Goal: Find specific page/section: Find specific page/section

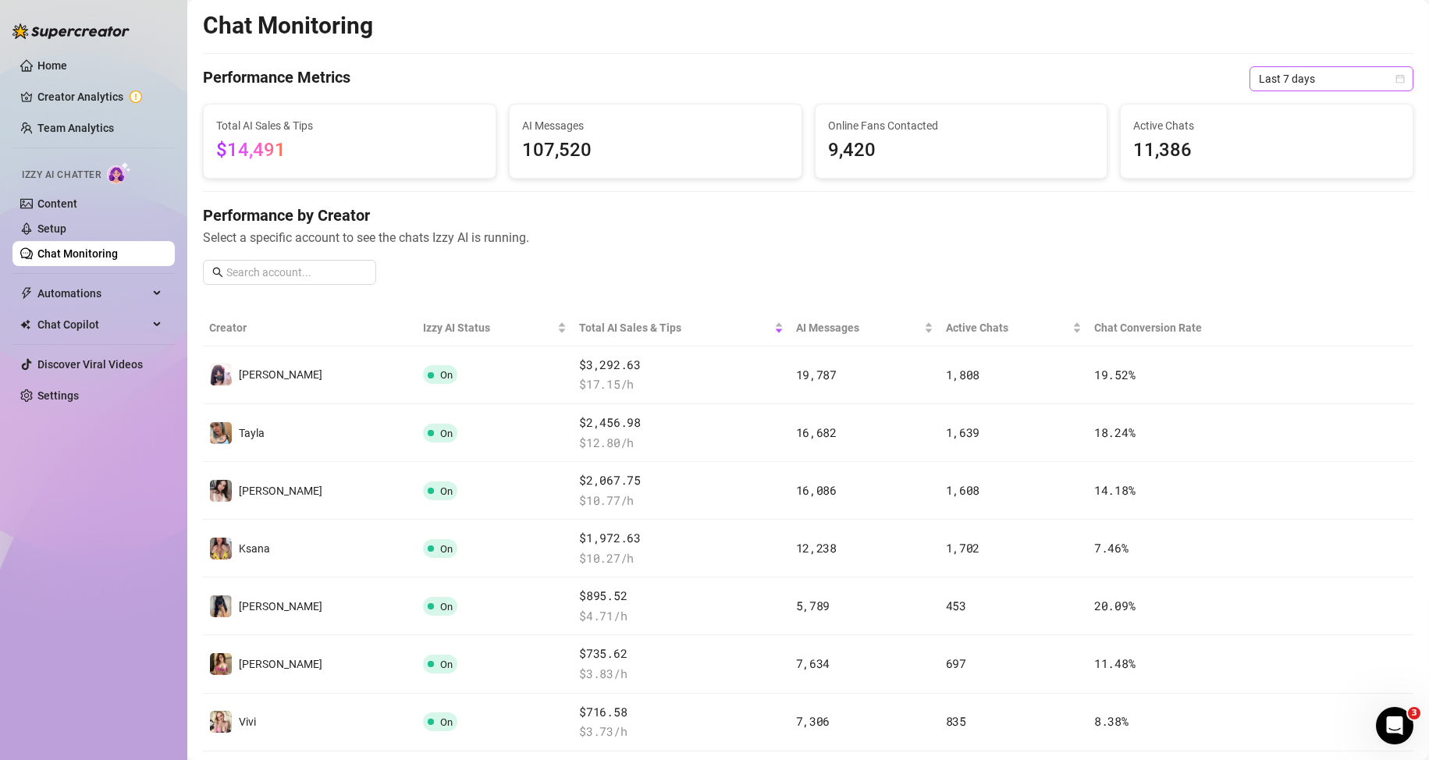
click at [1307, 75] on span "Last 7 days" at bounding box center [1331, 78] width 145 height 23
click at [1302, 207] on div "Custom date" at bounding box center [1318, 209] width 139 height 17
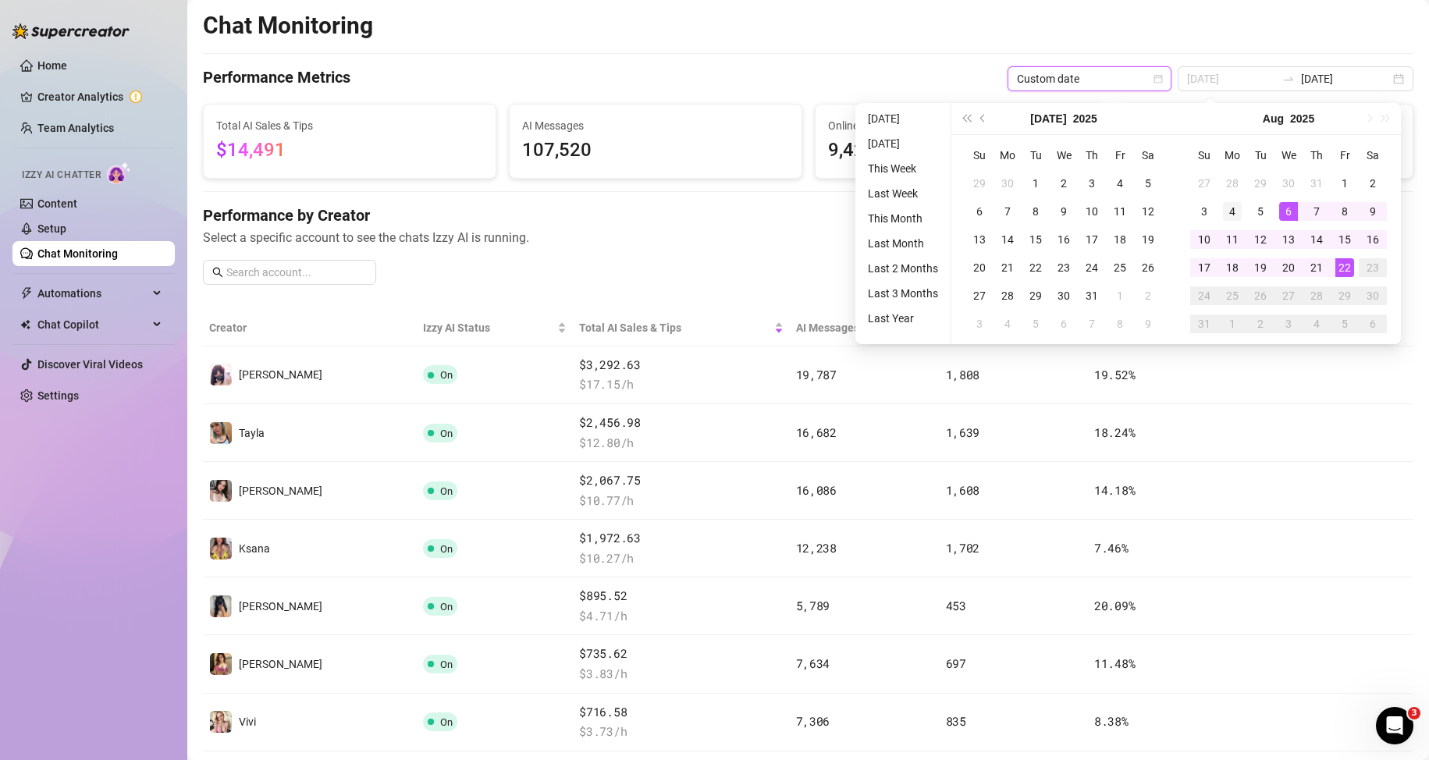
type input "[DATE]"
click at [1241, 208] on div "4" at bounding box center [1232, 211] width 19 height 19
type input "[DATE]"
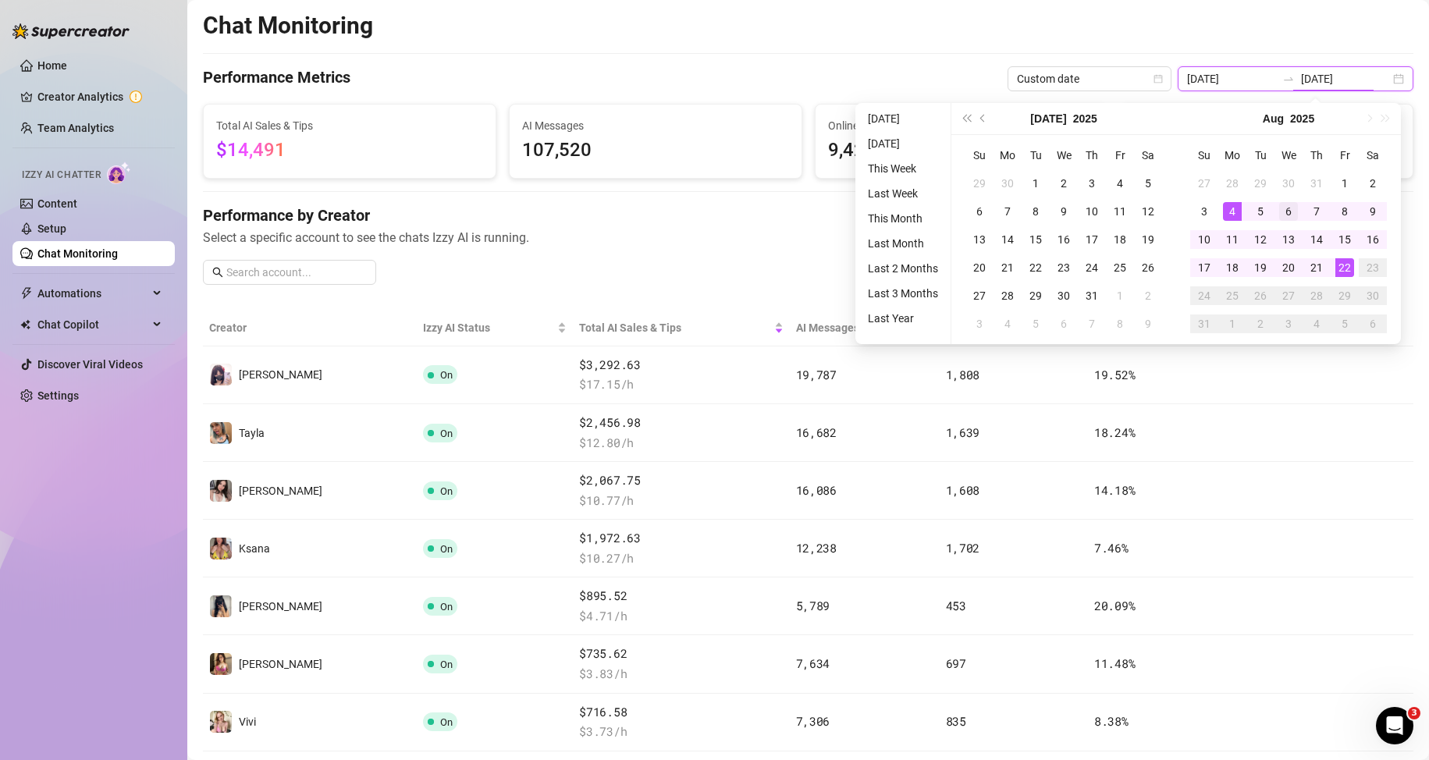
type input "[DATE]"
click at [1346, 270] on div "22" at bounding box center [1344, 267] width 19 height 19
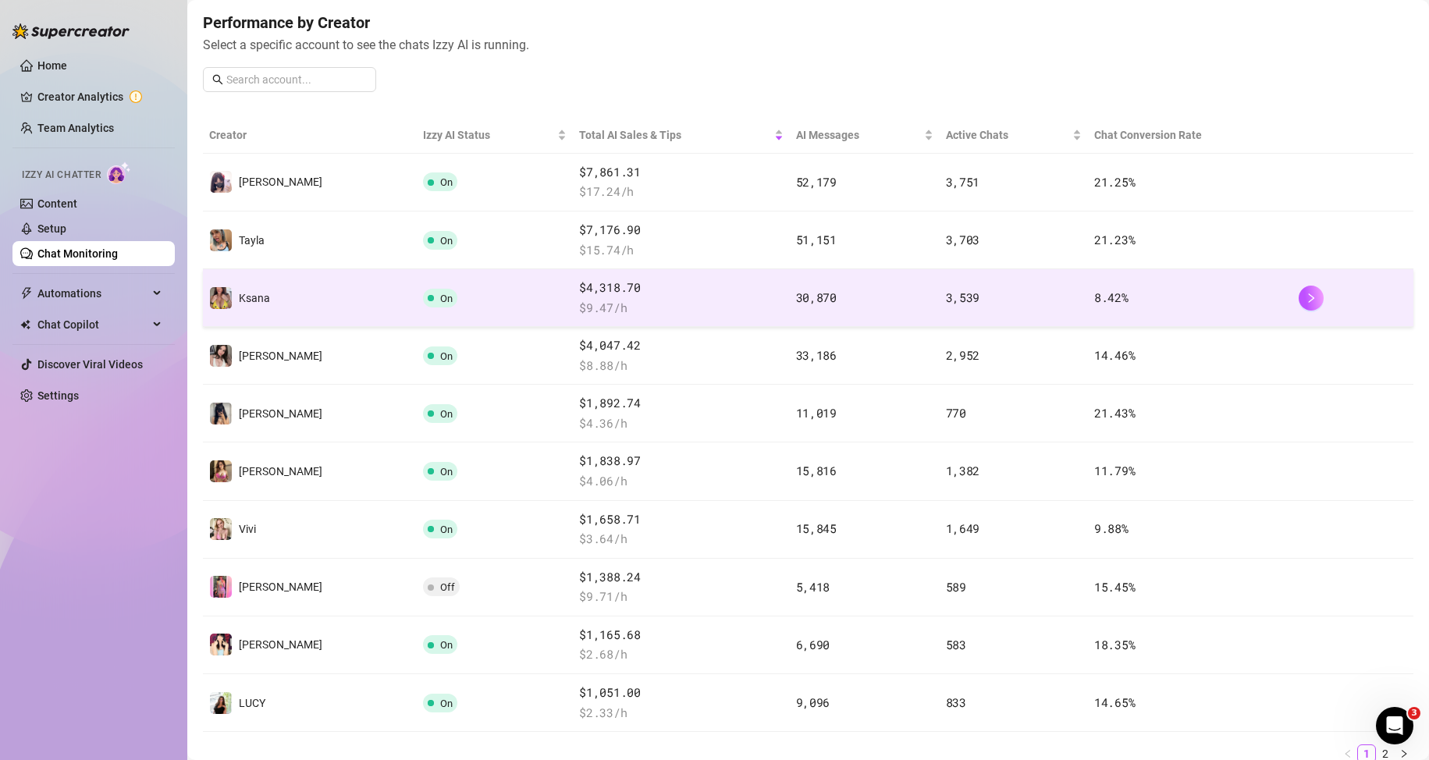
scroll to position [247, 0]
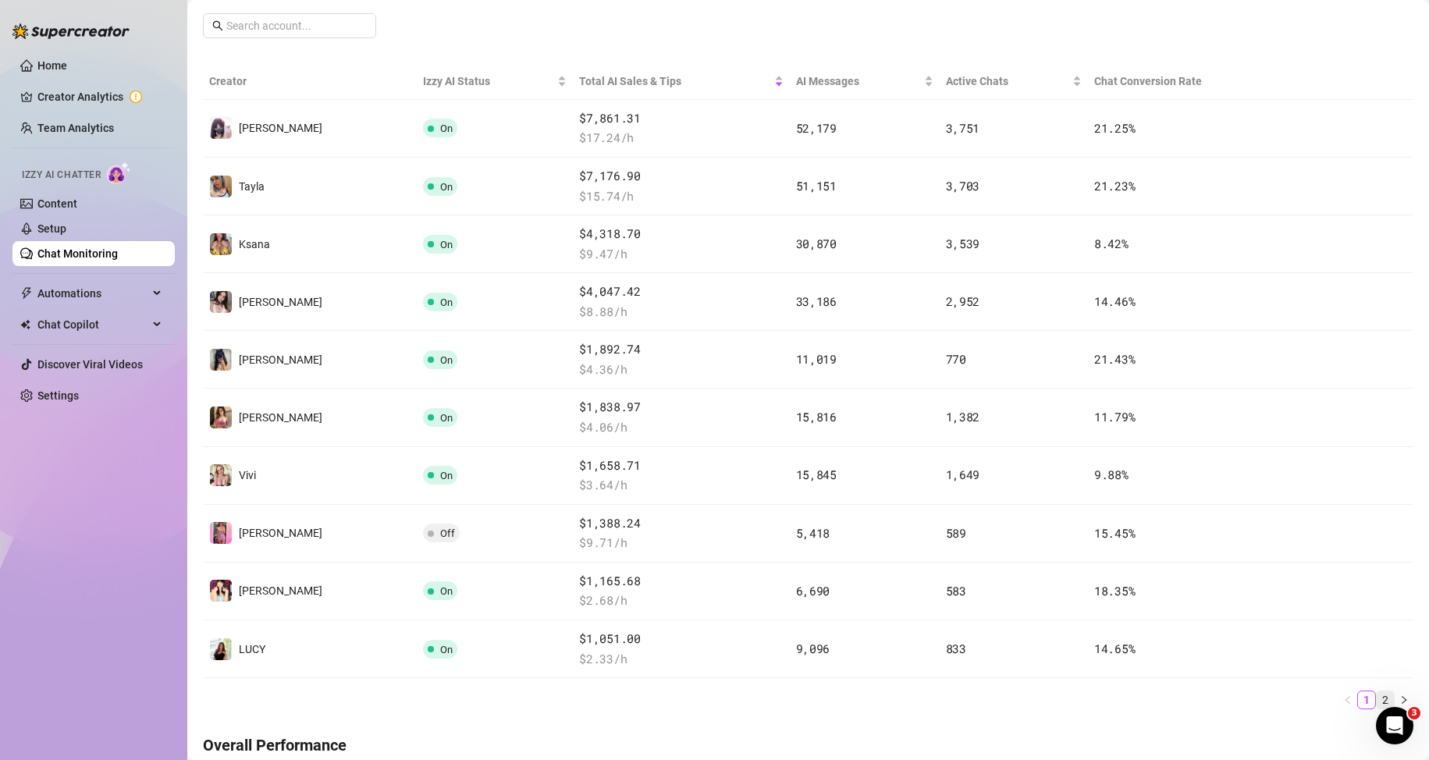
click at [1377, 699] on link "2" at bounding box center [1385, 699] width 17 height 17
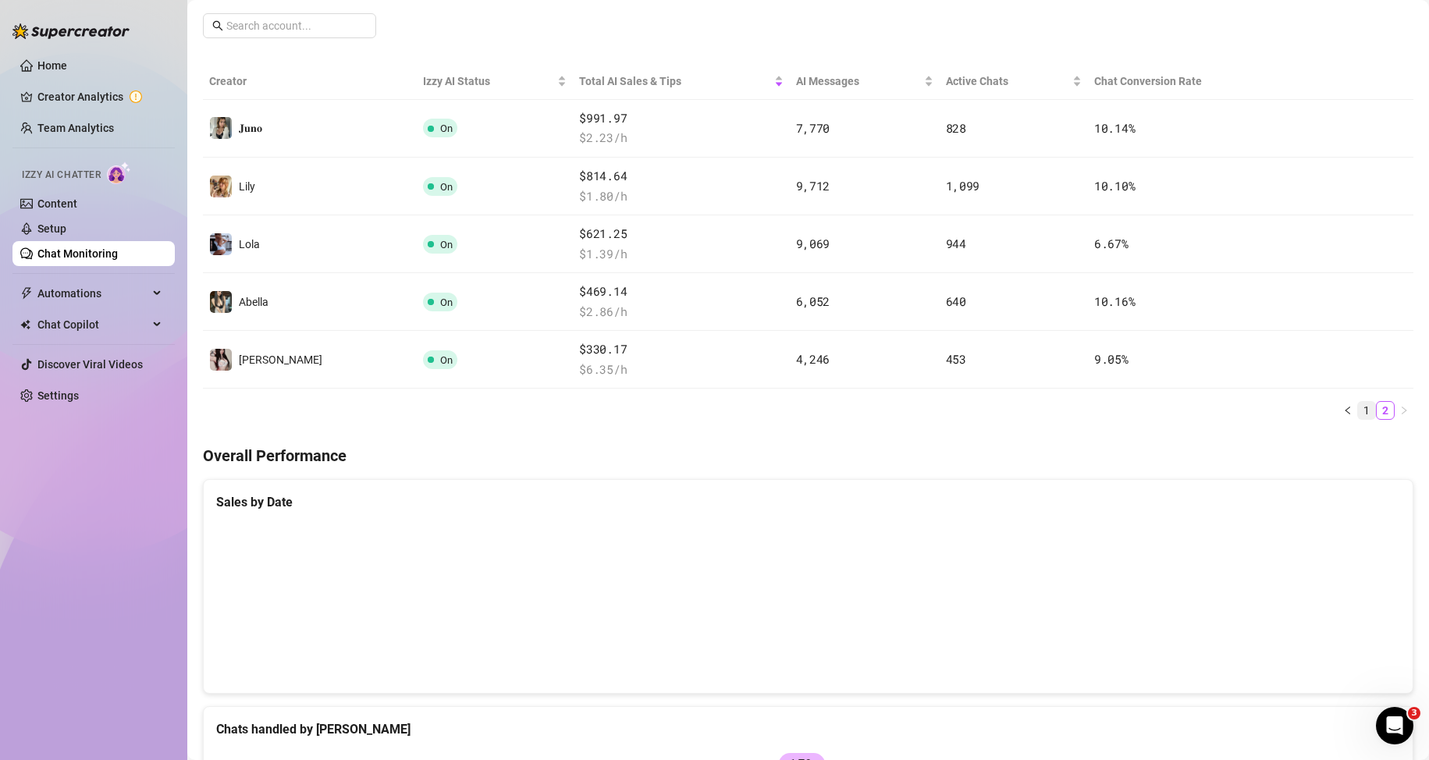
click at [1358, 411] on link "1" at bounding box center [1366, 410] width 17 height 17
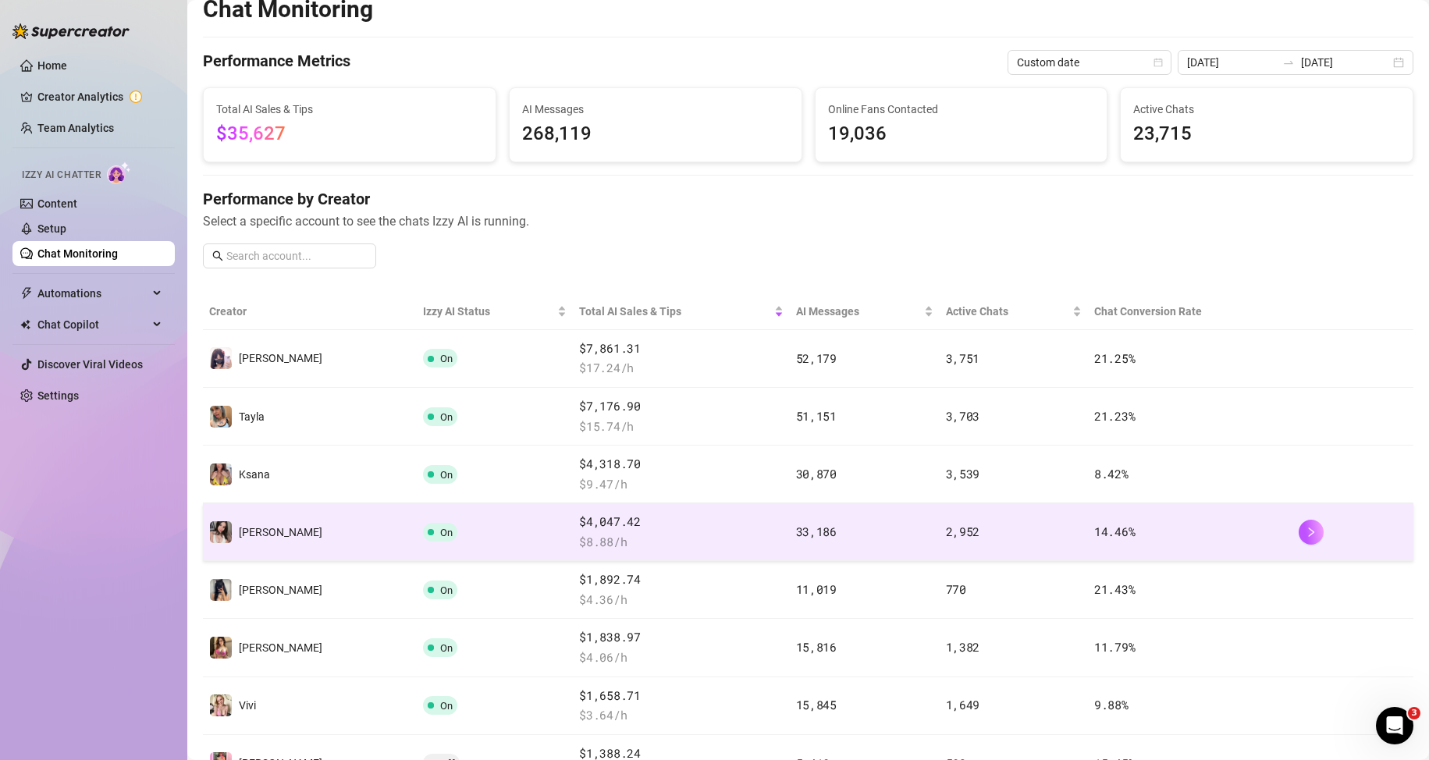
scroll to position [0, 0]
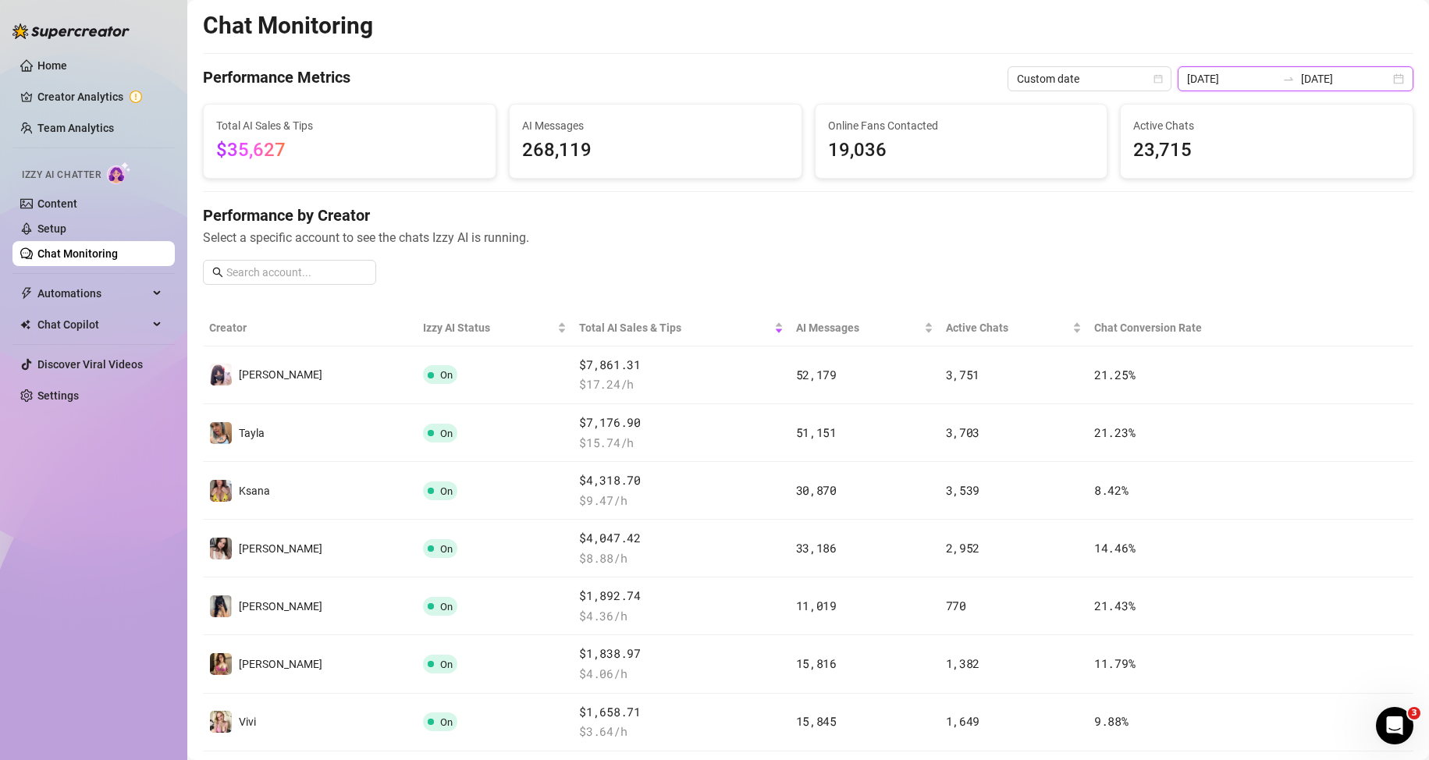
click at [1309, 83] on input "[DATE]" at bounding box center [1345, 78] width 89 height 17
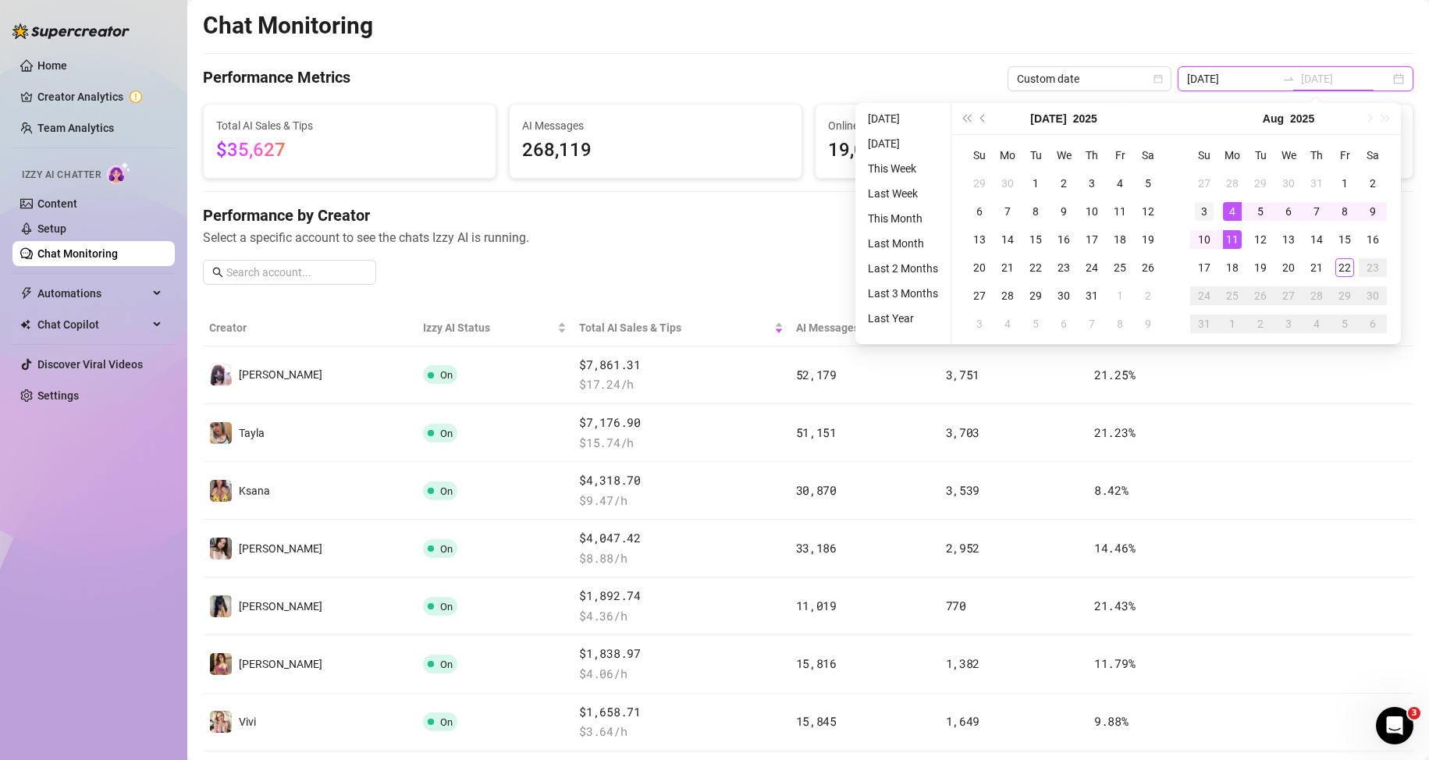
type input "[DATE]"
click at [1208, 211] on div "3" at bounding box center [1204, 211] width 19 height 19
type input "[DATE]"
click at [1035, 268] on div "22" at bounding box center [1035, 267] width 19 height 19
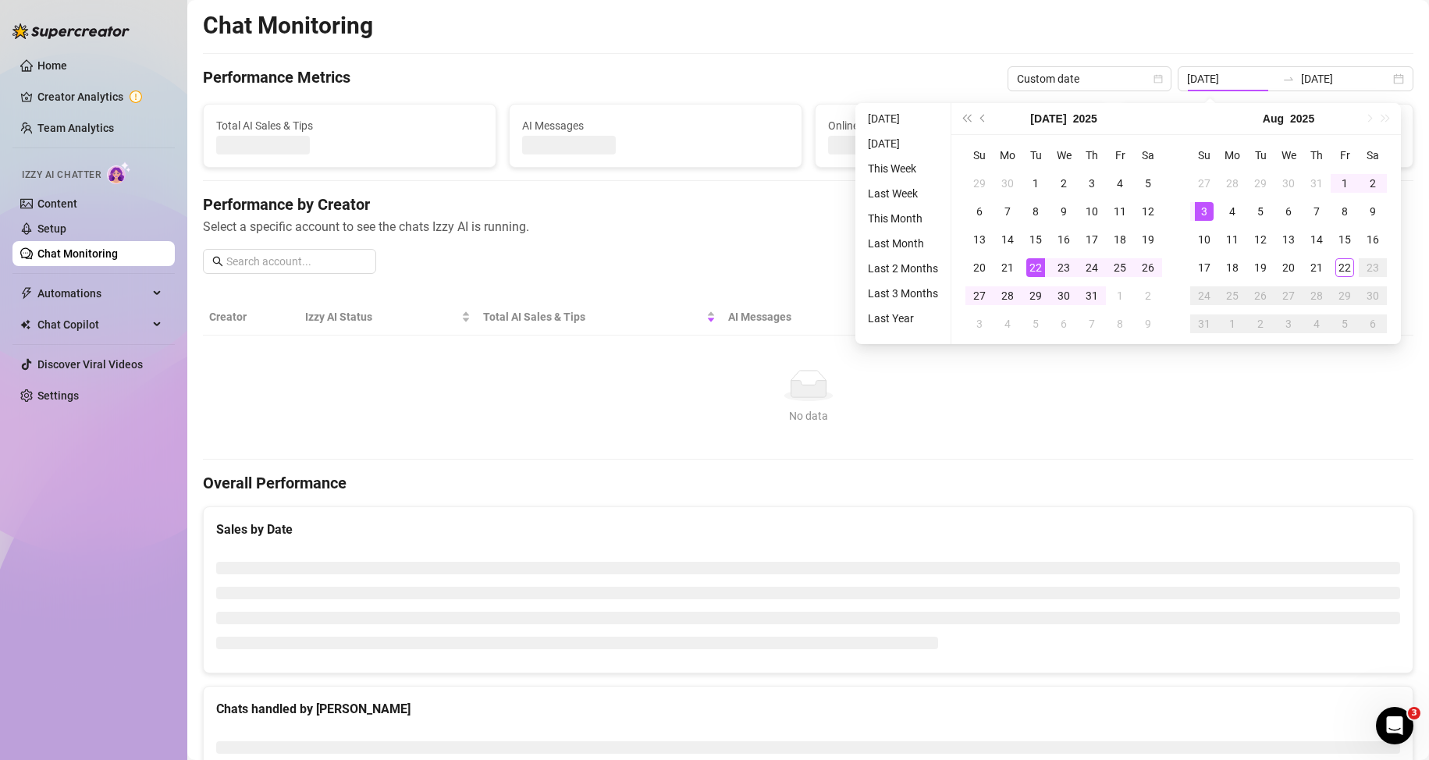
click at [1035, 268] on div "Performance by Creator Select a specific account to see the chats Izzy AI is ru…" at bounding box center [808, 240] width 1211 height 93
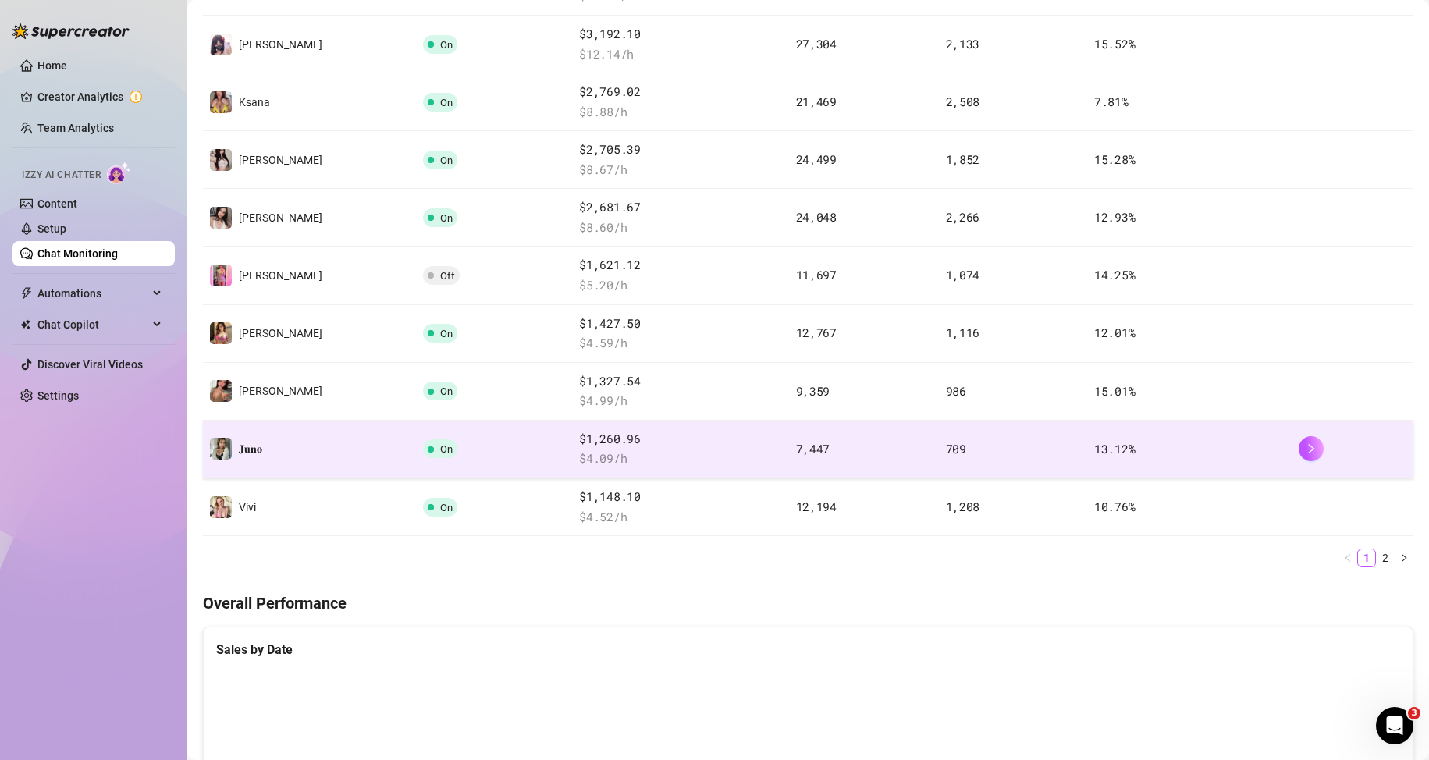
scroll to position [390, 0]
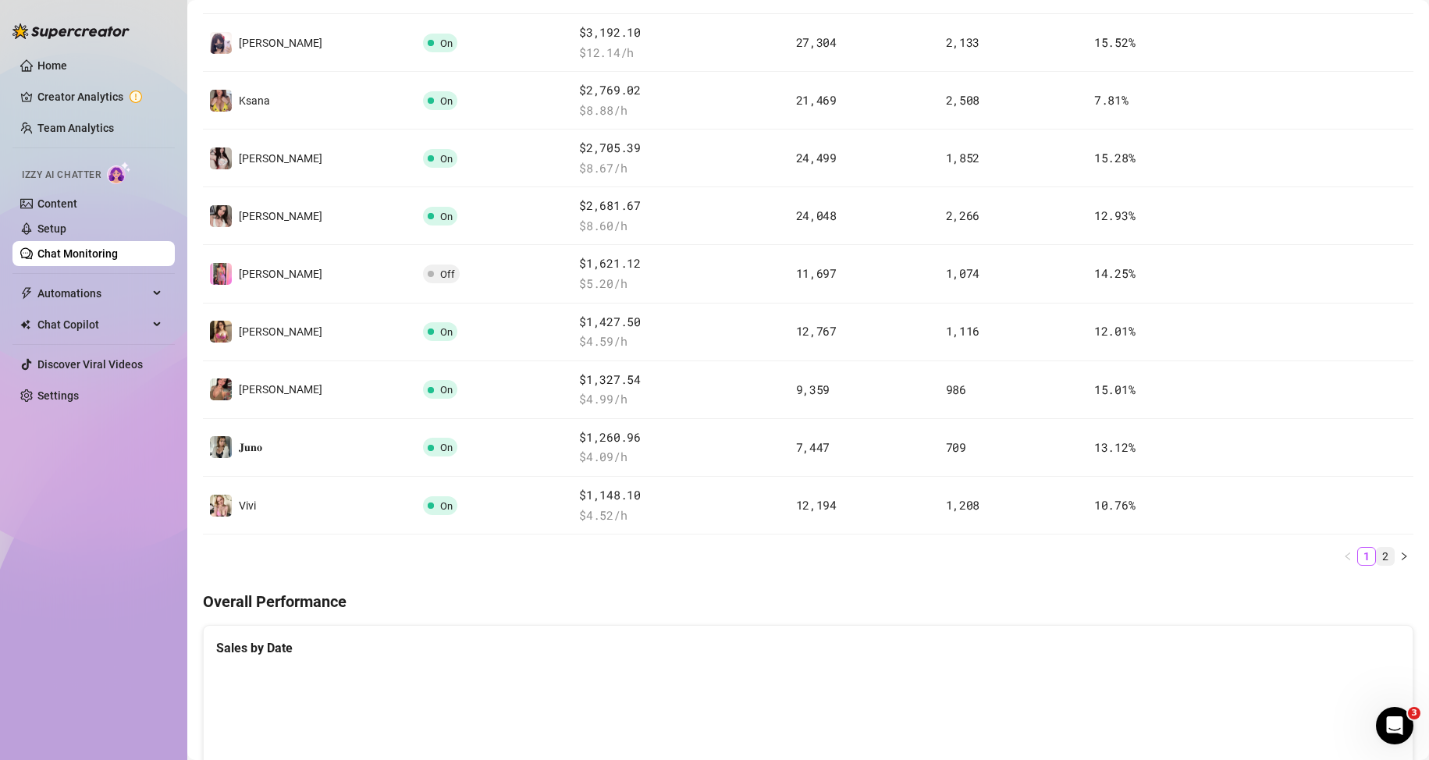
click at [1377, 558] on link "2" at bounding box center [1385, 556] width 17 height 17
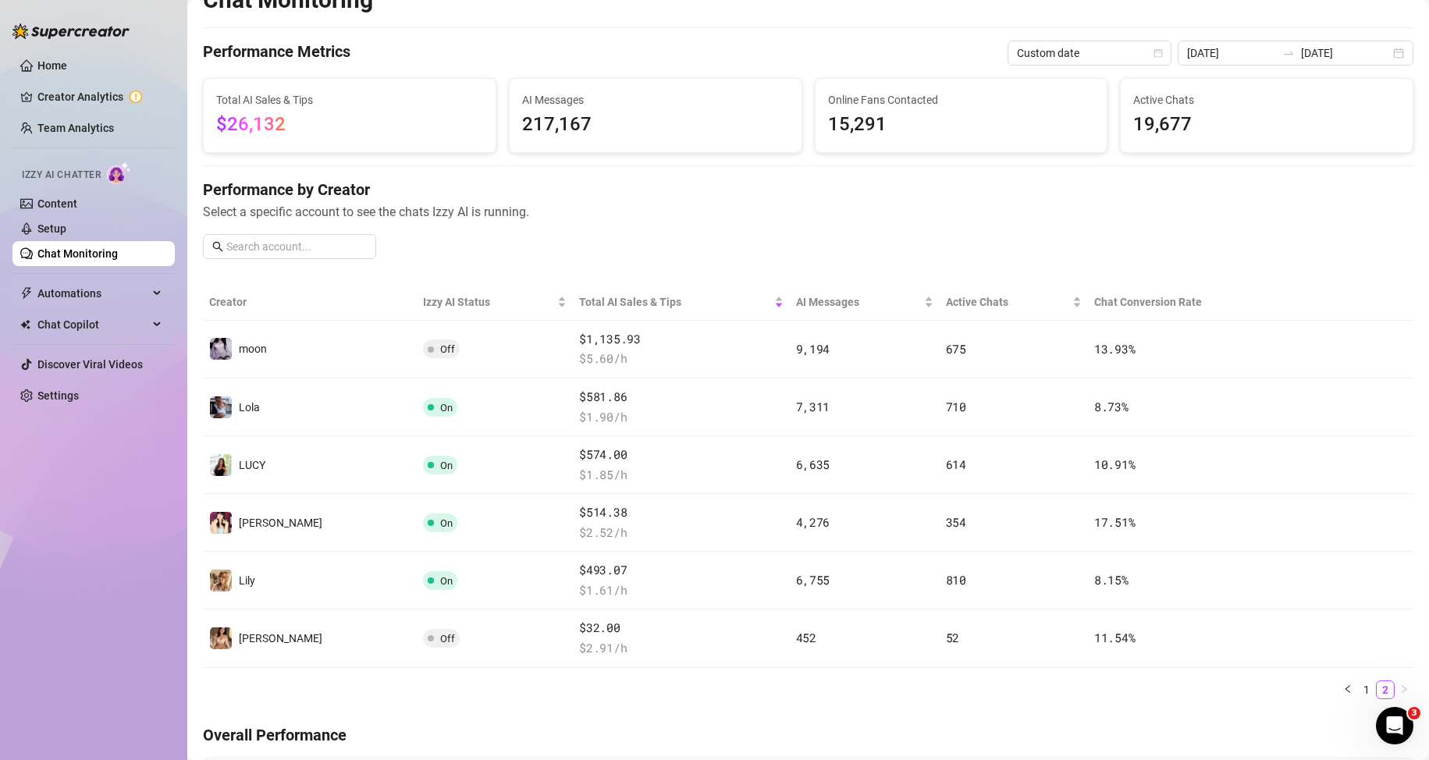
scroll to position [0, 0]
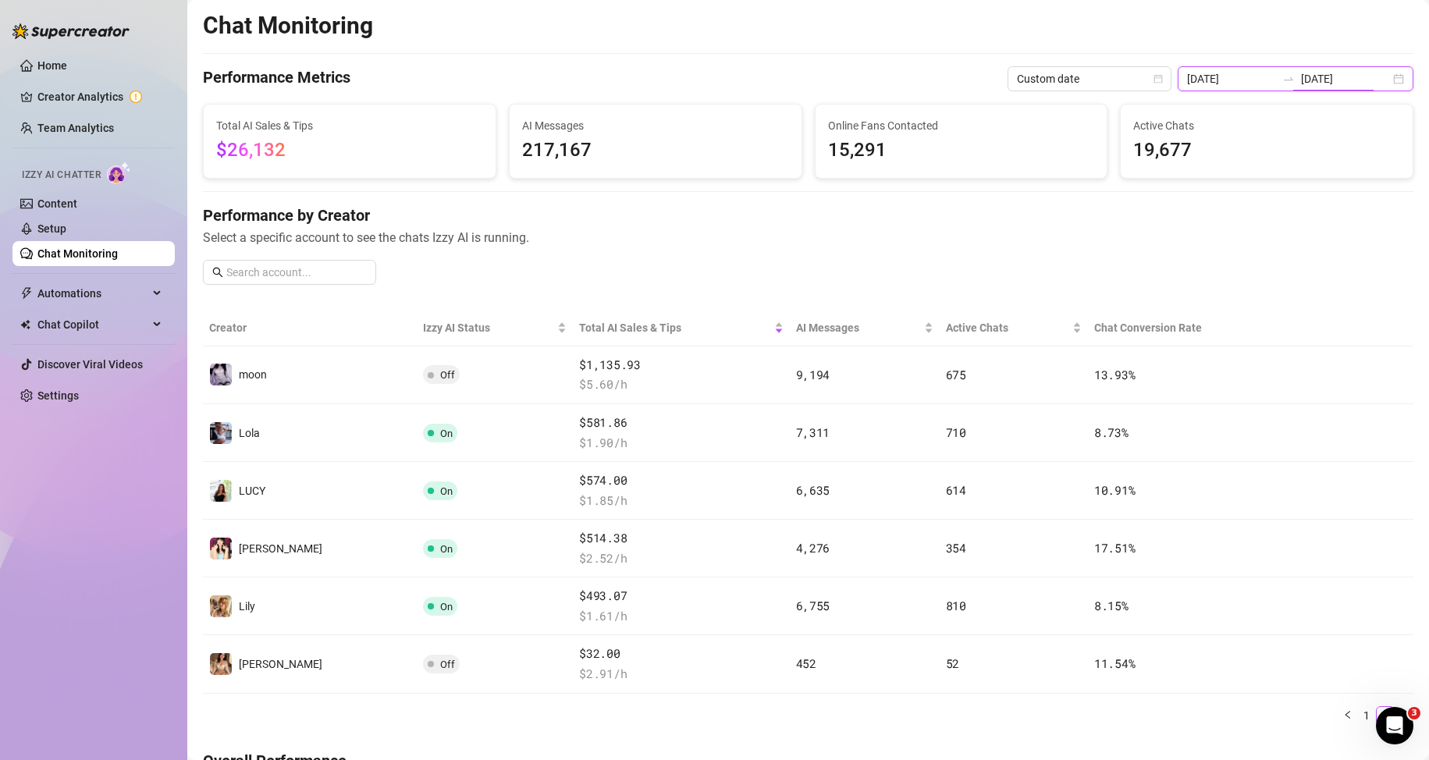
click at [1307, 75] on input "[DATE]" at bounding box center [1345, 78] width 89 height 17
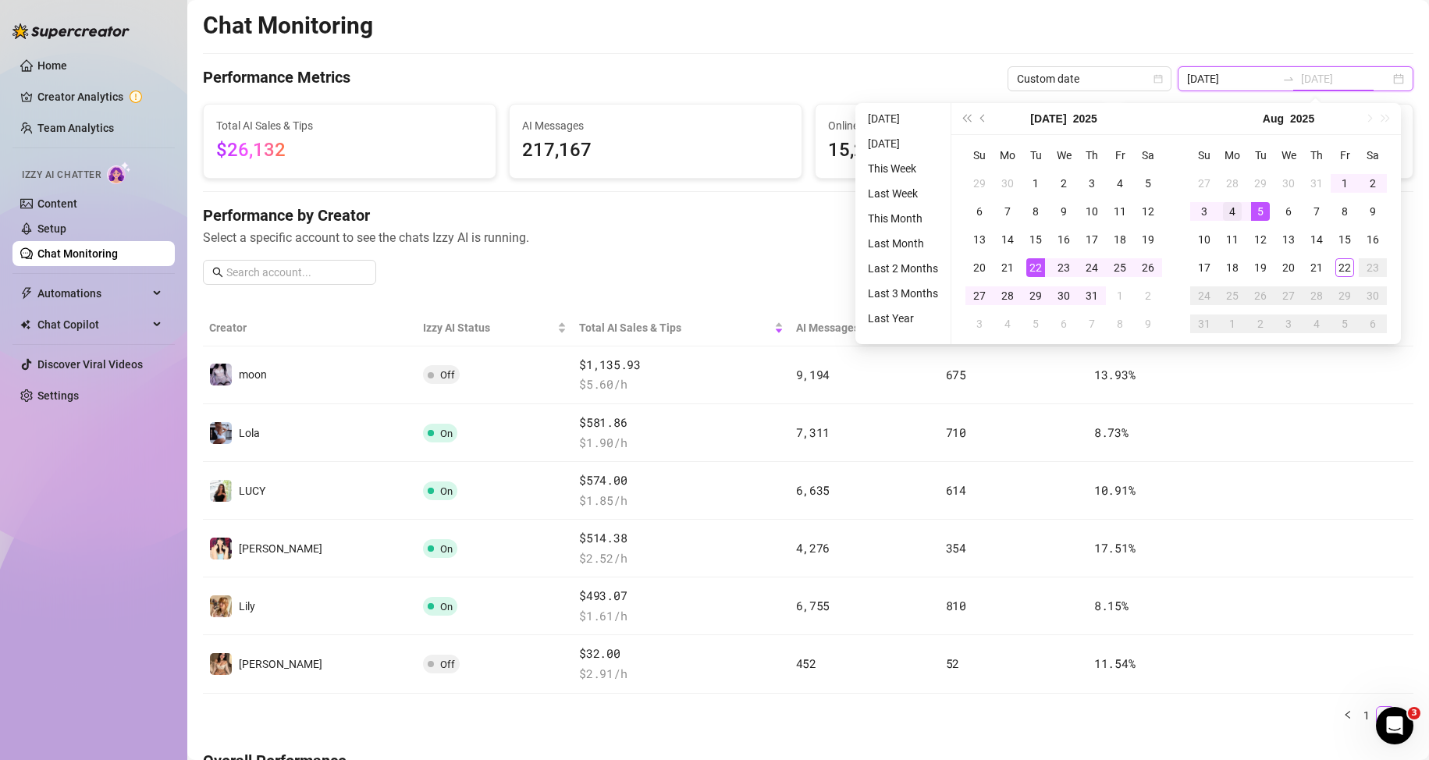
type input "[DATE]"
click at [1232, 212] on div "4" at bounding box center [1232, 211] width 19 height 19
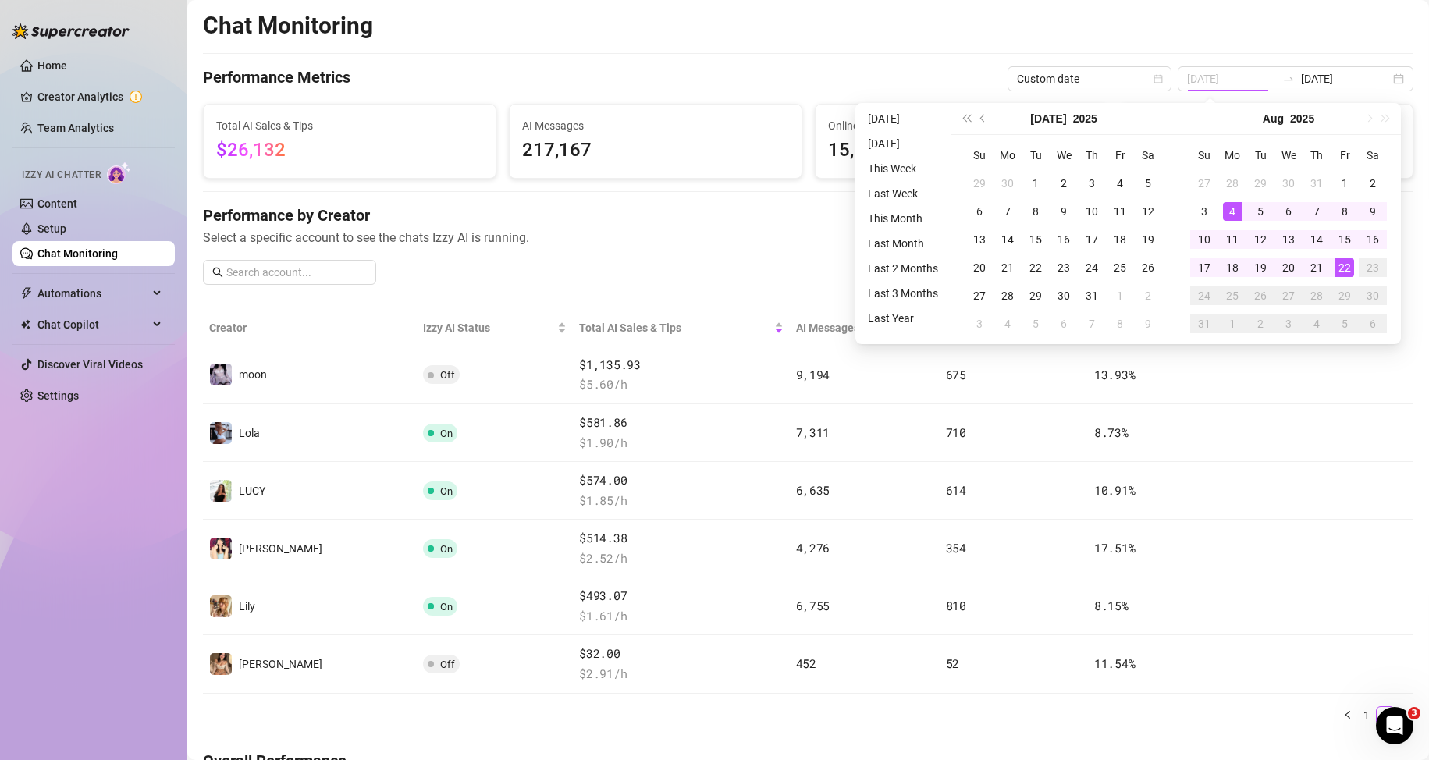
click at [1350, 269] on div "22" at bounding box center [1344, 267] width 19 height 19
click at [1349, 269] on div "Performance by Creator Select a specific account to see the chats Izzy AI is ru…" at bounding box center [808, 250] width 1211 height 93
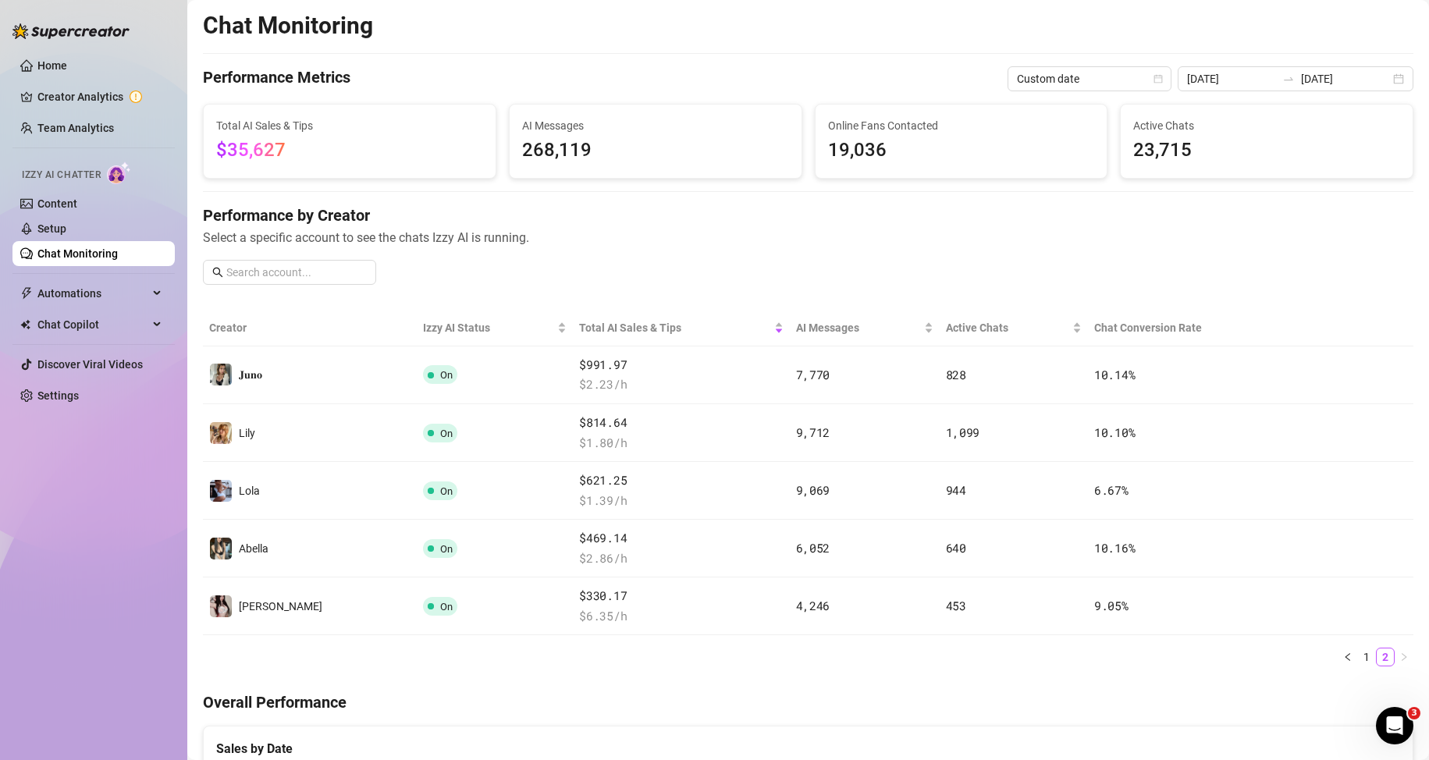
type input "[DATE]"
click at [1358, 654] on link "1" at bounding box center [1366, 657] width 17 height 17
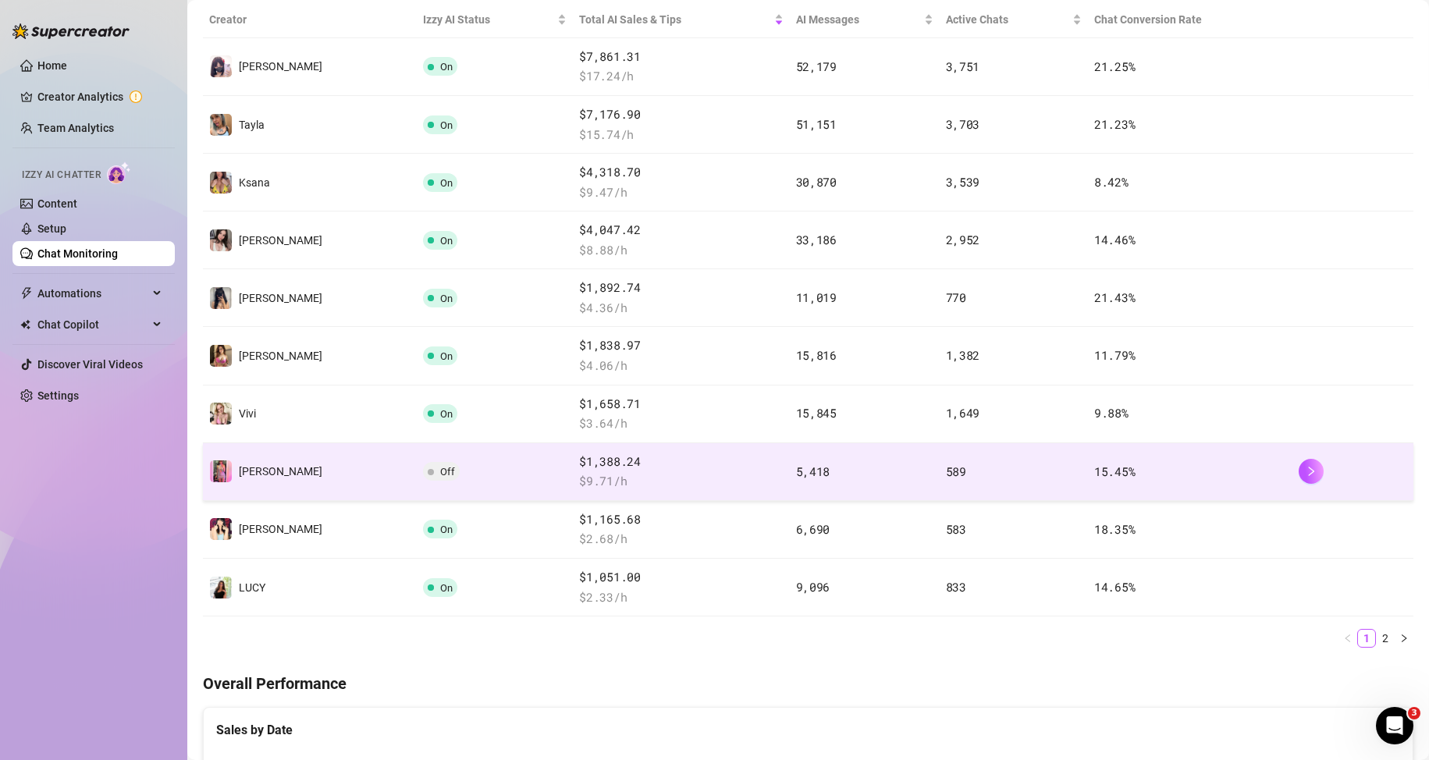
scroll to position [312, 0]
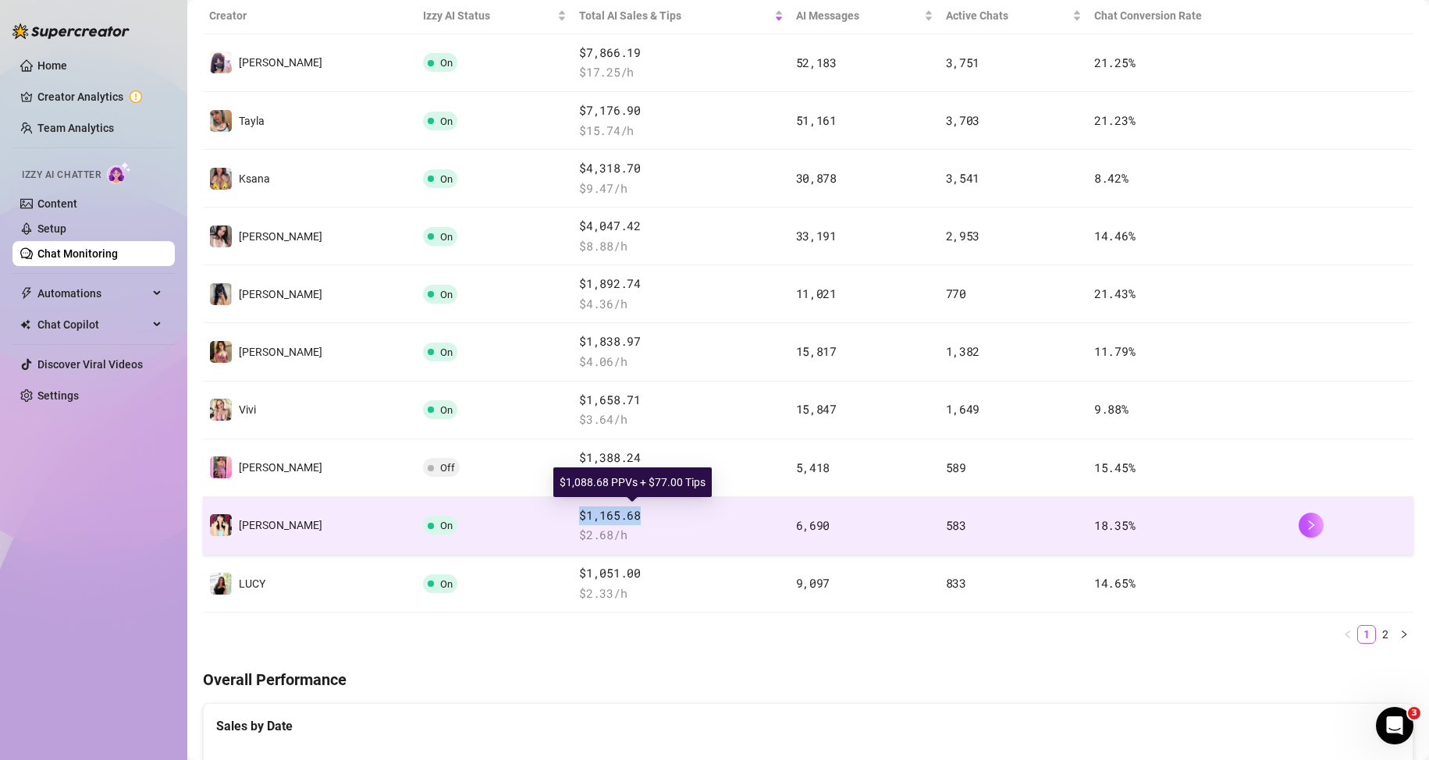
copy tr "$1,165.68"
drag, startPoint x: 513, startPoint y: 517, endPoint x: 610, endPoint y: 514, distance: 96.8
click at [610, 514] on tr "[PERSON_NAME] On $1,165.68 $ 2.68 /h 6,690 583 18.35 %" at bounding box center [808, 526] width 1211 height 58
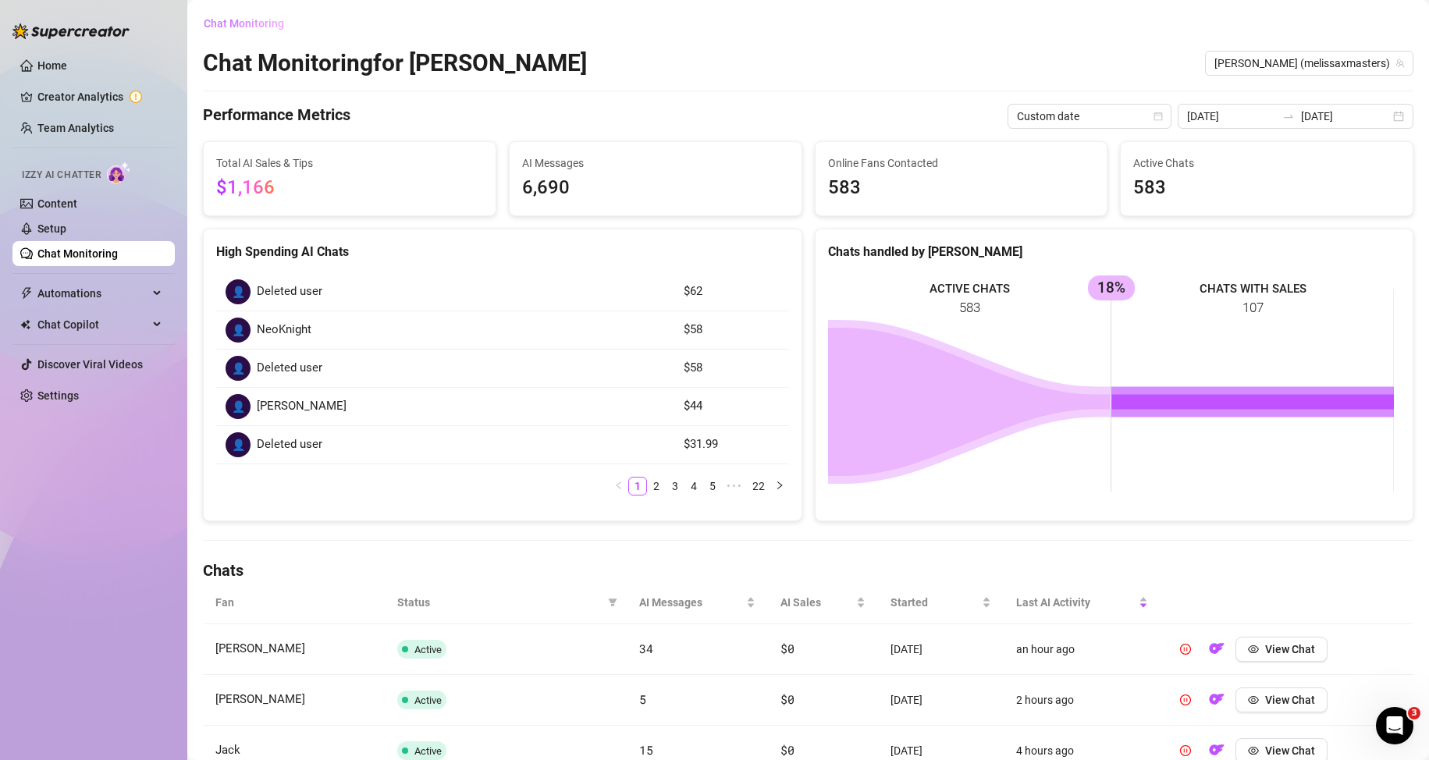
click at [232, 23] on span "Chat Monitoring" at bounding box center [244, 23] width 80 height 12
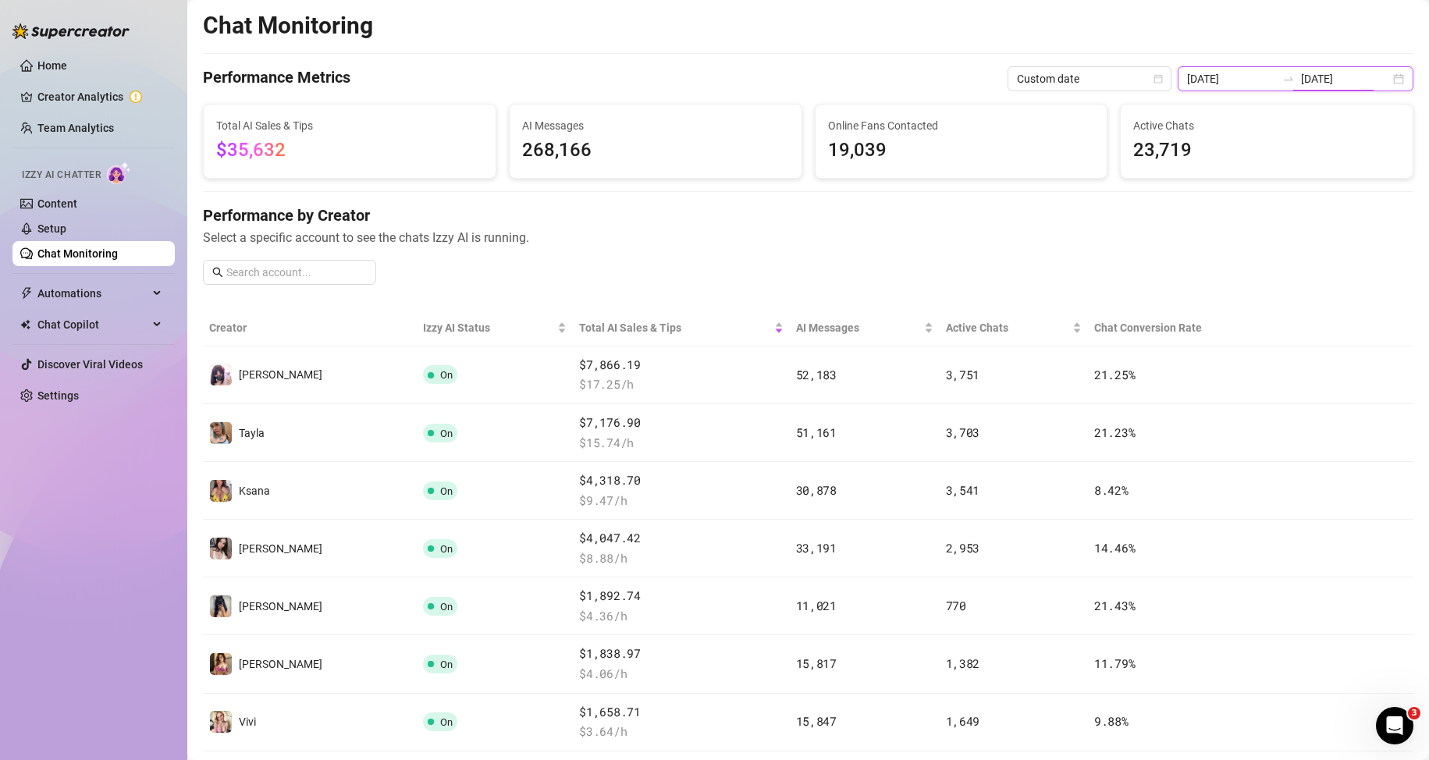
click at [1311, 82] on input "[DATE]" at bounding box center [1345, 78] width 89 height 17
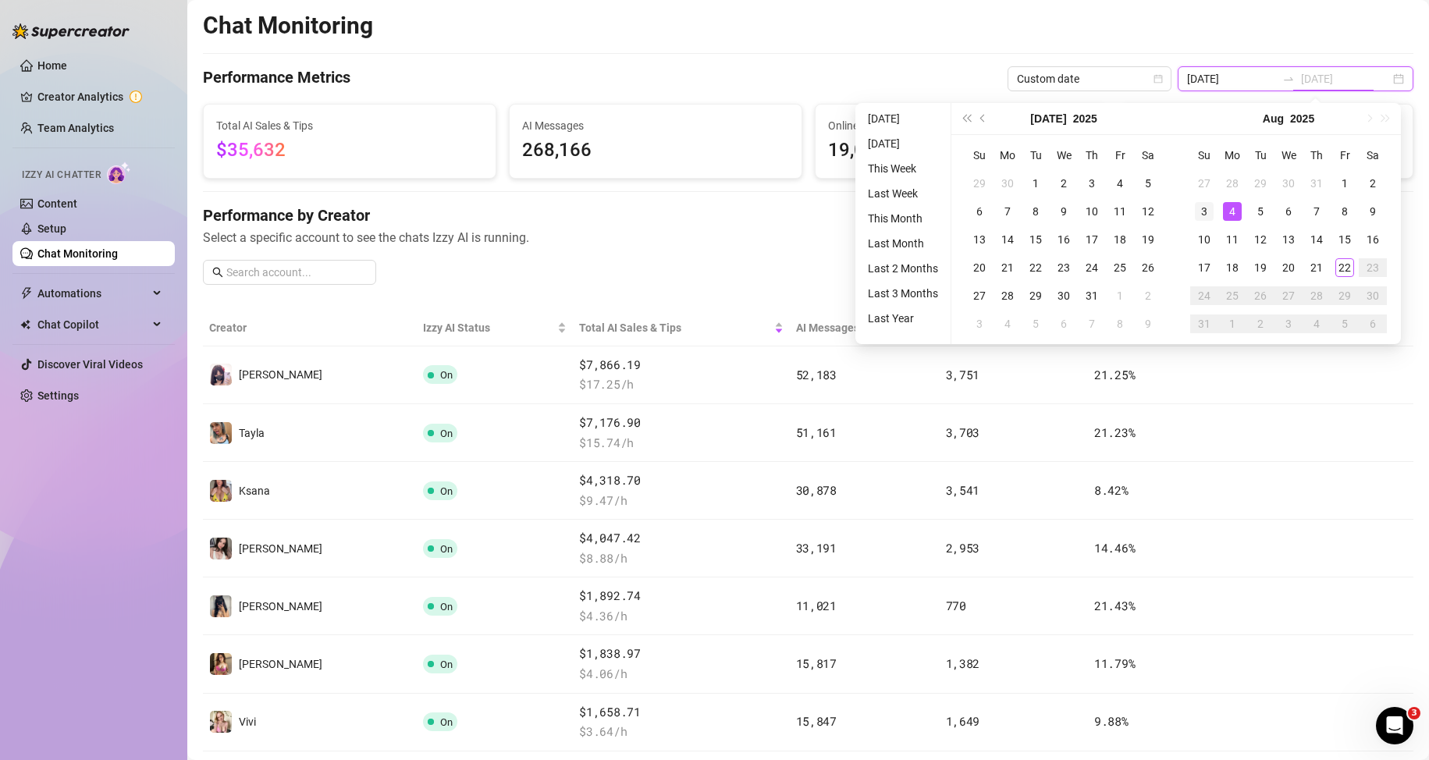
type input "[DATE]"
click at [1201, 208] on div "3" at bounding box center [1204, 211] width 19 height 19
type input "[DATE]"
click at [1041, 264] on div "22" at bounding box center [1035, 267] width 19 height 19
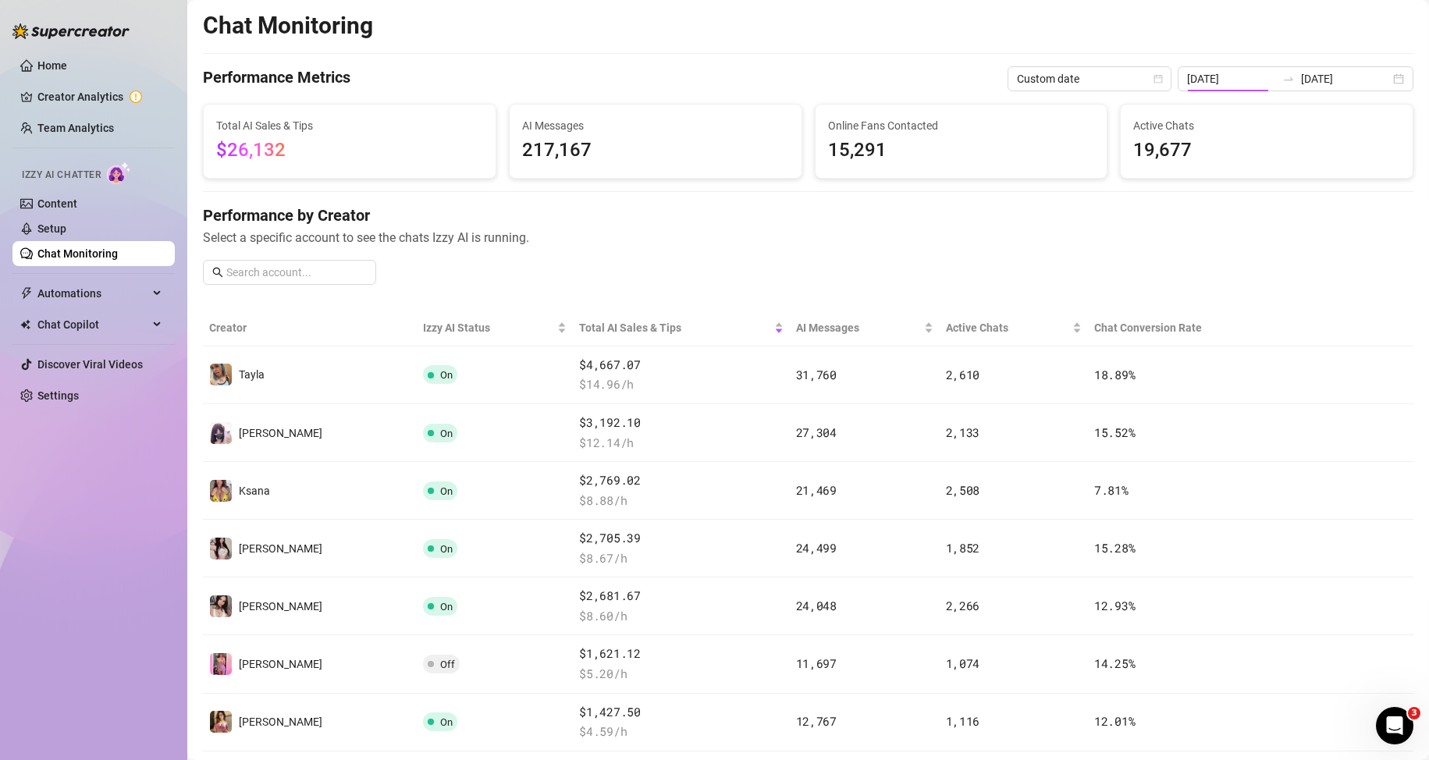
click at [1041, 264] on div "Performance by Creator Select a specific account to see the chats Izzy AI is ru…" at bounding box center [808, 250] width 1211 height 93
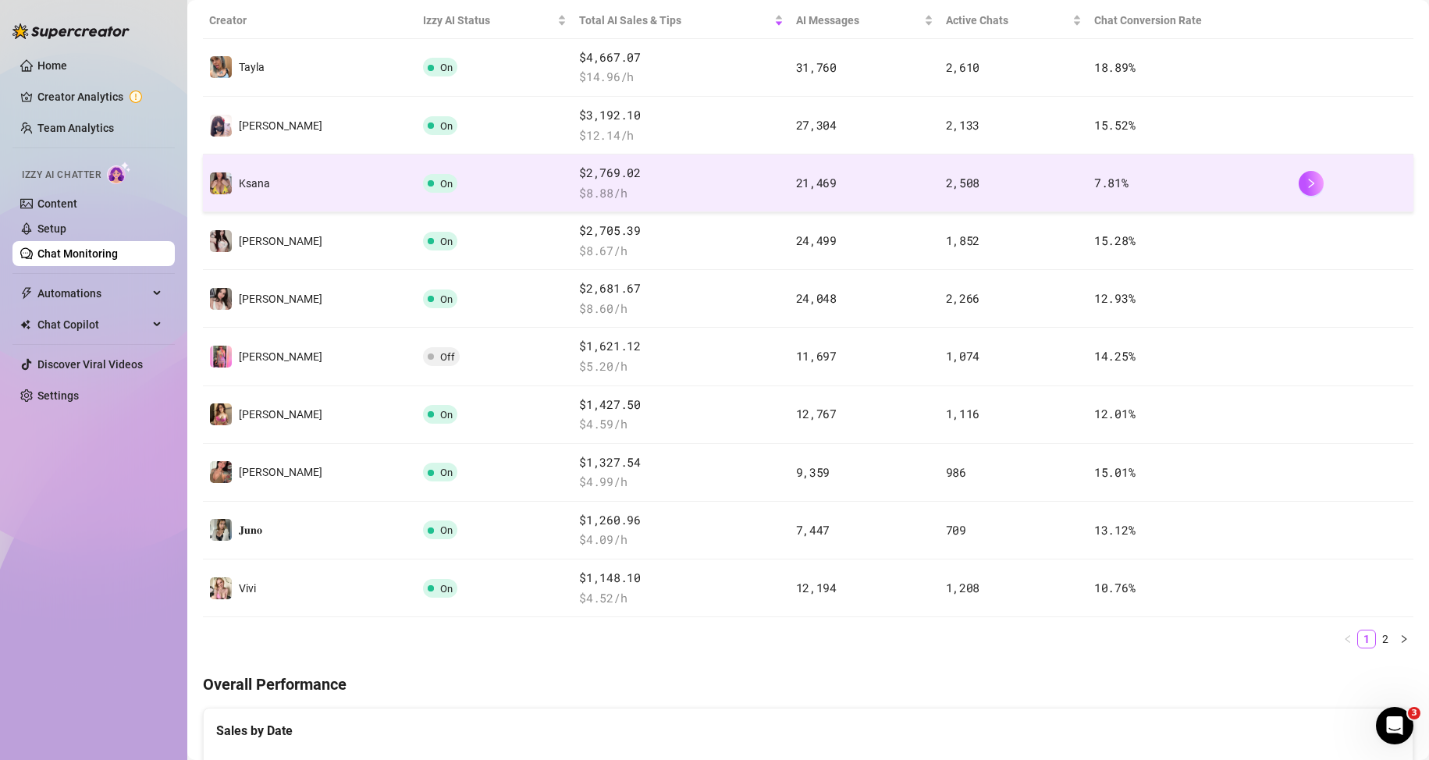
scroll to position [312, 0]
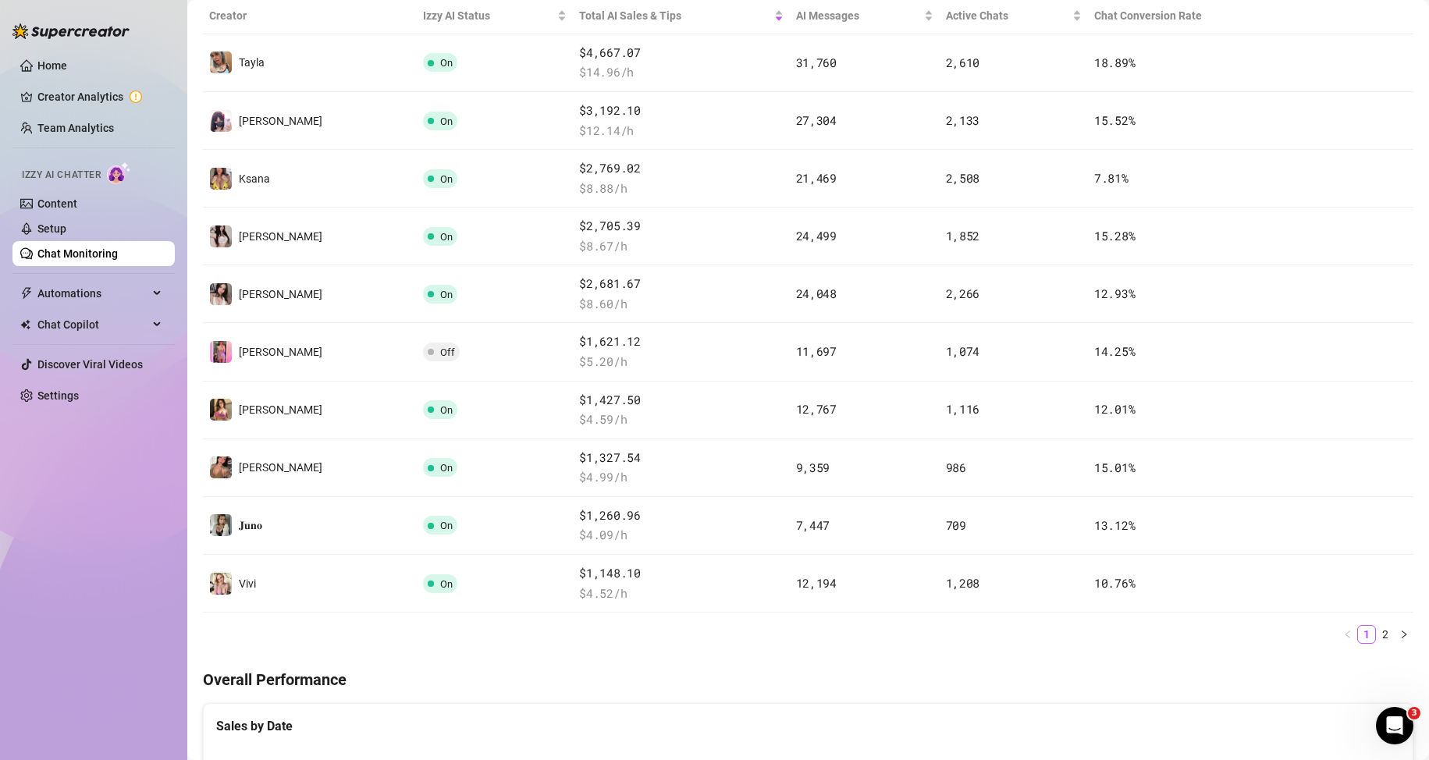
click at [1377, 638] on link "2" at bounding box center [1385, 634] width 17 height 17
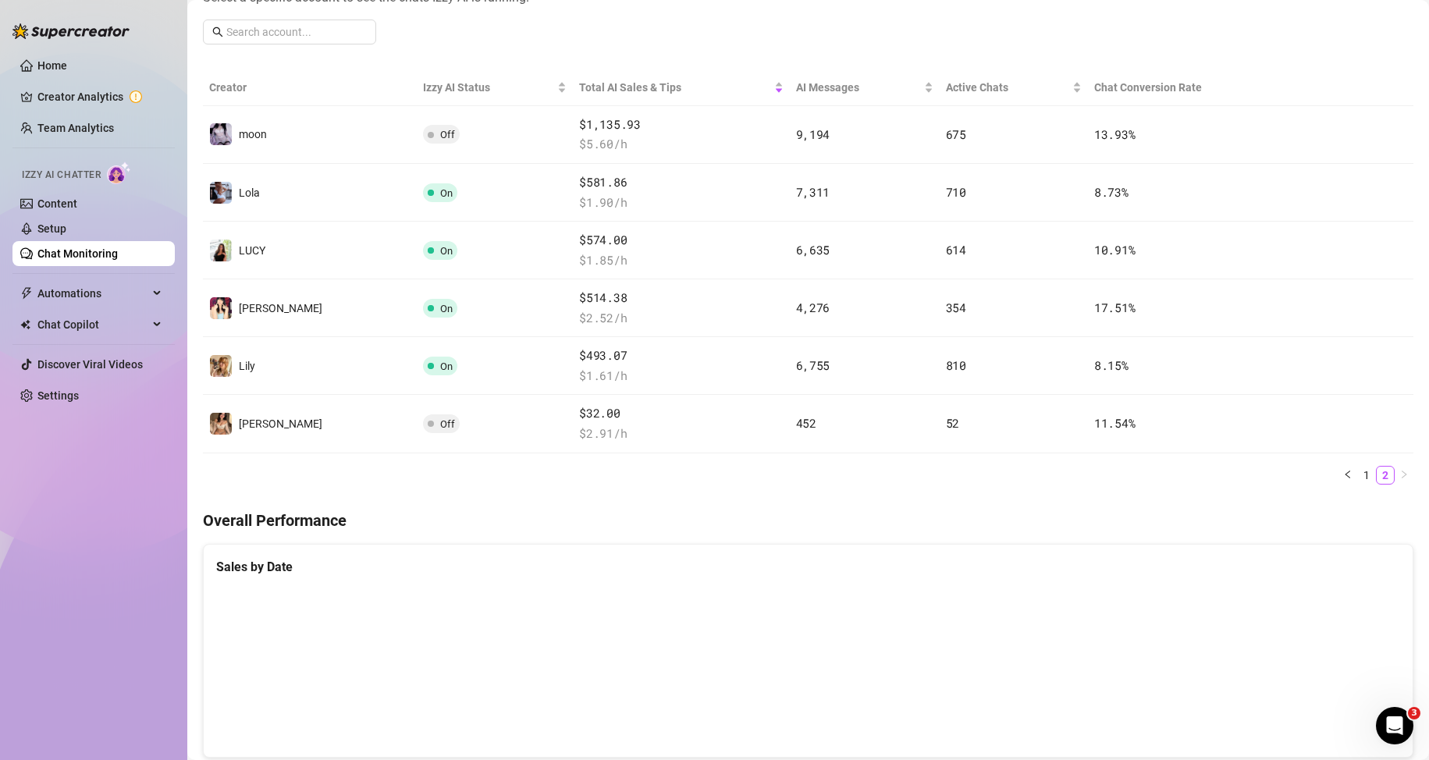
scroll to position [234, 0]
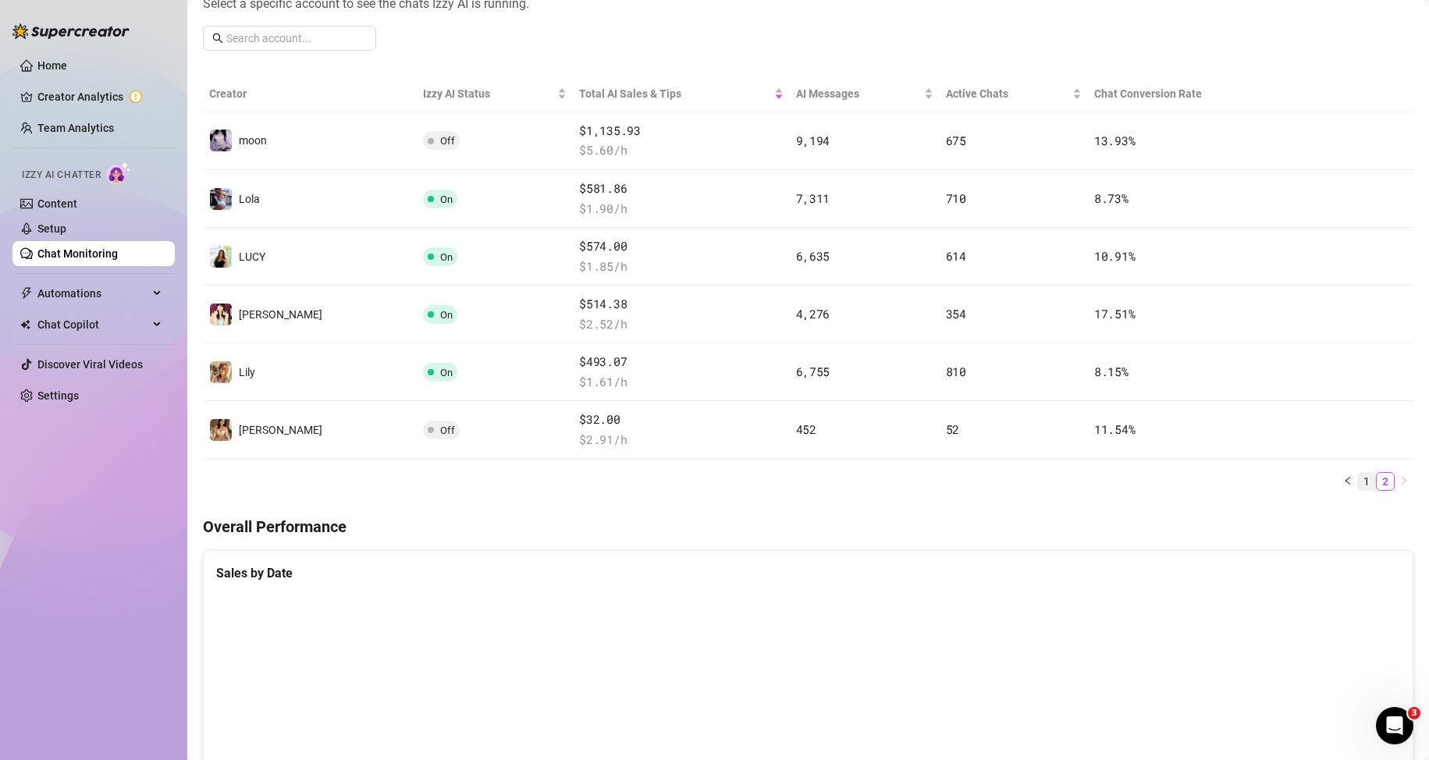
click at [1358, 483] on link "1" at bounding box center [1366, 481] width 17 height 17
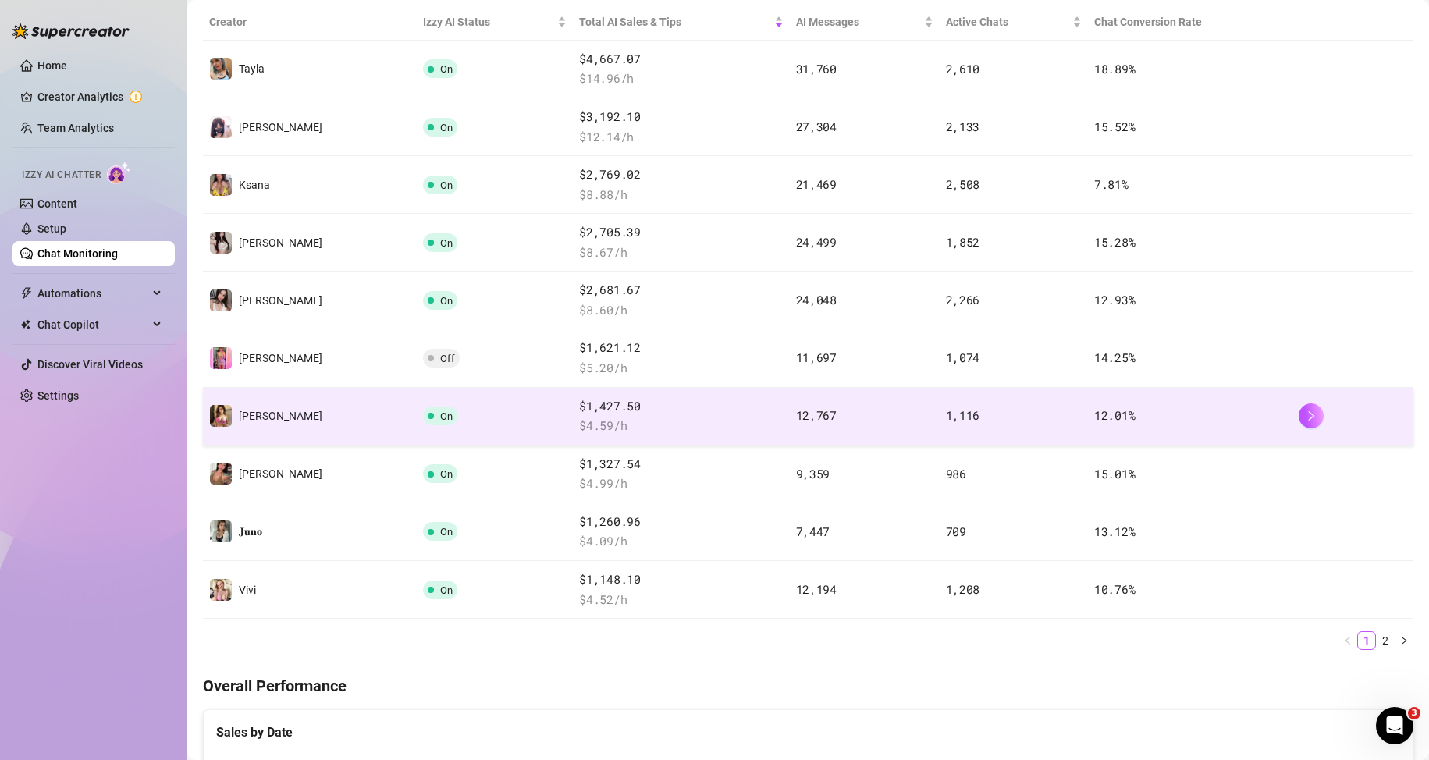
scroll to position [312, 0]
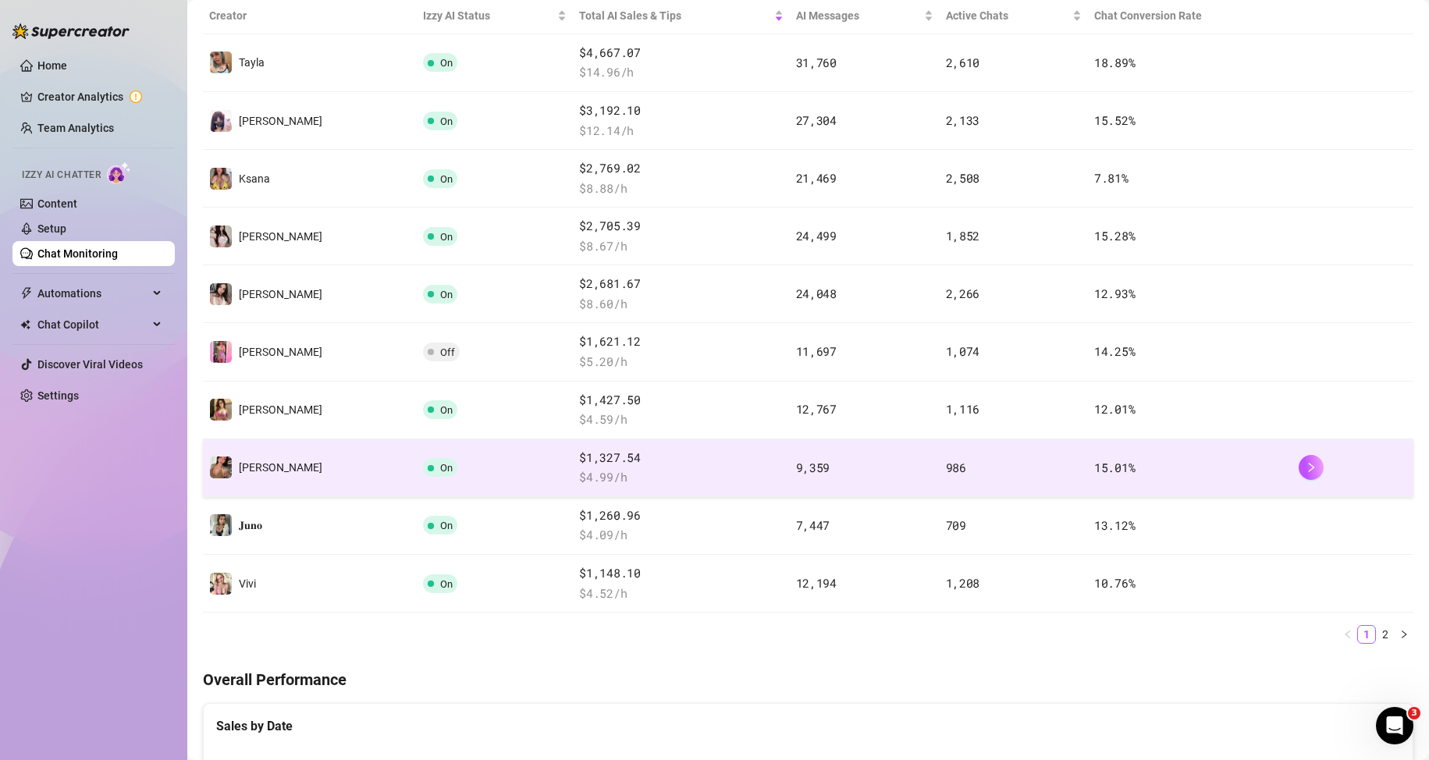
click at [283, 478] on td "[PERSON_NAME]" at bounding box center [310, 468] width 214 height 58
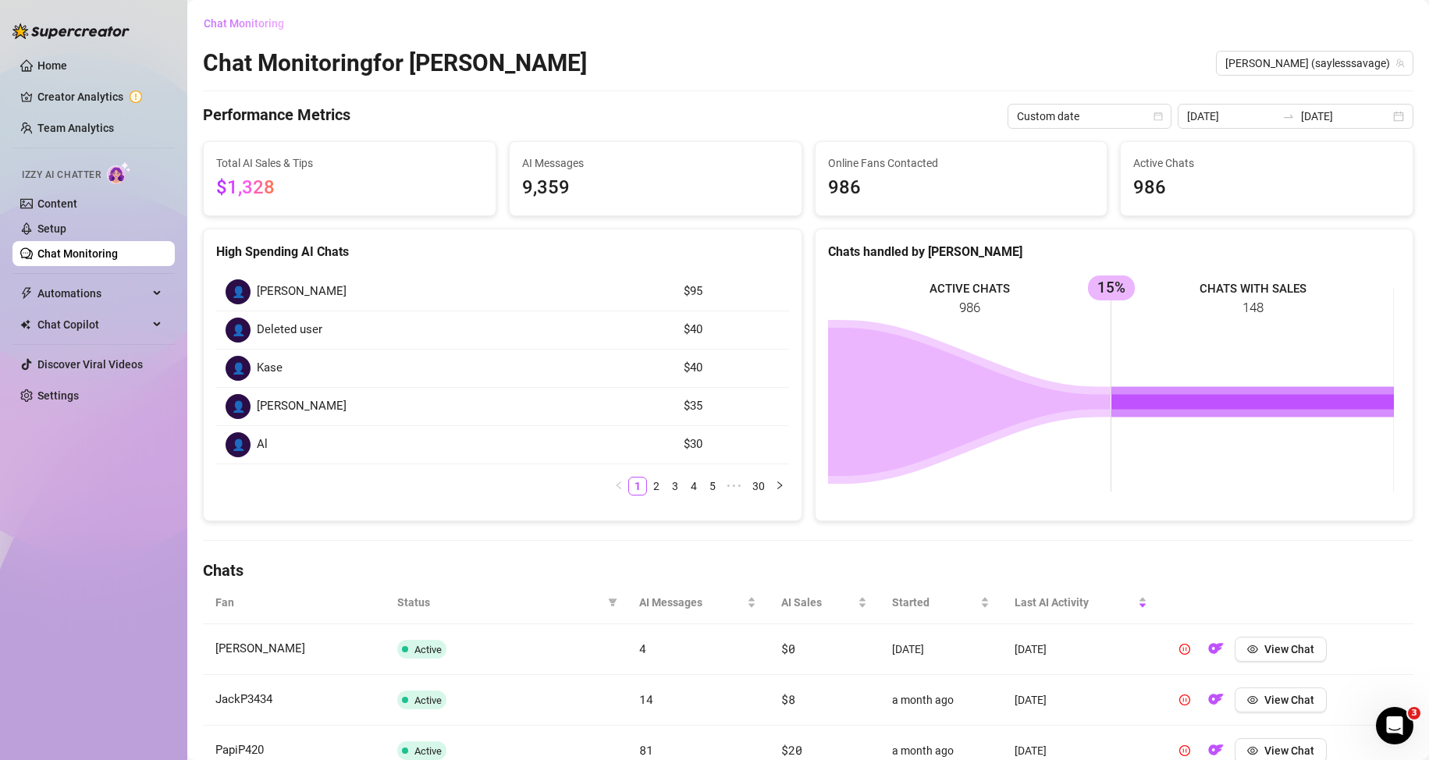
click at [255, 20] on span "Chat Monitoring" at bounding box center [244, 23] width 80 height 12
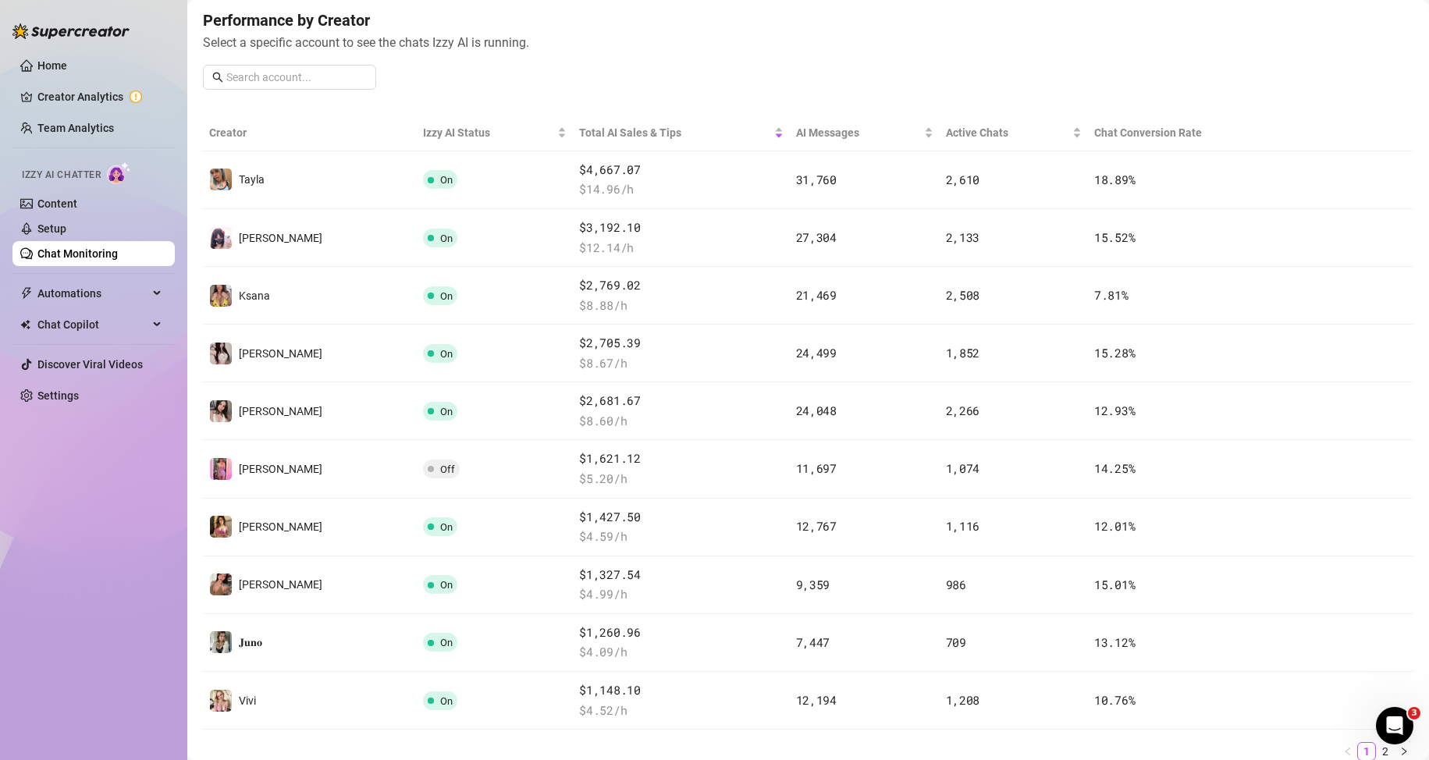
scroll to position [245, 0]
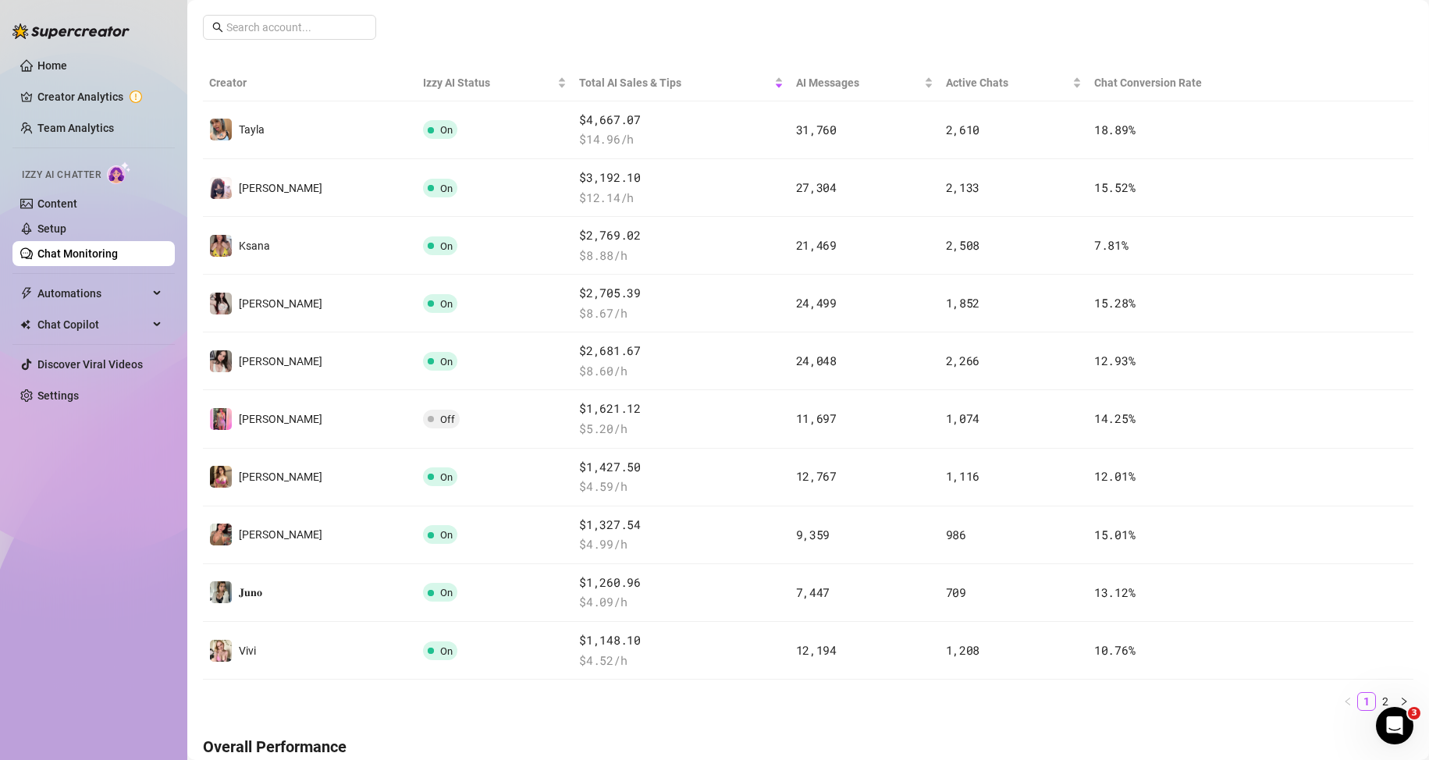
drag, startPoint x: 1371, startPoint y: 698, endPoint x: 1327, endPoint y: 695, distance: 44.6
click at [1377, 698] on link "2" at bounding box center [1385, 701] width 17 height 17
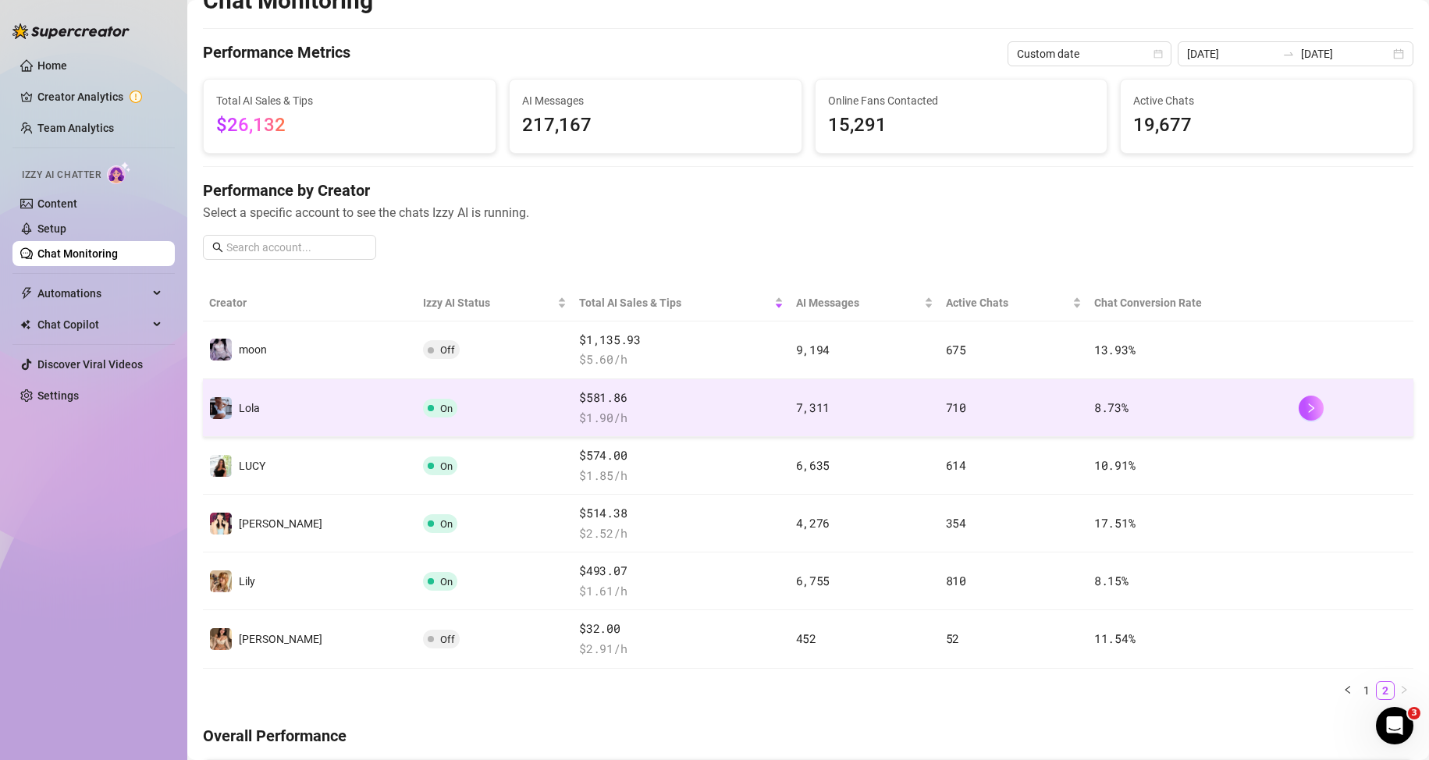
scroll to position [0, 0]
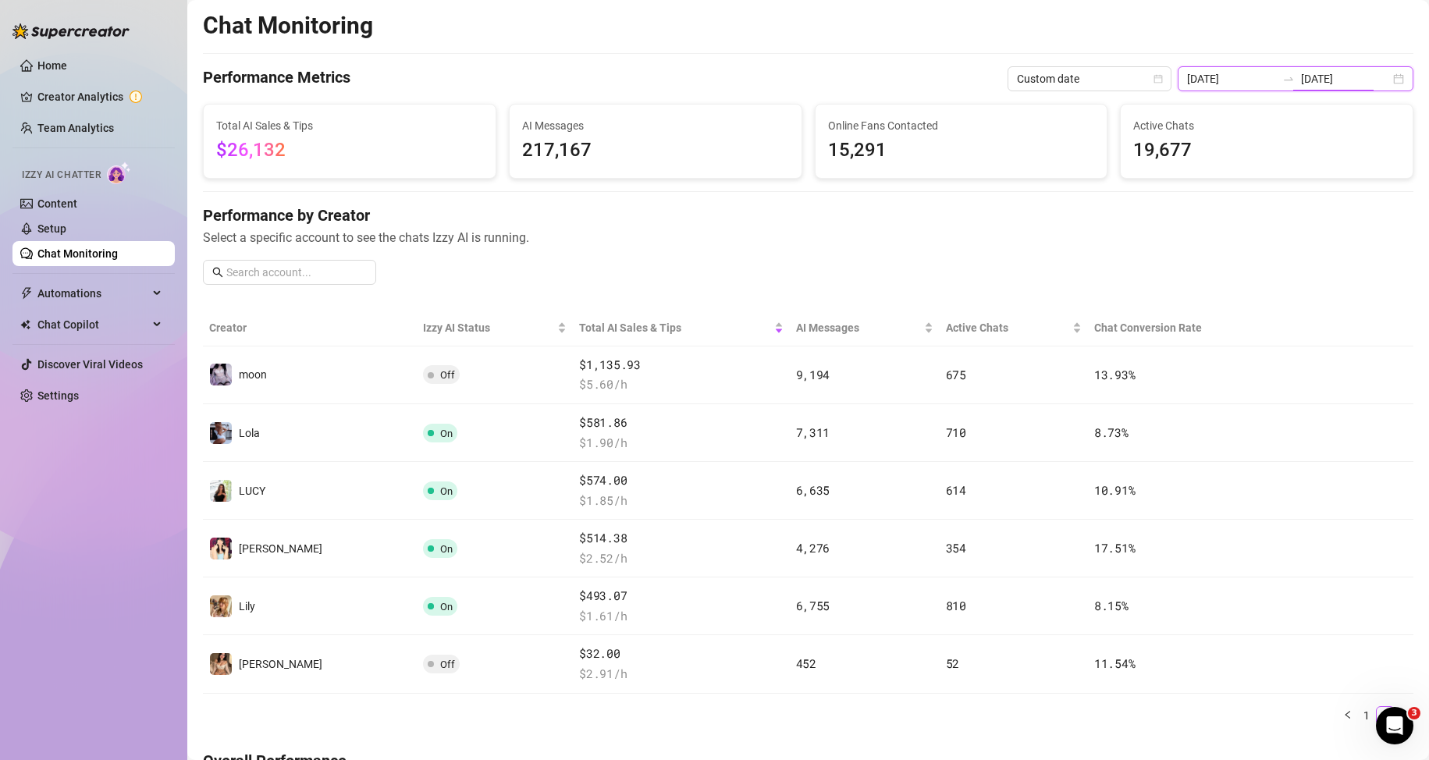
click at [1326, 80] on input "[DATE]" at bounding box center [1345, 78] width 89 height 17
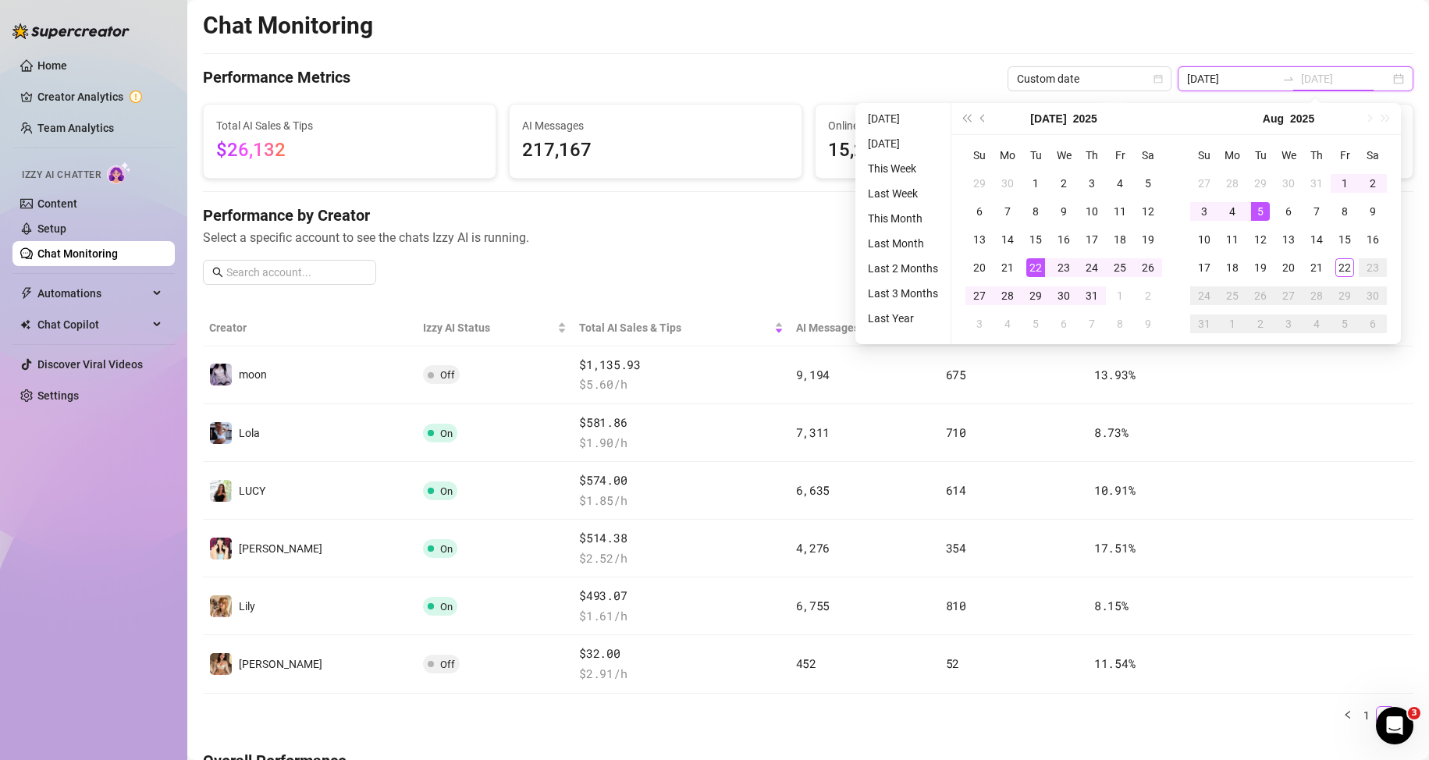
type input "[DATE]"
click at [1142, 37] on div "Chat Monitoring" at bounding box center [808, 26] width 1211 height 30
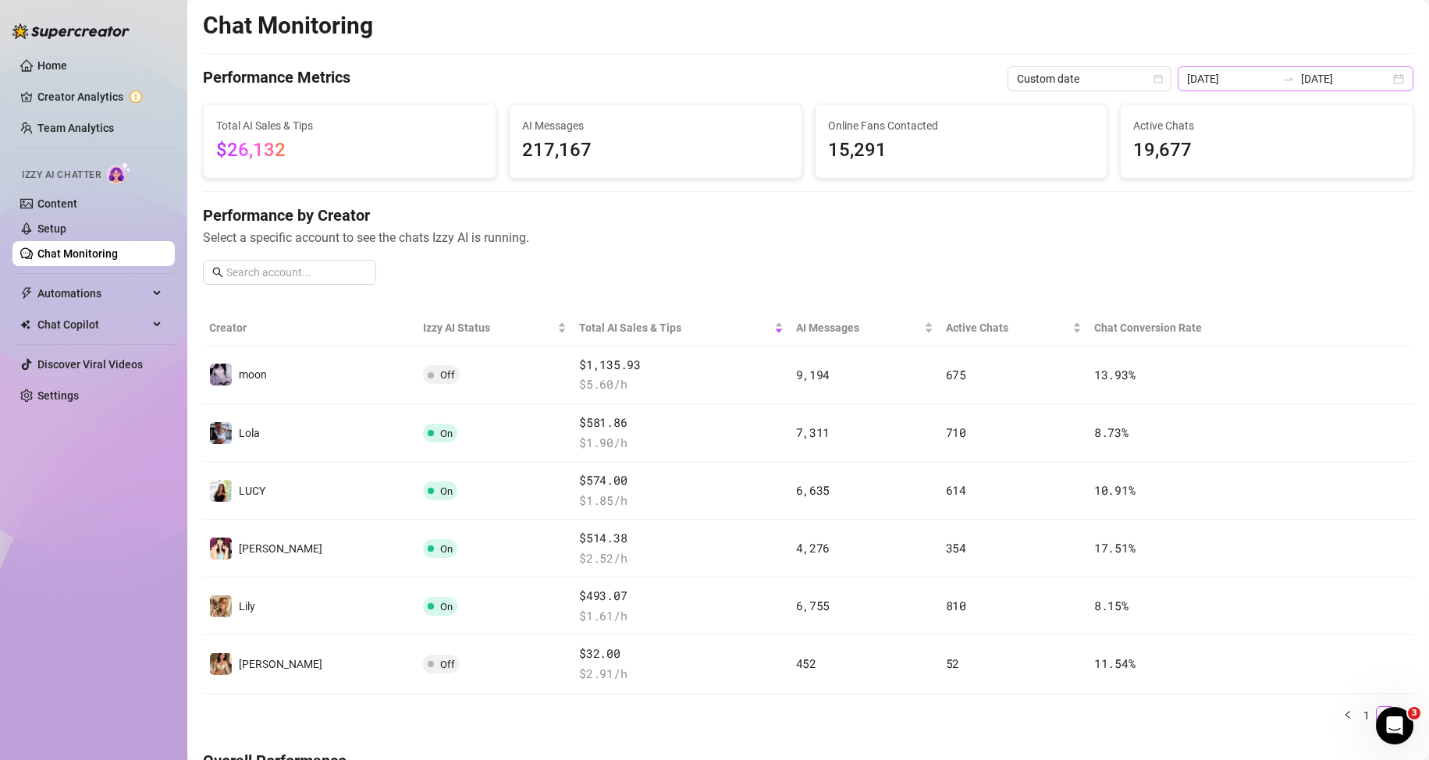
click at [1282, 76] on icon "swap-right" at bounding box center [1288, 79] width 12 height 12
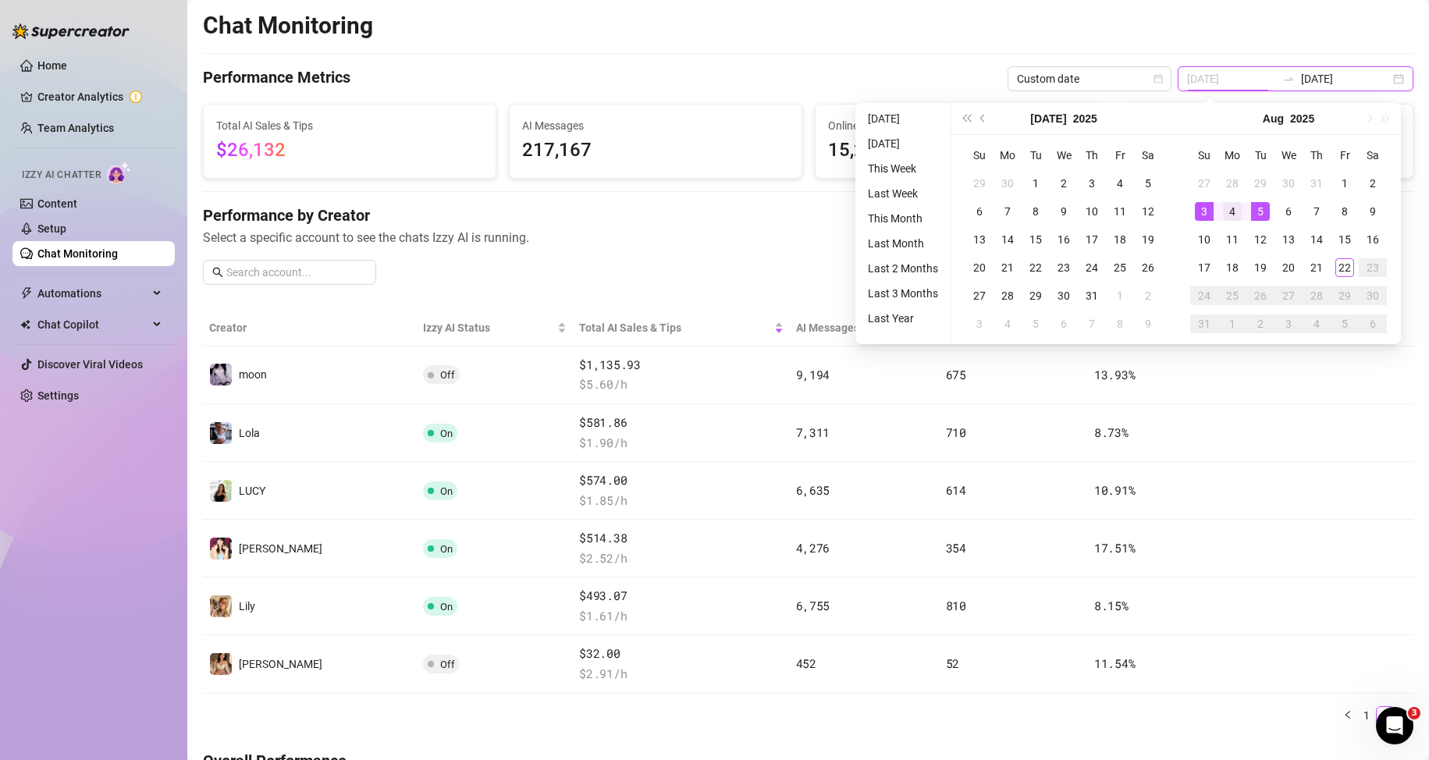
type input "[DATE]"
click at [1232, 209] on div "4" at bounding box center [1232, 211] width 19 height 19
type input "[DATE]"
click at [1339, 265] on div "22" at bounding box center [1344, 267] width 19 height 19
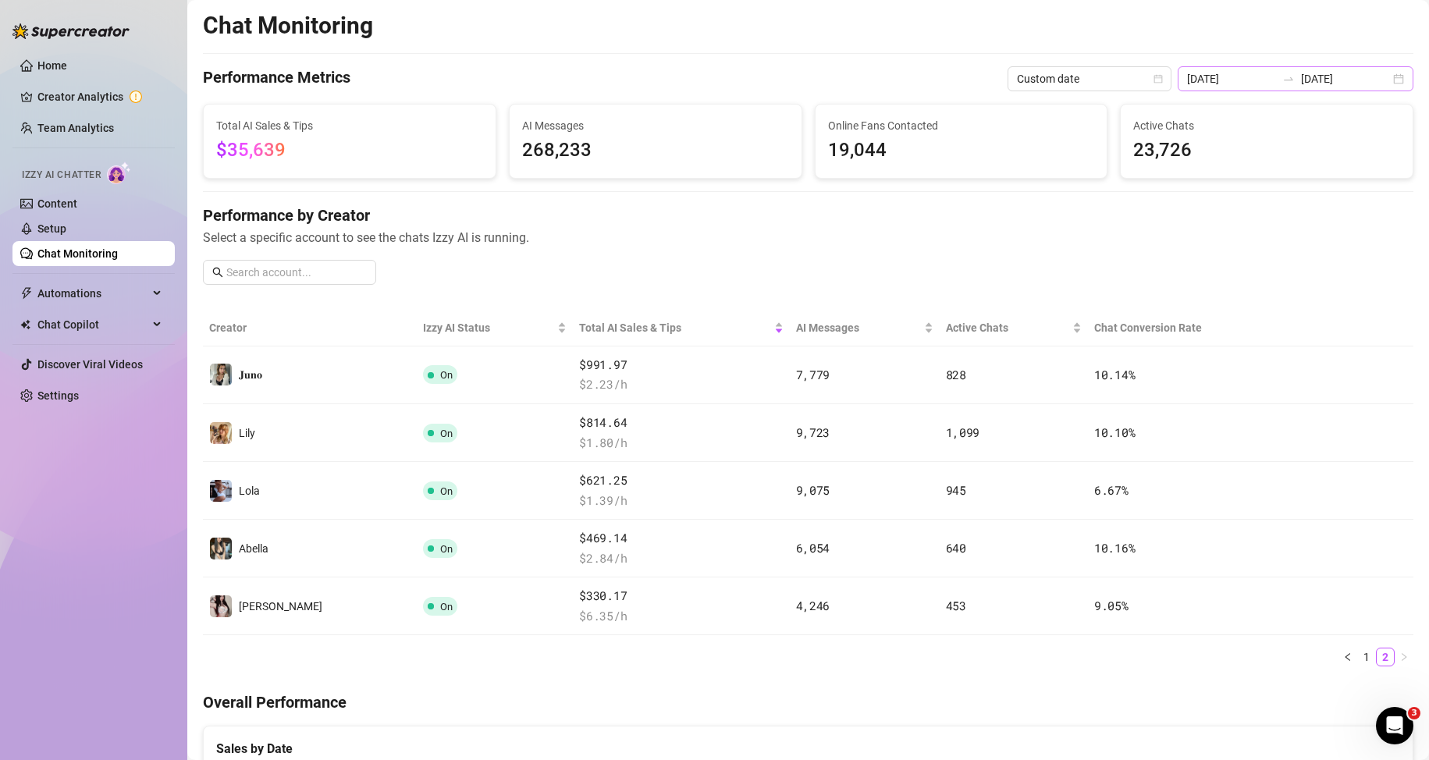
click at [1288, 80] on icon "swap-right" at bounding box center [1288, 79] width 12 height 12
click at [1288, 80] on icon "swap-right" at bounding box center [1288, 78] width 9 height 3
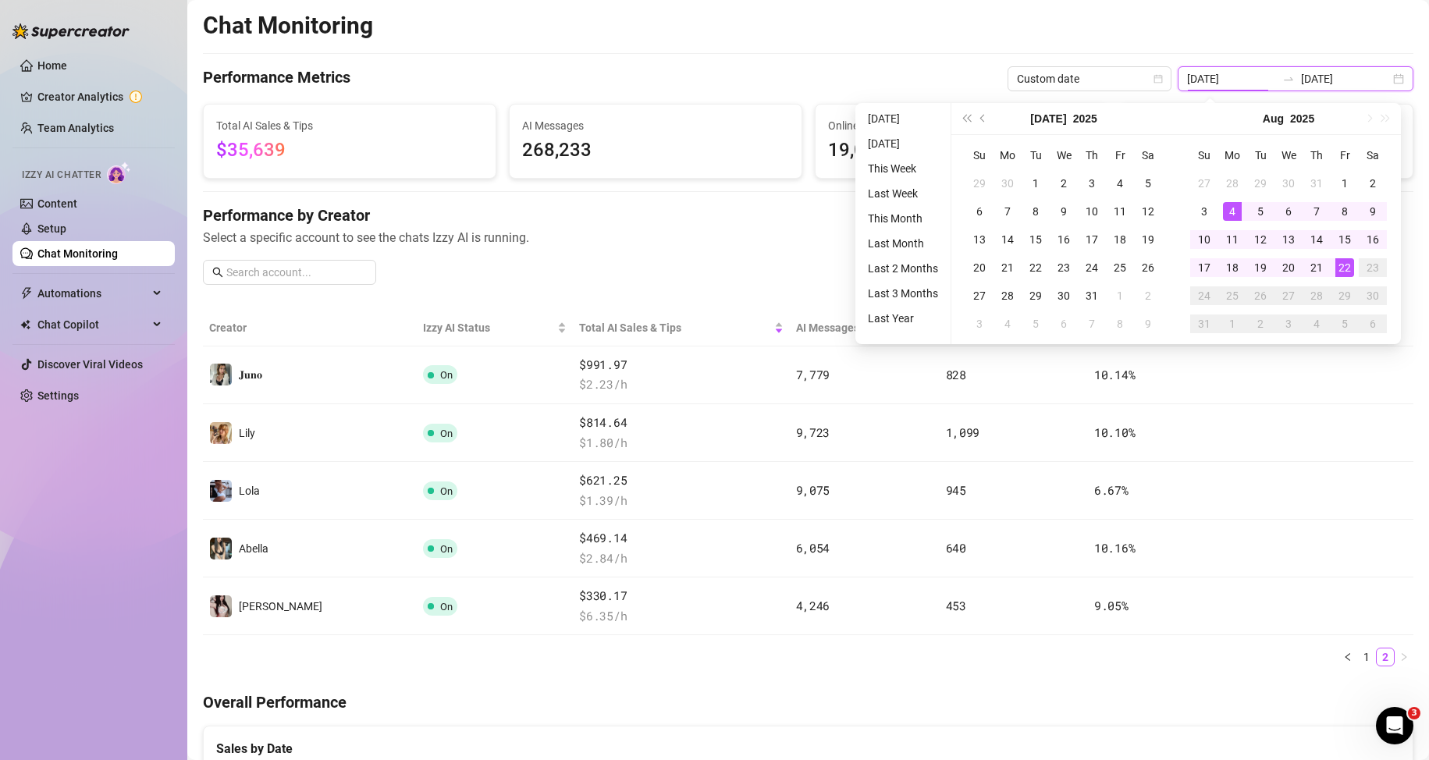
click at [1288, 80] on icon "swap-right" at bounding box center [1288, 78] width 9 height 3
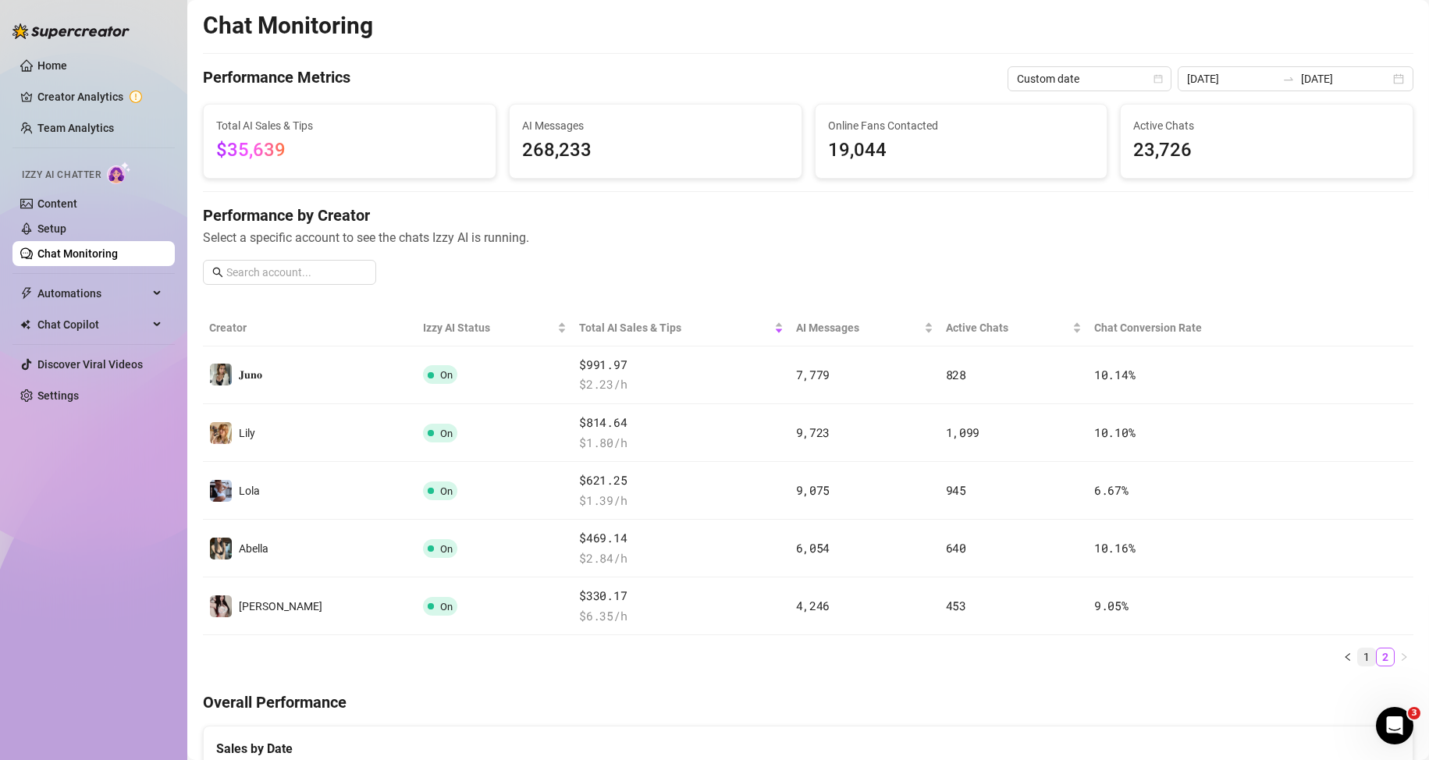
click at [1358, 656] on link "1" at bounding box center [1366, 657] width 17 height 17
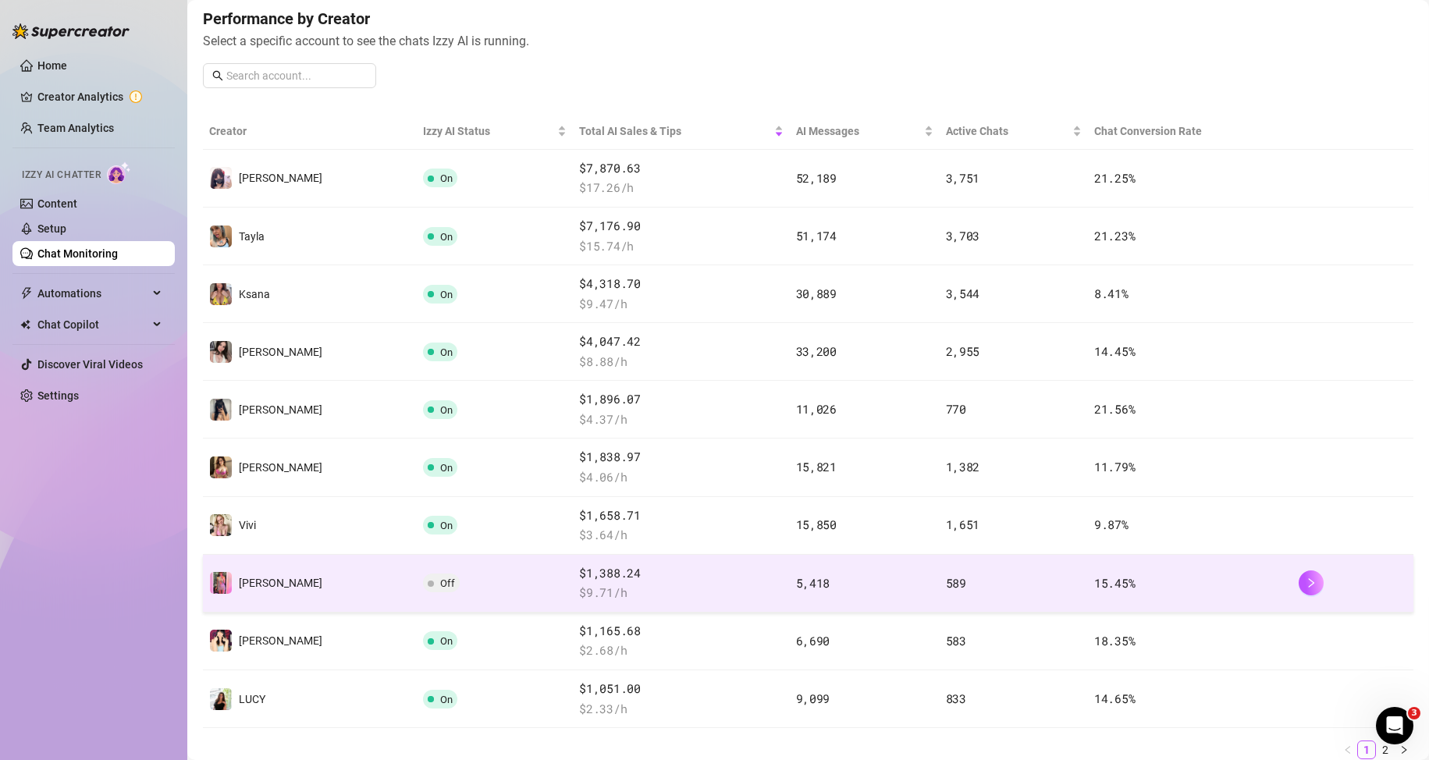
scroll to position [234, 0]
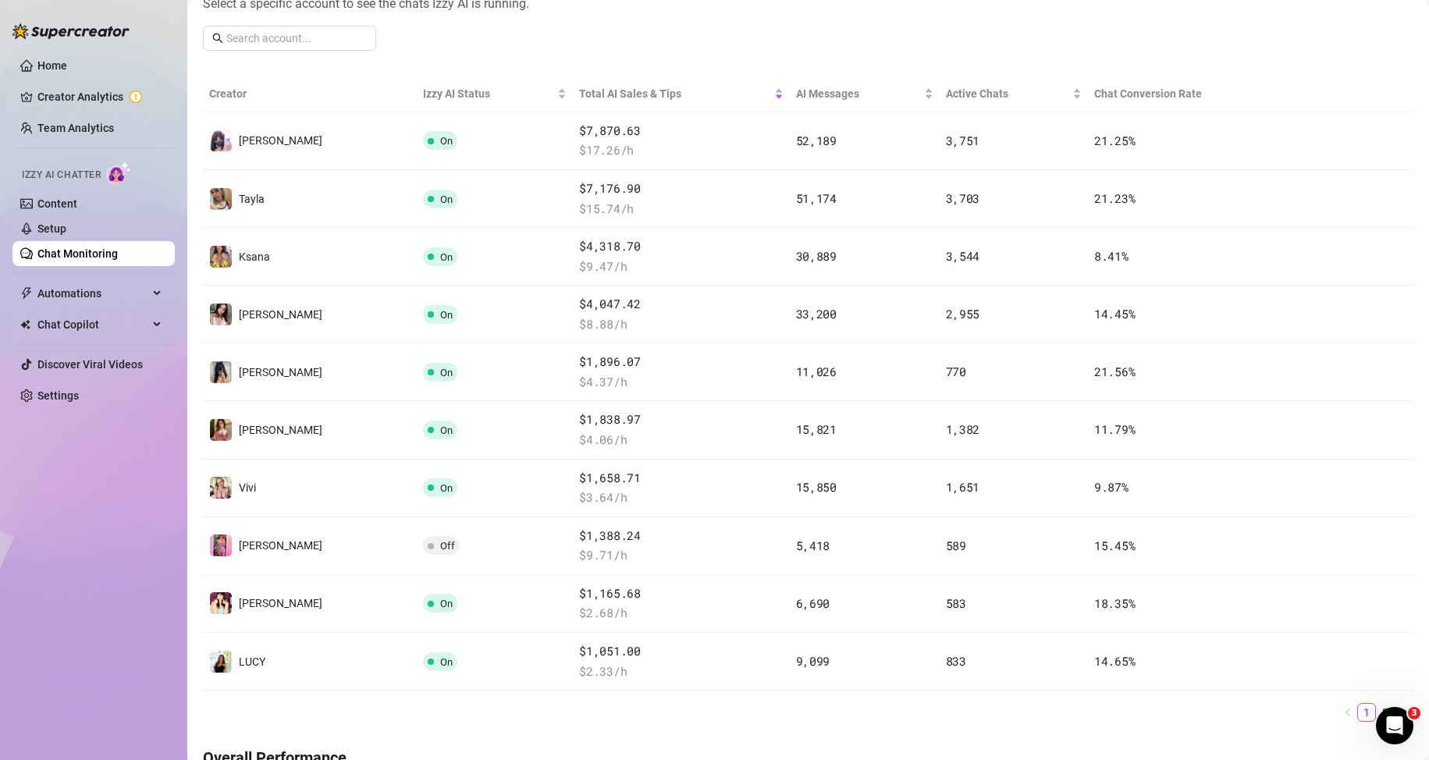
click at [1377, 712] on link "2" at bounding box center [1385, 712] width 17 height 17
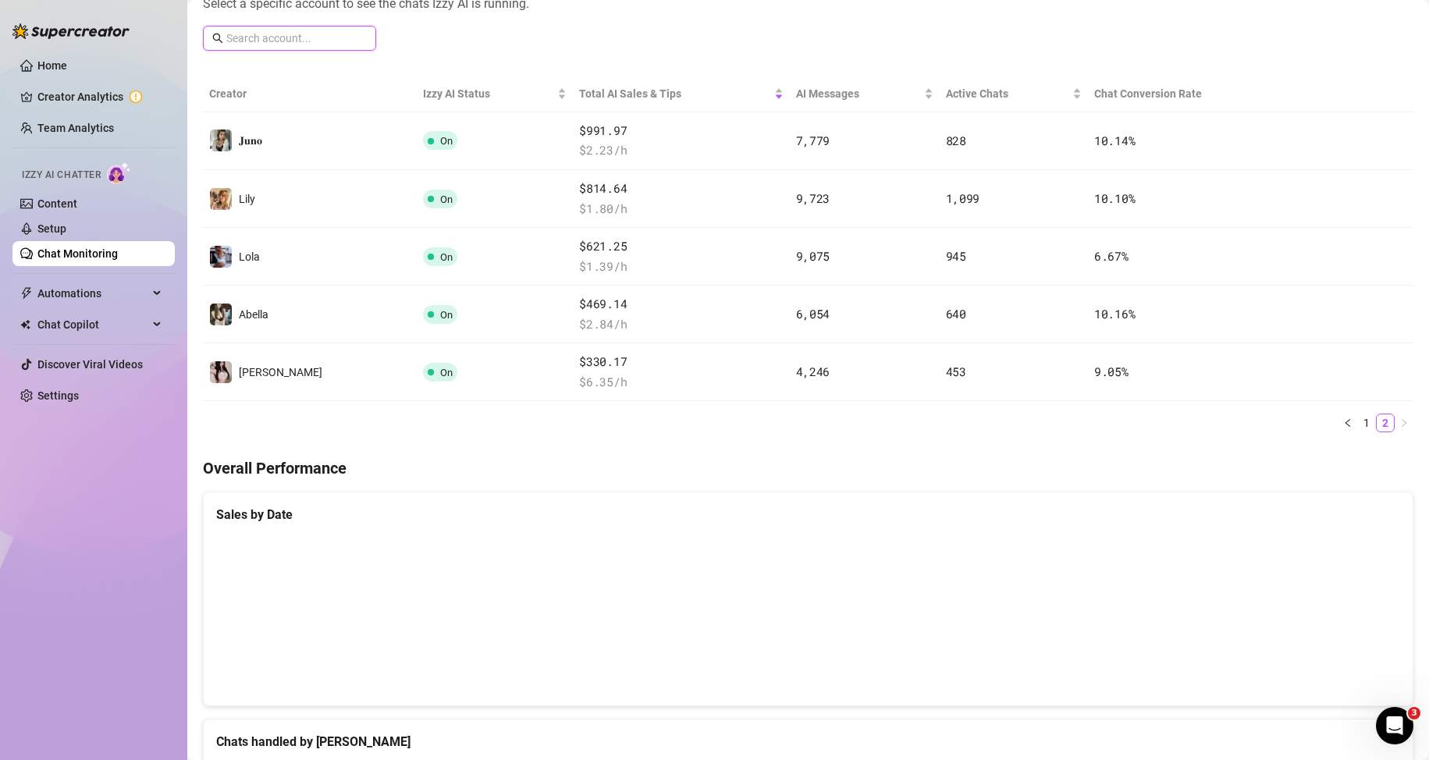
click at [277, 44] on input "text" at bounding box center [296, 38] width 140 height 17
type input "[PERSON_NAME]"
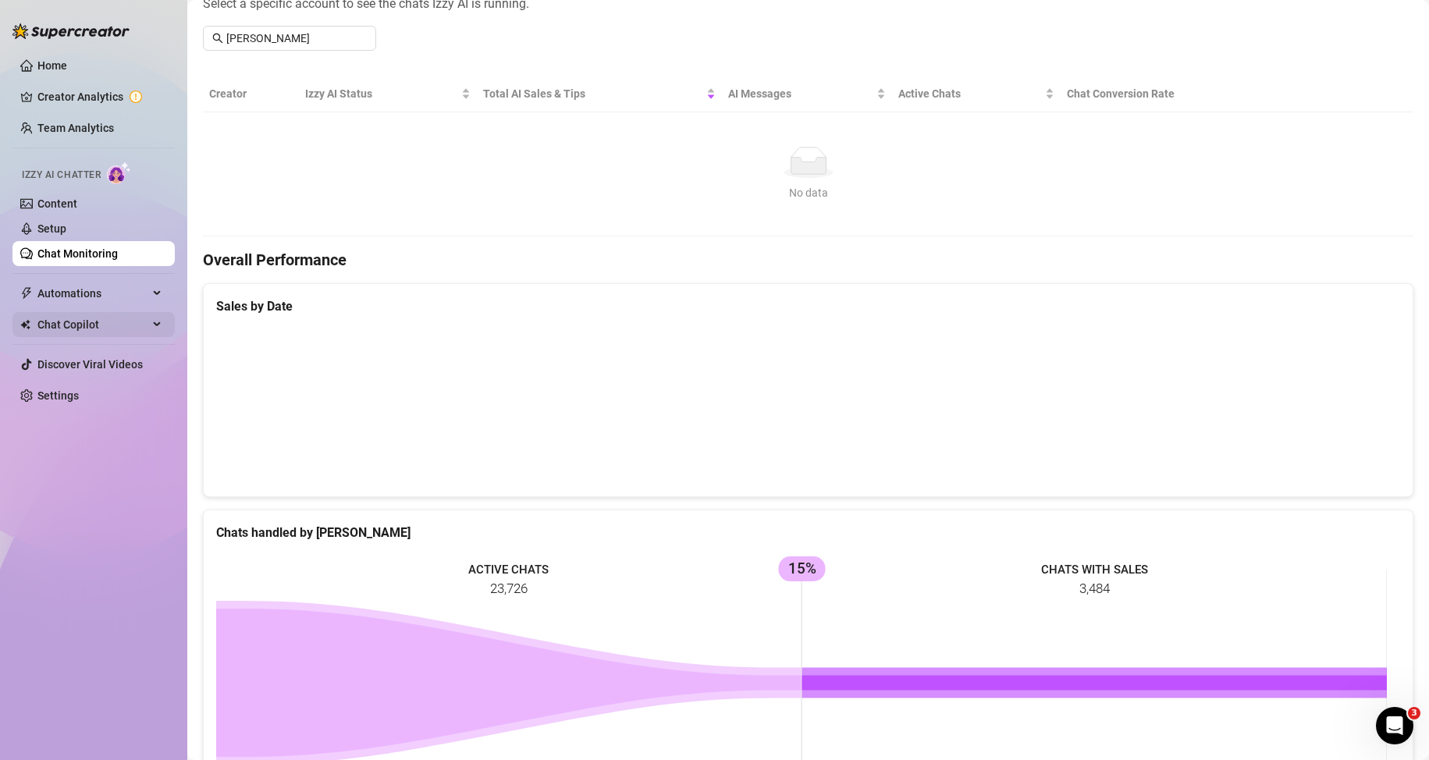
drag, startPoint x: 338, startPoint y: 1, endPoint x: 103, endPoint y: 329, distance: 403.9
click at [116, 417] on div "Home Creator Analytics Team Analytics Izzy AI Chatter Content Setup Chat Monito…" at bounding box center [93, 373] width 162 height 746
click at [77, 197] on link "Content" at bounding box center [57, 203] width 40 height 12
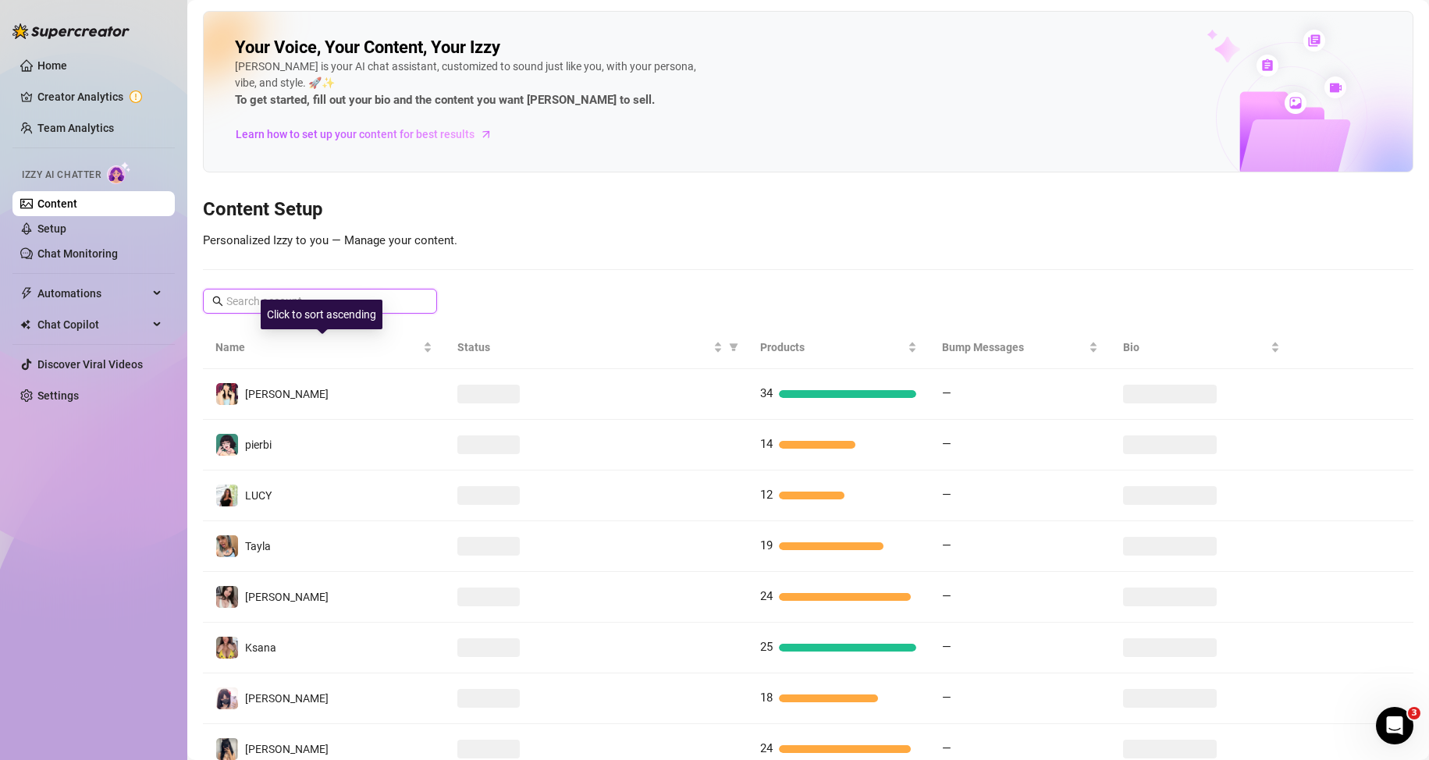
click at [336, 295] on input "text" at bounding box center [320, 301] width 189 height 17
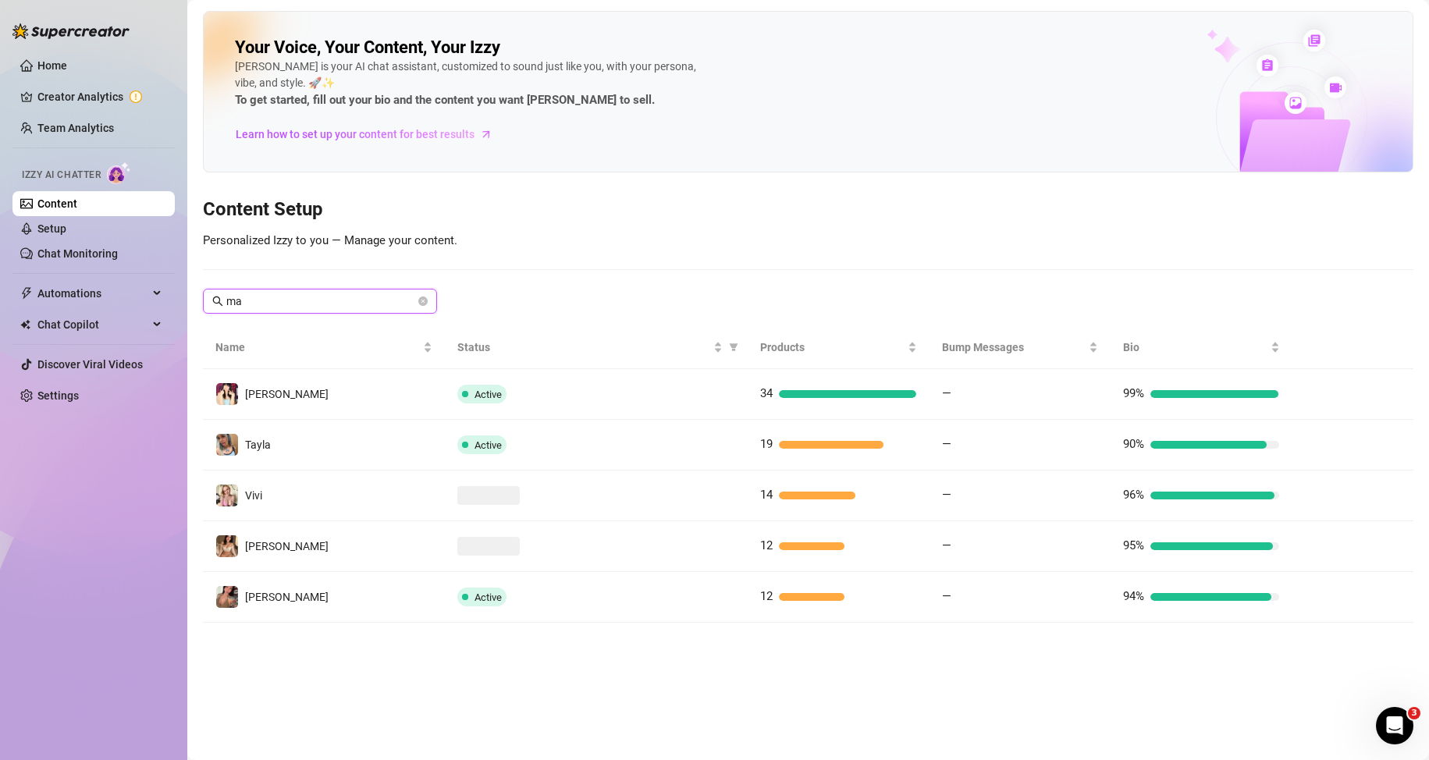
type input "m"
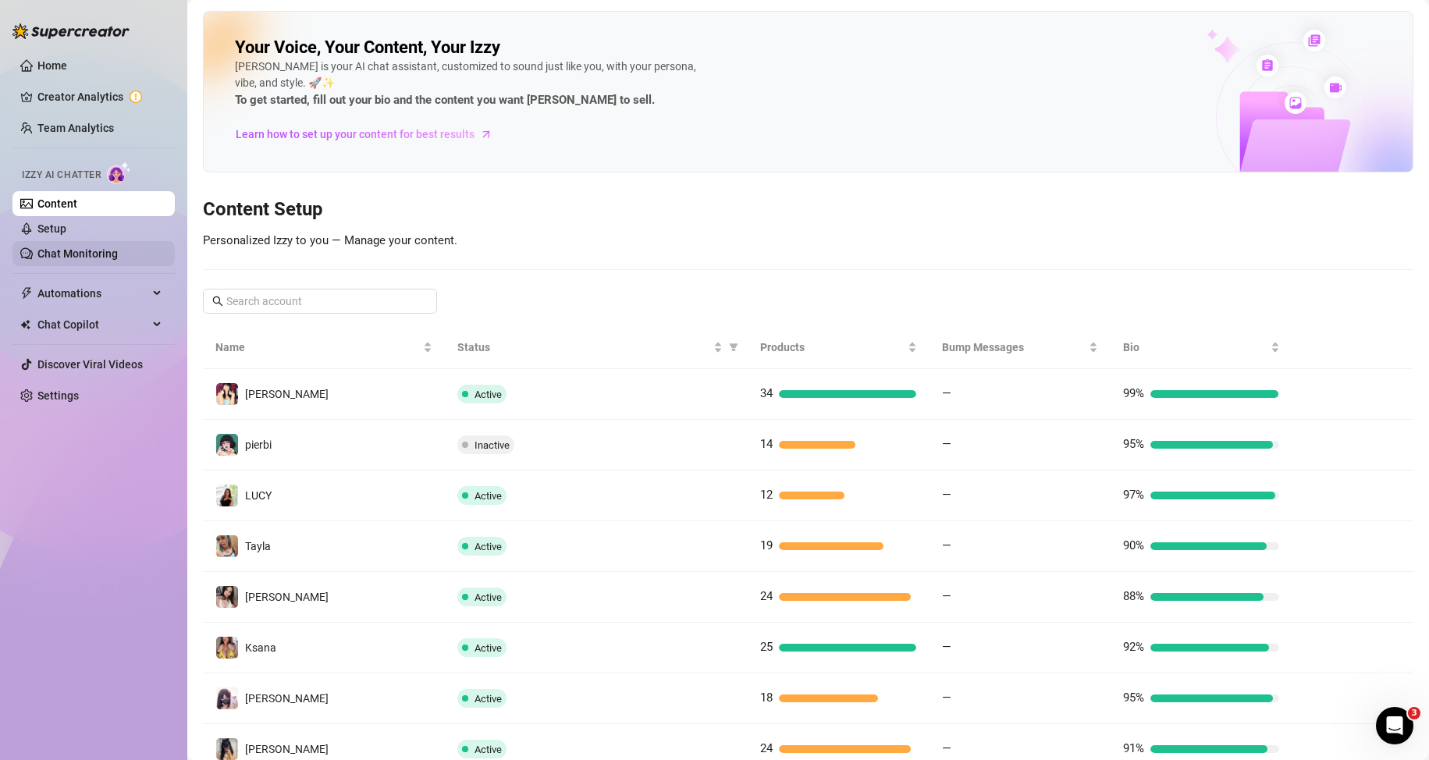
click at [88, 254] on link "Chat Monitoring" at bounding box center [77, 253] width 80 height 12
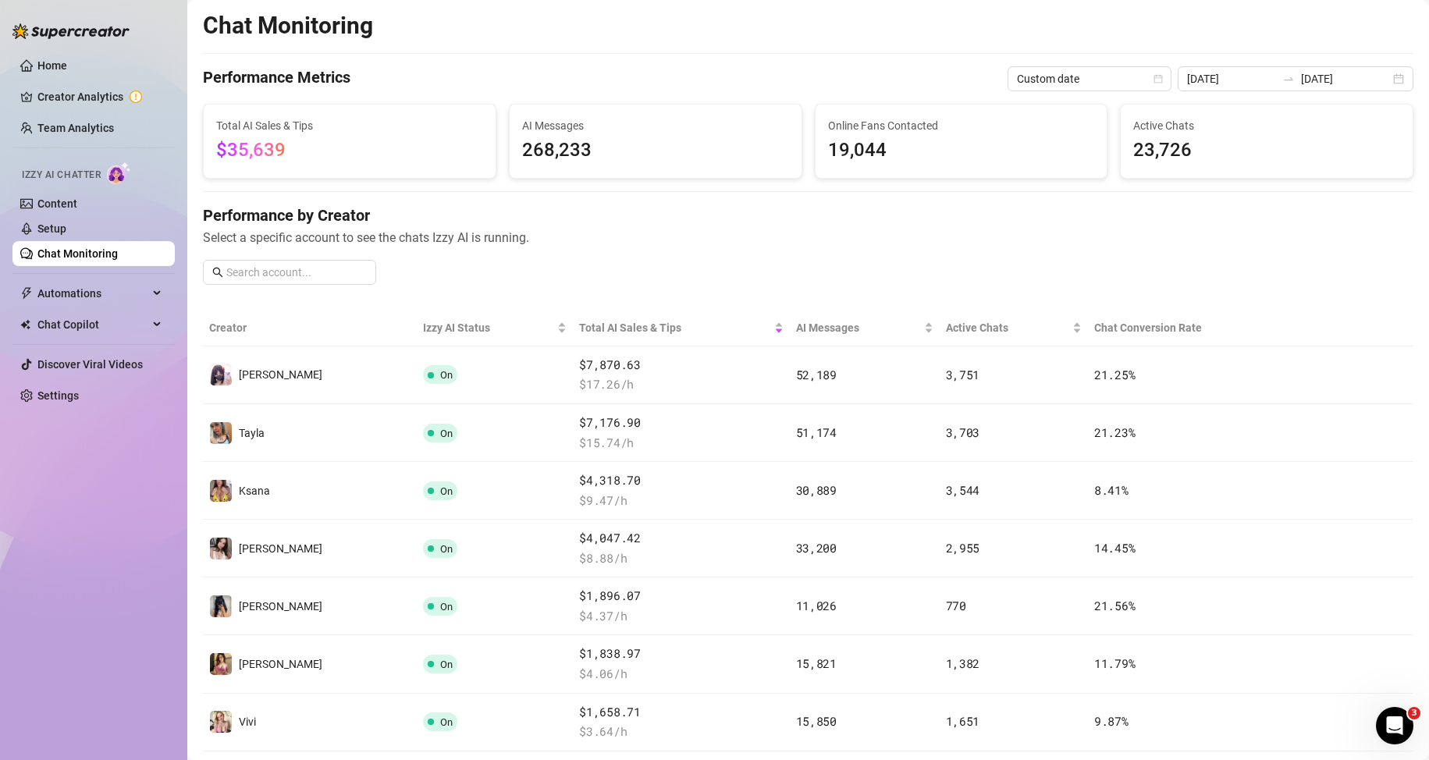
click at [319, 258] on div "Performance by Creator Select a specific account to see the chats Izzy AI is ru…" at bounding box center [808, 250] width 1211 height 93
click at [325, 283] on span at bounding box center [289, 272] width 173 height 25
type input "[PERSON_NAME]"
click at [77, 197] on link "Content" at bounding box center [57, 203] width 40 height 12
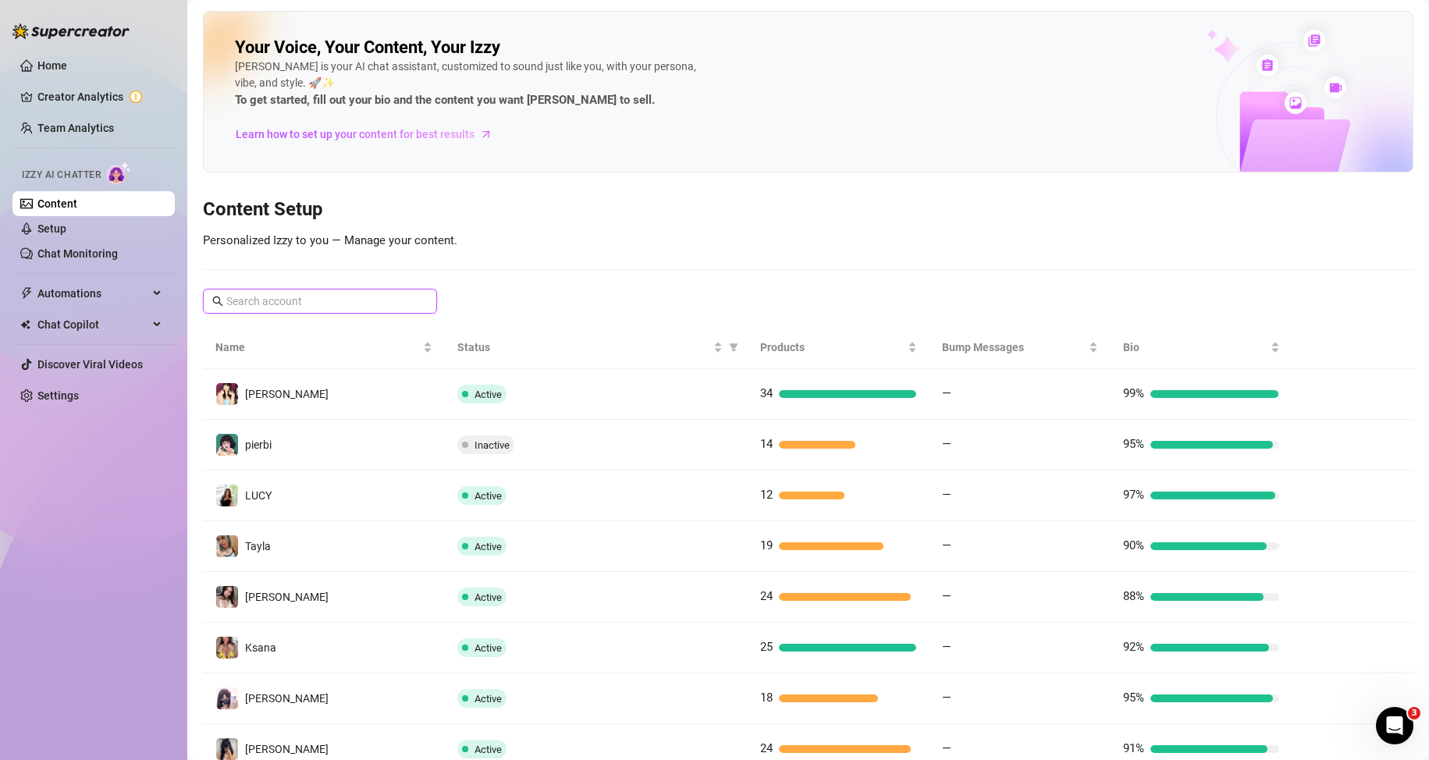
click at [298, 304] on input "text" at bounding box center [320, 301] width 189 height 17
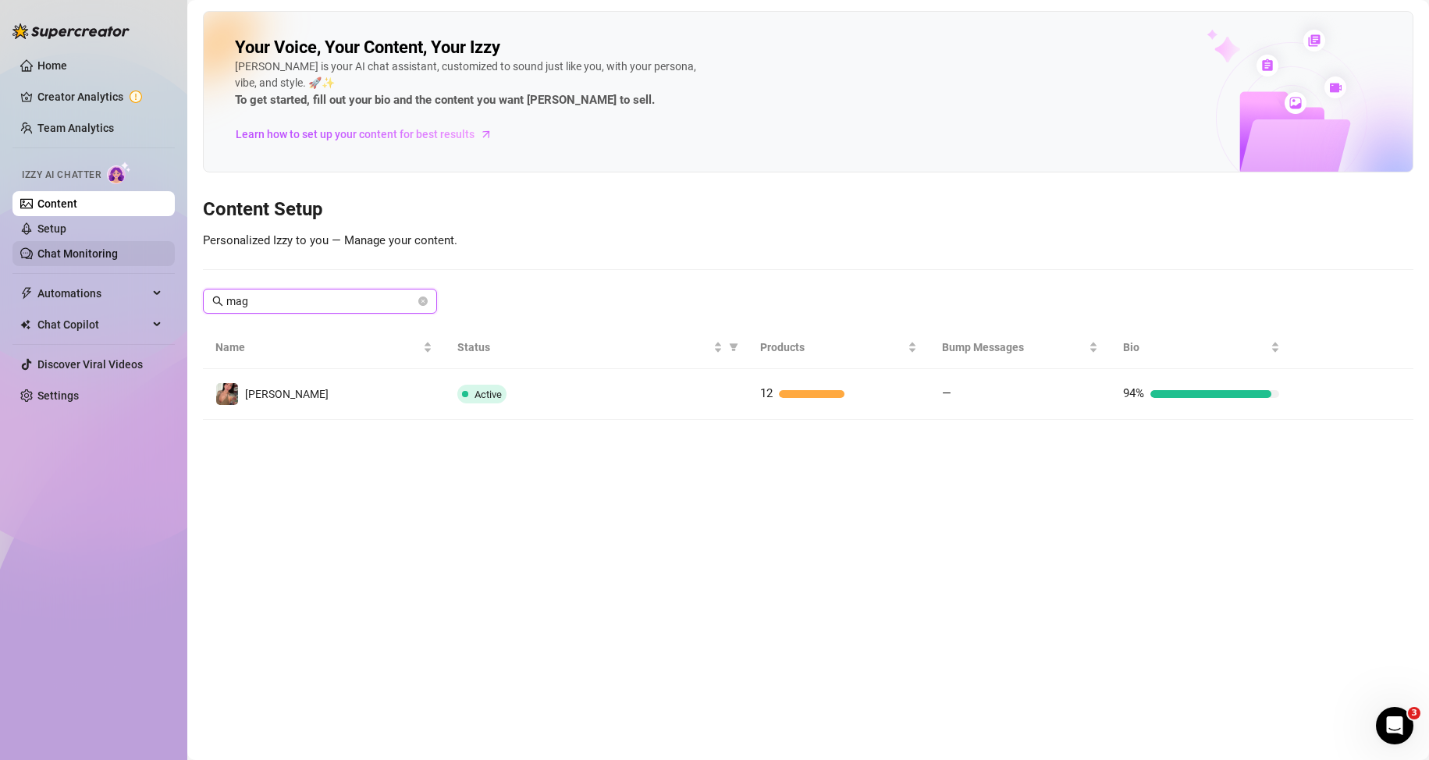
type input "mag"
click at [118, 251] on link "Chat Monitoring" at bounding box center [77, 253] width 80 height 12
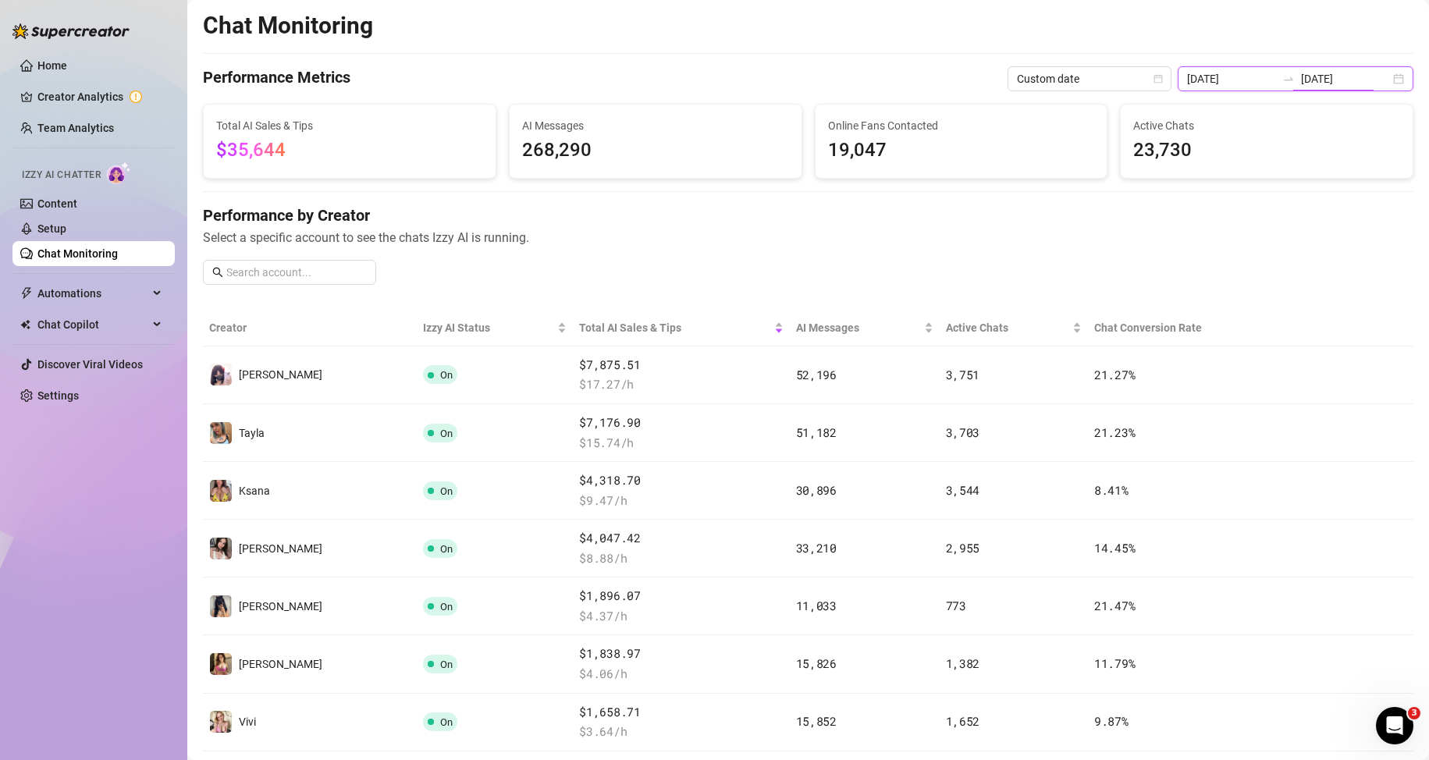
click at [1303, 76] on input "[DATE]" at bounding box center [1345, 78] width 89 height 17
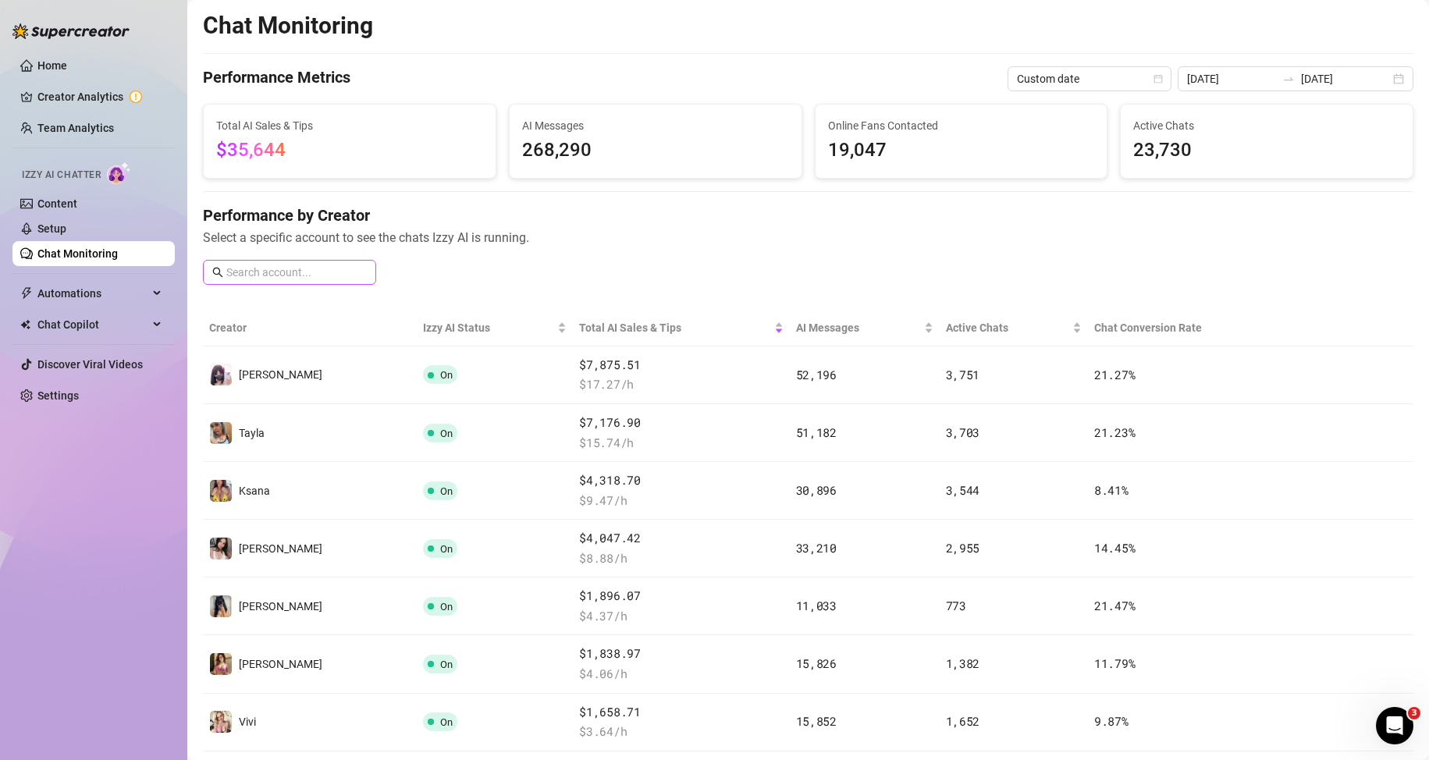
click at [341, 262] on span at bounding box center [289, 272] width 173 height 25
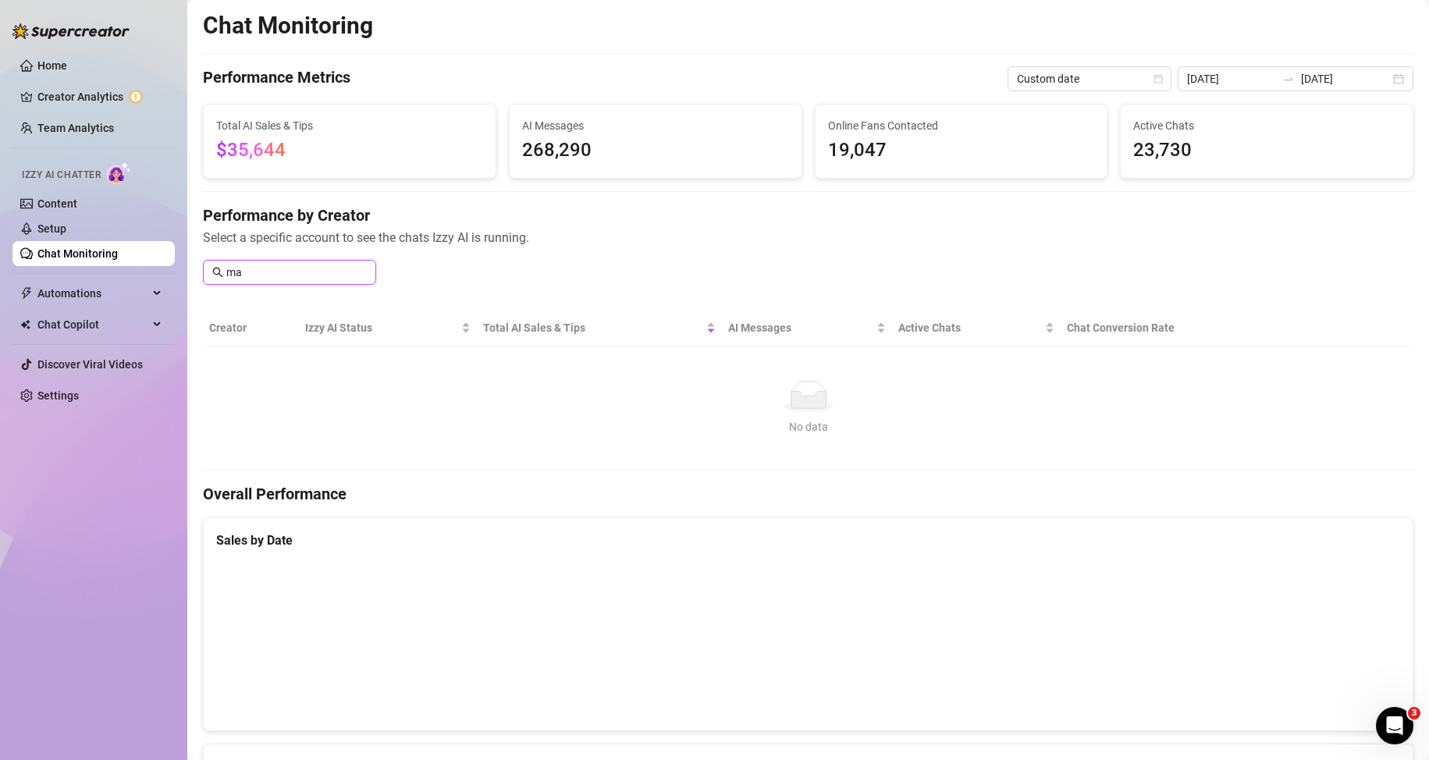
type input "m"
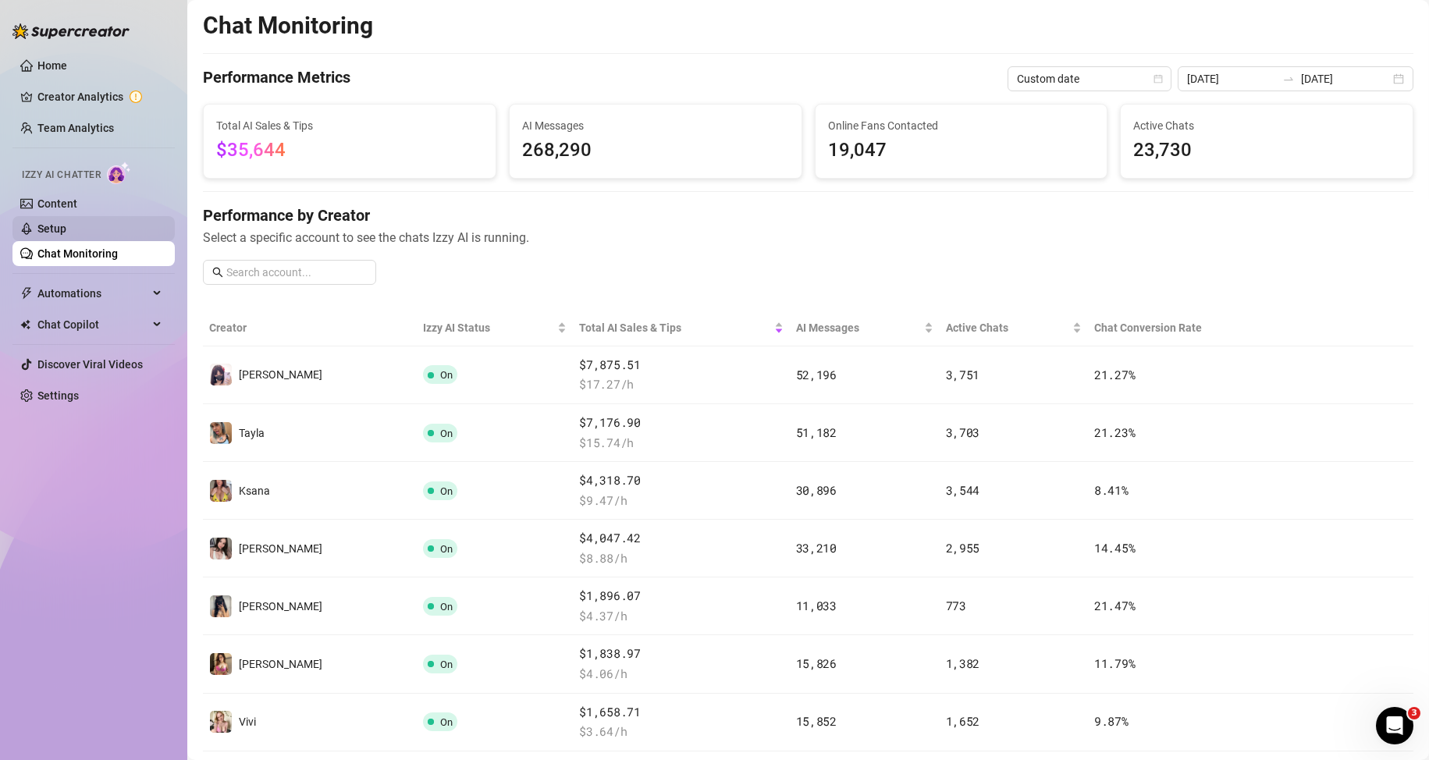
click at [66, 229] on link "Setup" at bounding box center [51, 228] width 29 height 12
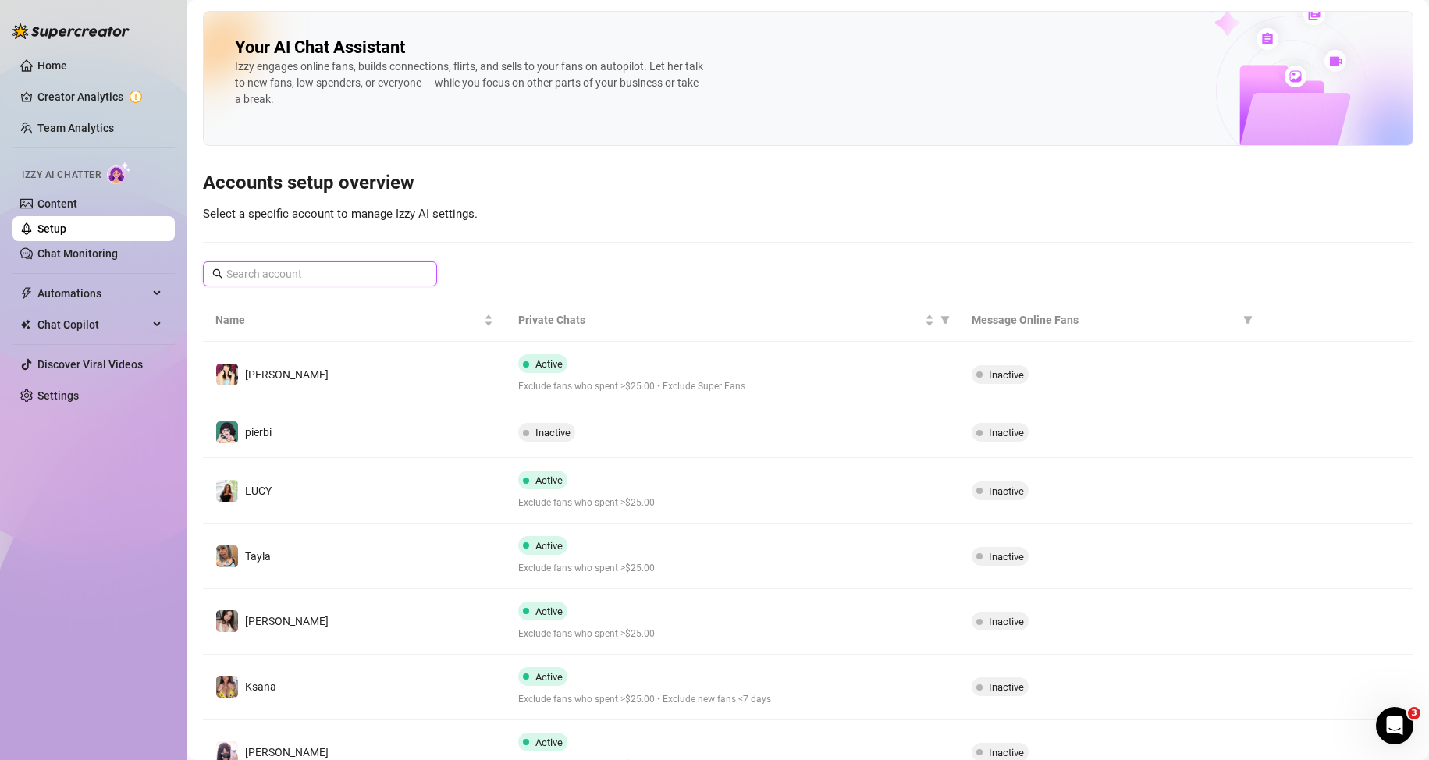
click at [322, 273] on input "text" at bounding box center [320, 273] width 189 height 17
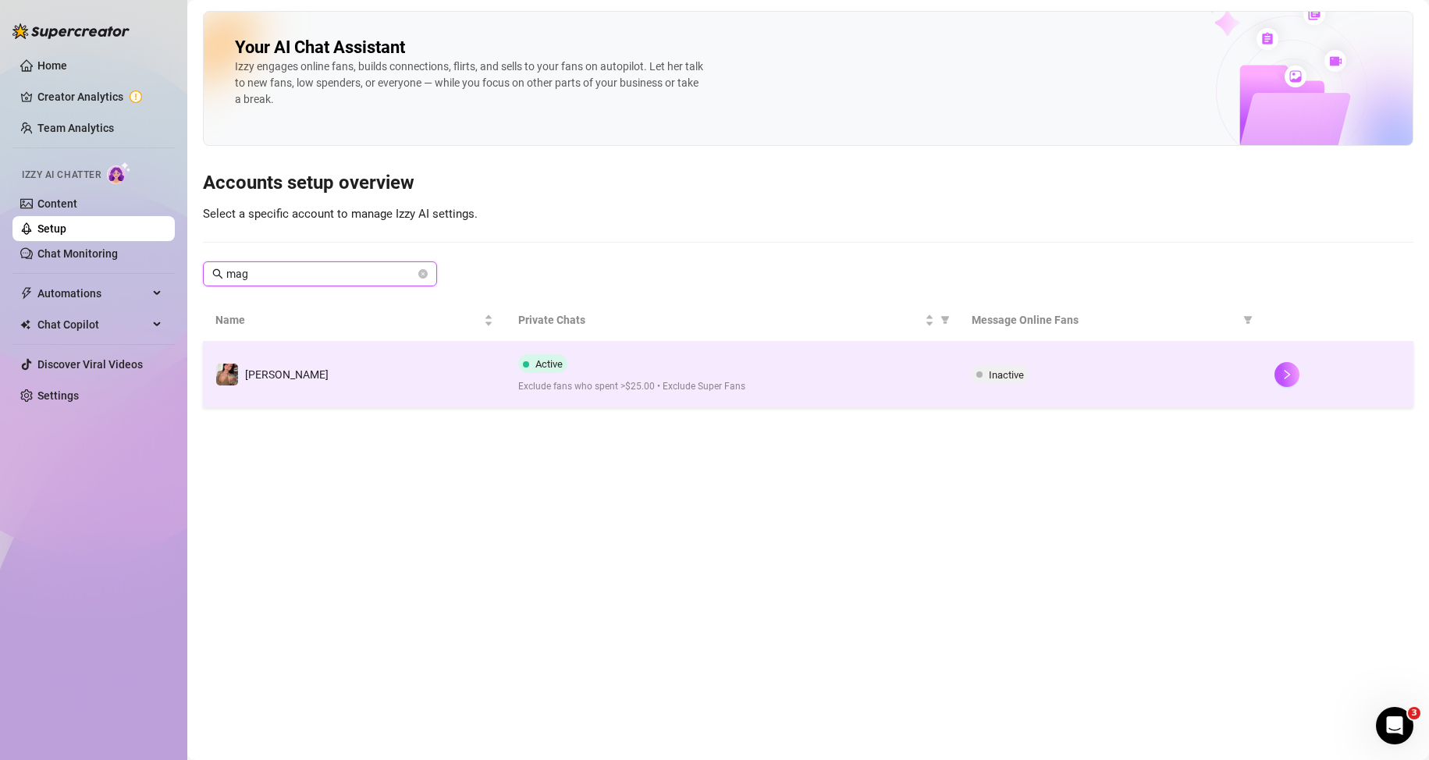
type input "mag"
click at [777, 401] on td "Active Exclude fans who spent >$25.00 • Exclude Super Fans" at bounding box center [733, 375] width 454 height 66
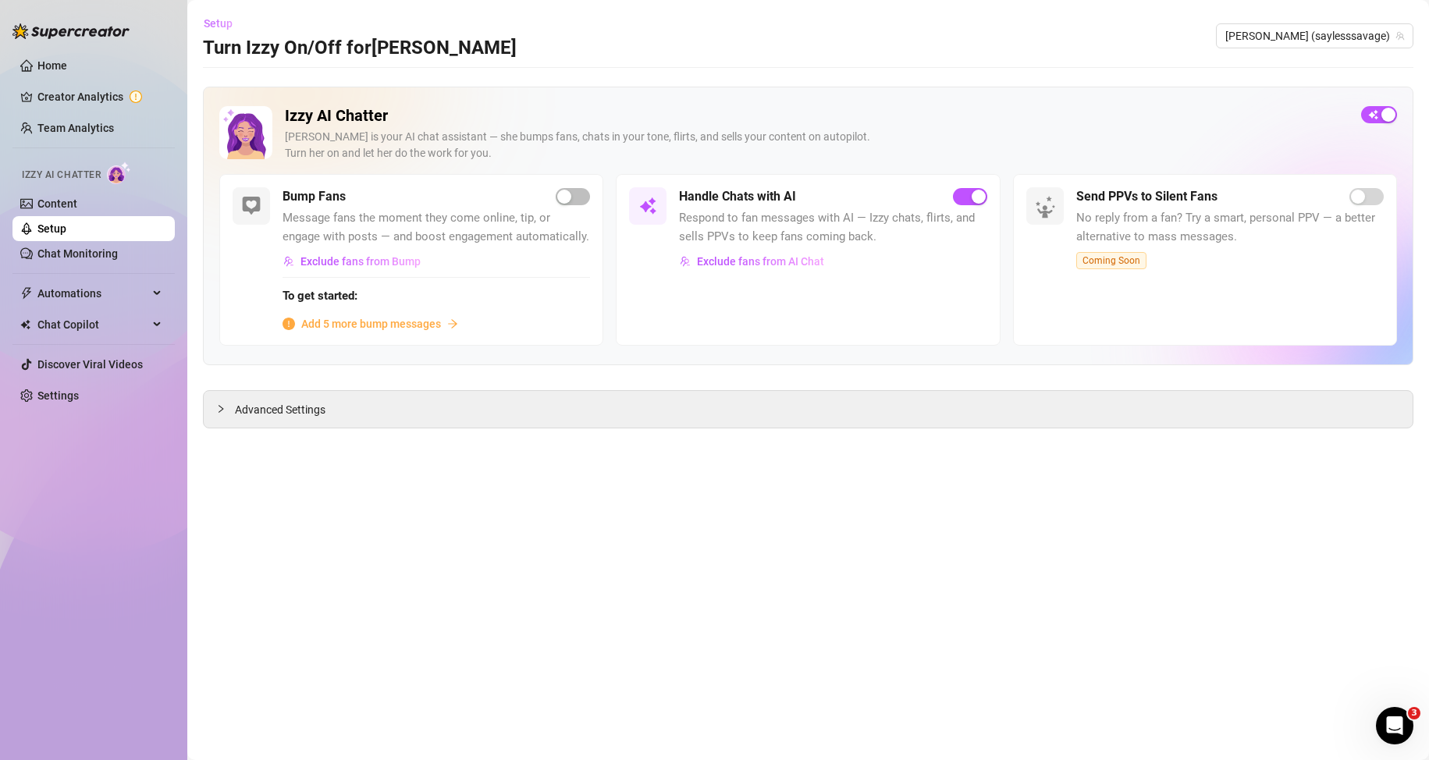
click at [219, 28] on span "Setup" at bounding box center [218, 23] width 29 height 12
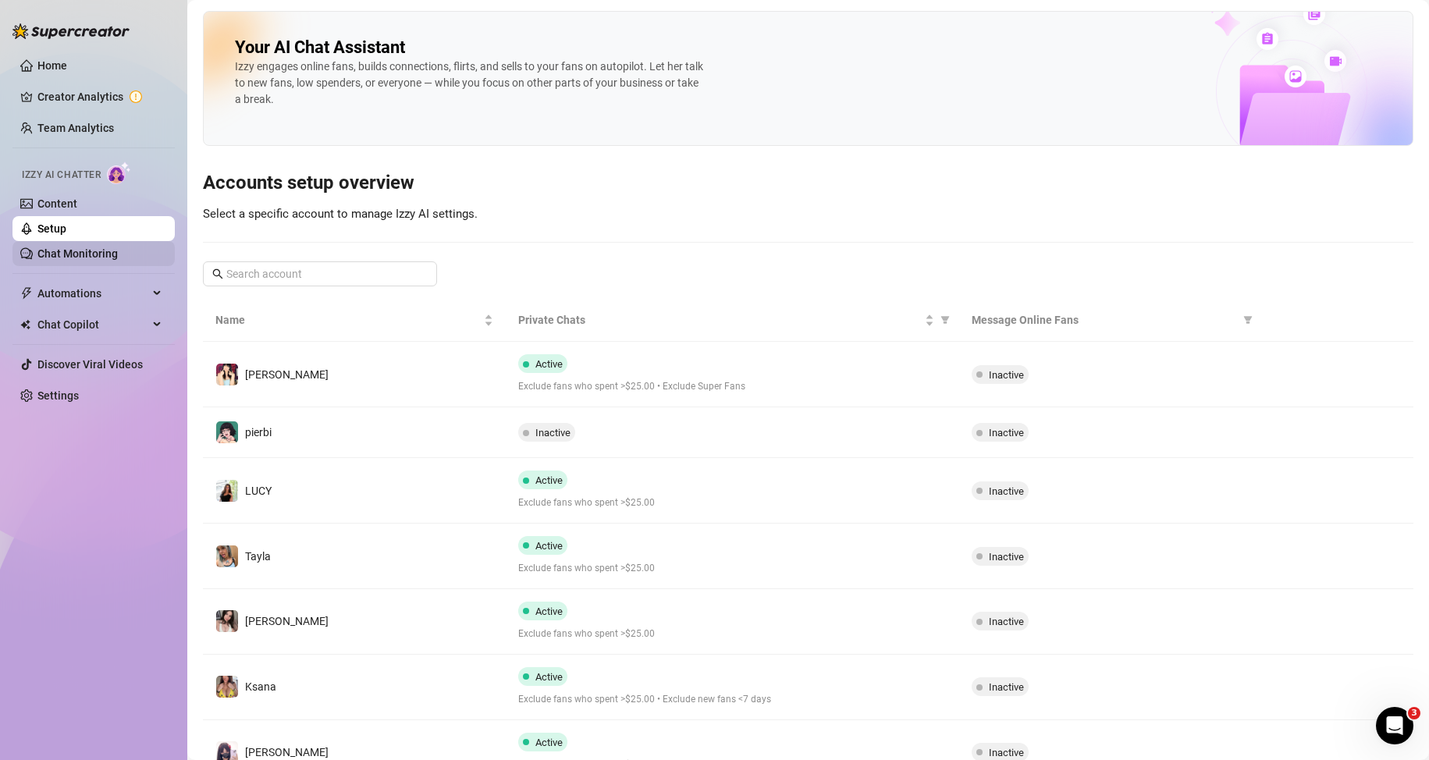
click at [112, 248] on link "Chat Monitoring" at bounding box center [77, 253] width 80 height 12
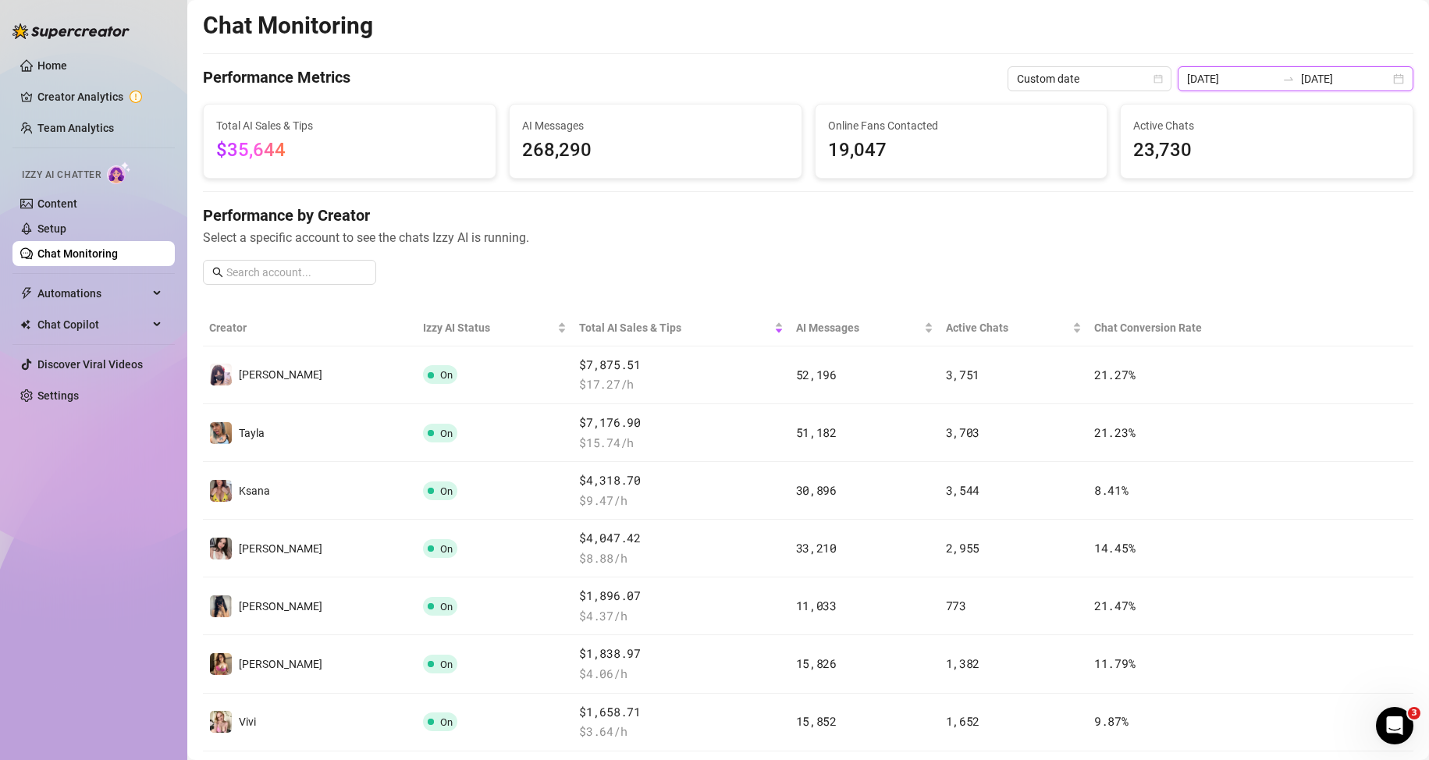
click at [1262, 72] on input "[DATE]" at bounding box center [1231, 78] width 89 height 17
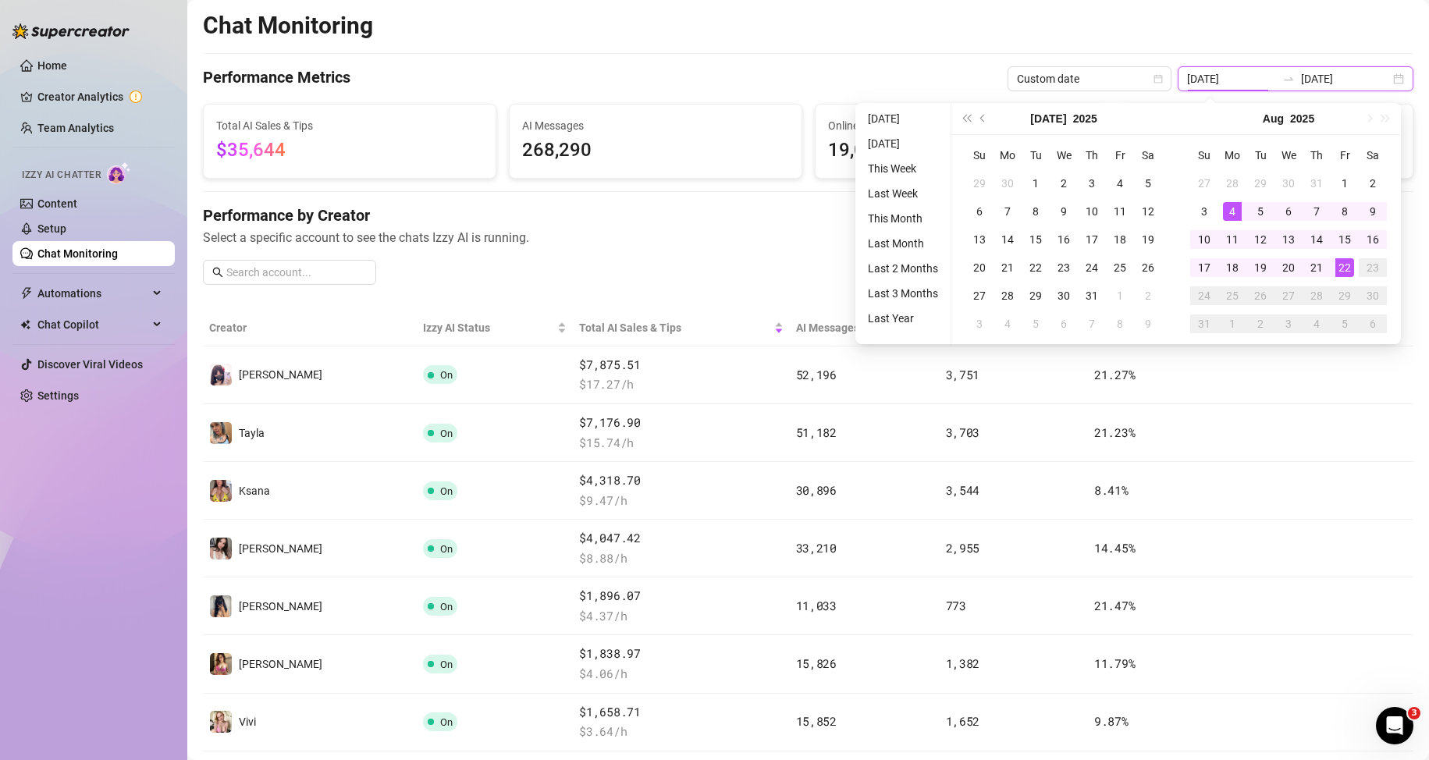
click at [1262, 72] on input "[DATE]" at bounding box center [1231, 78] width 89 height 17
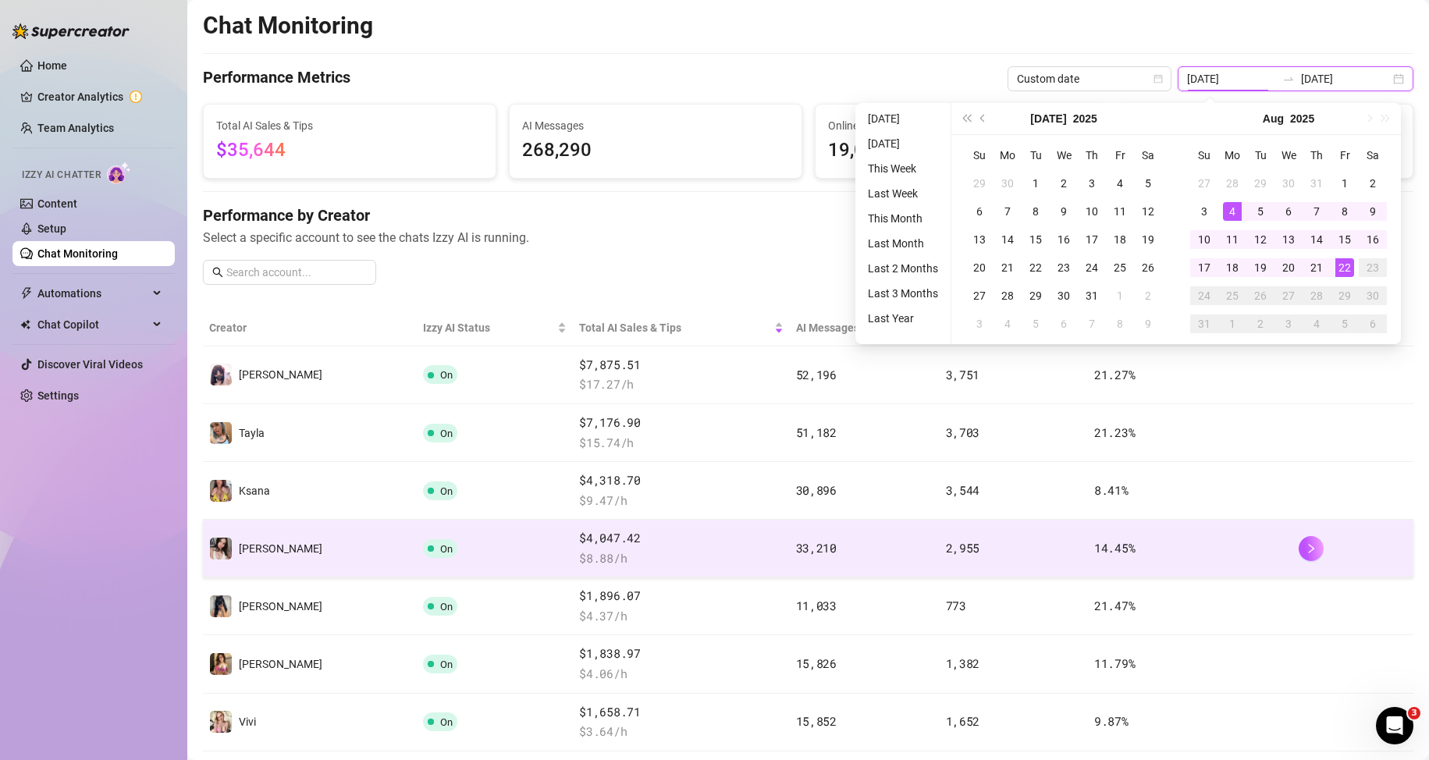
type input "[DATE]"
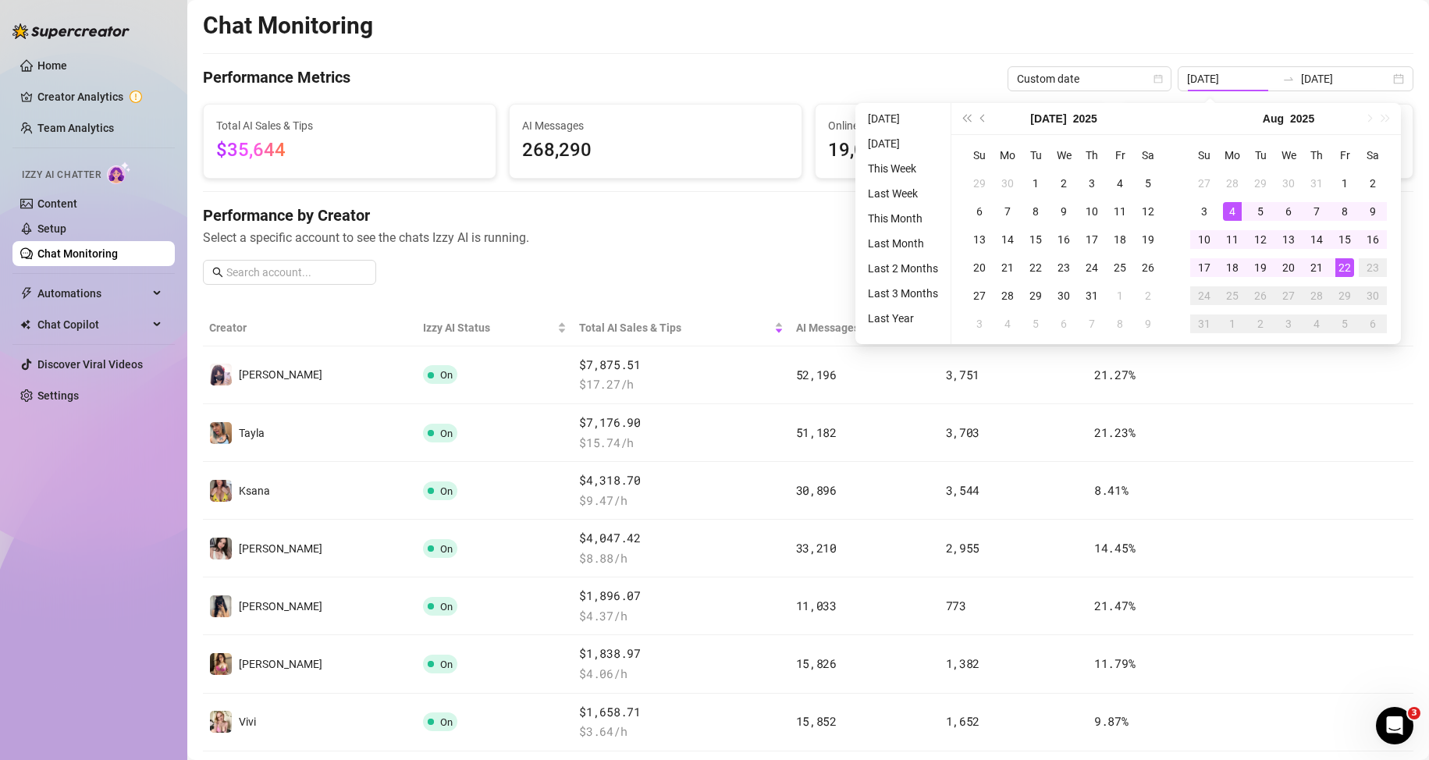
click at [645, 219] on h4 "Performance by Creator" at bounding box center [808, 215] width 1211 height 22
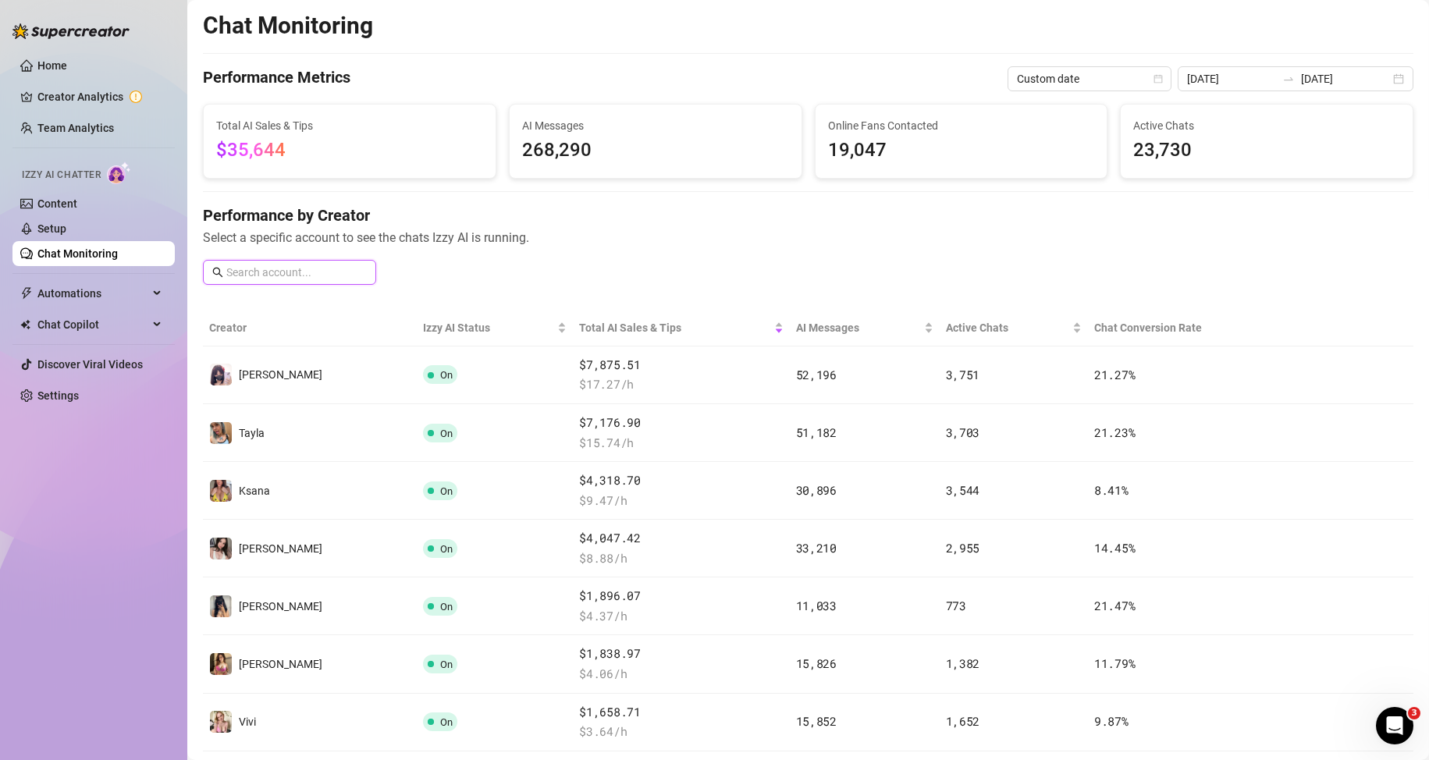
click at [287, 279] on input "text" at bounding box center [296, 272] width 140 height 17
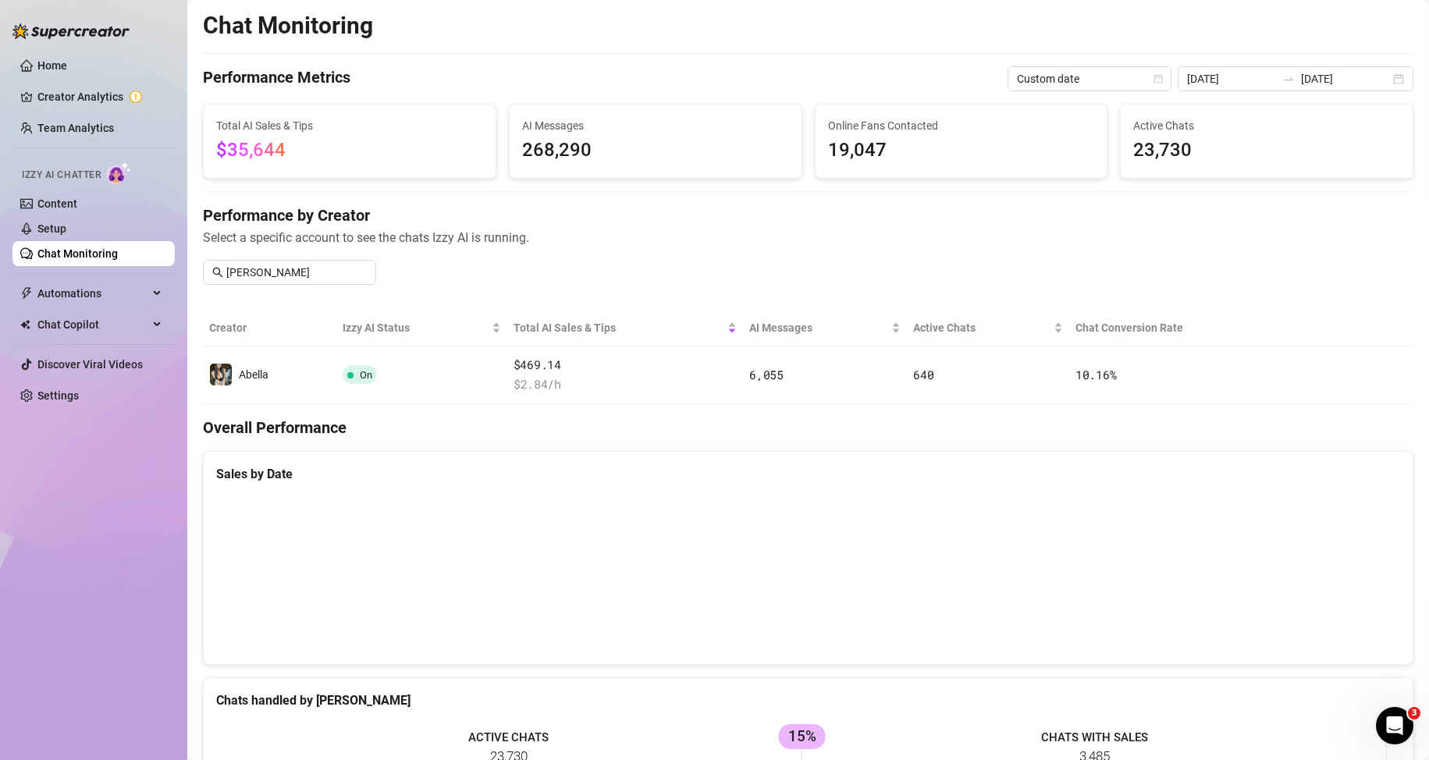
click at [289, 258] on div "Performance by Creator Select a specific account to see the chats Izzy AI is ru…" at bounding box center [808, 250] width 1211 height 93
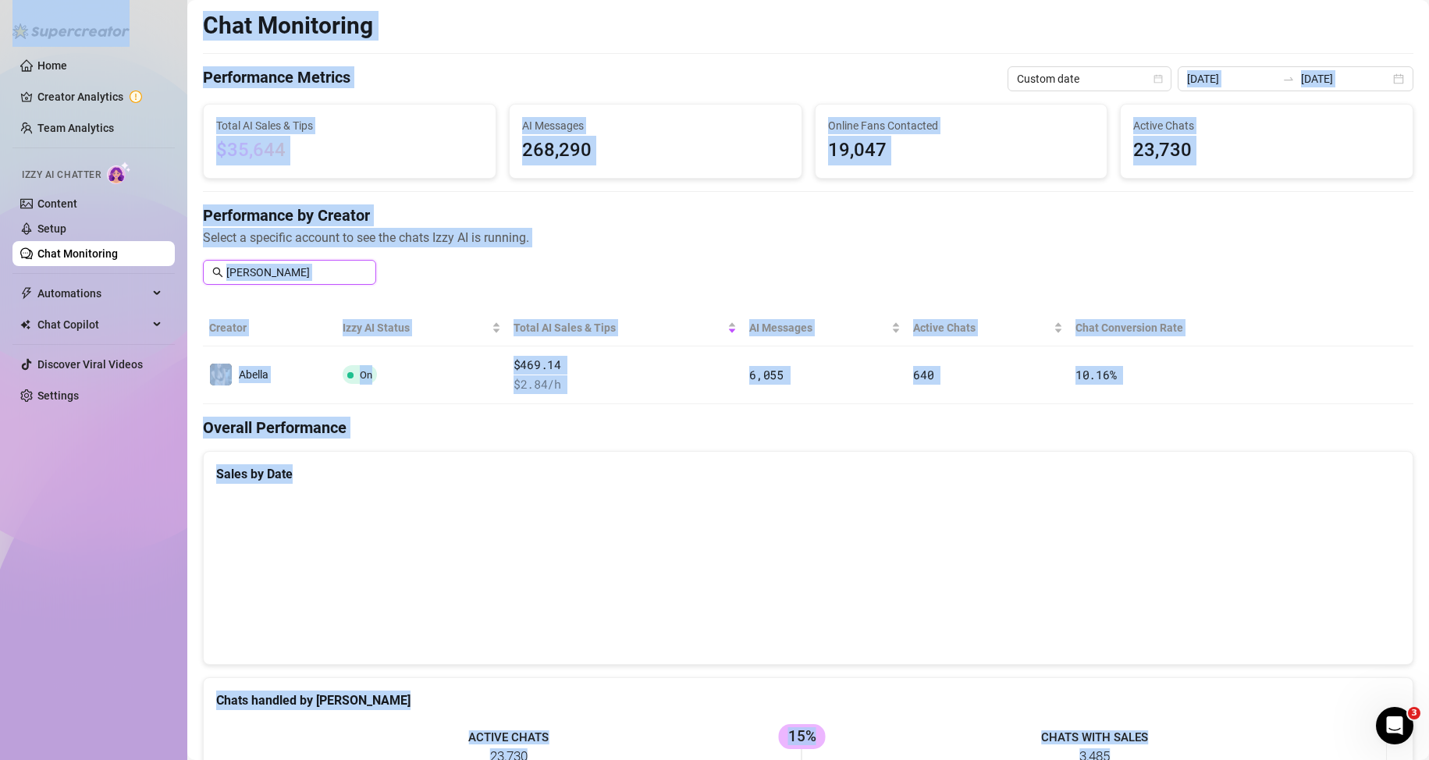
click at [286, 269] on input "[PERSON_NAME]" at bounding box center [296, 272] width 140 height 17
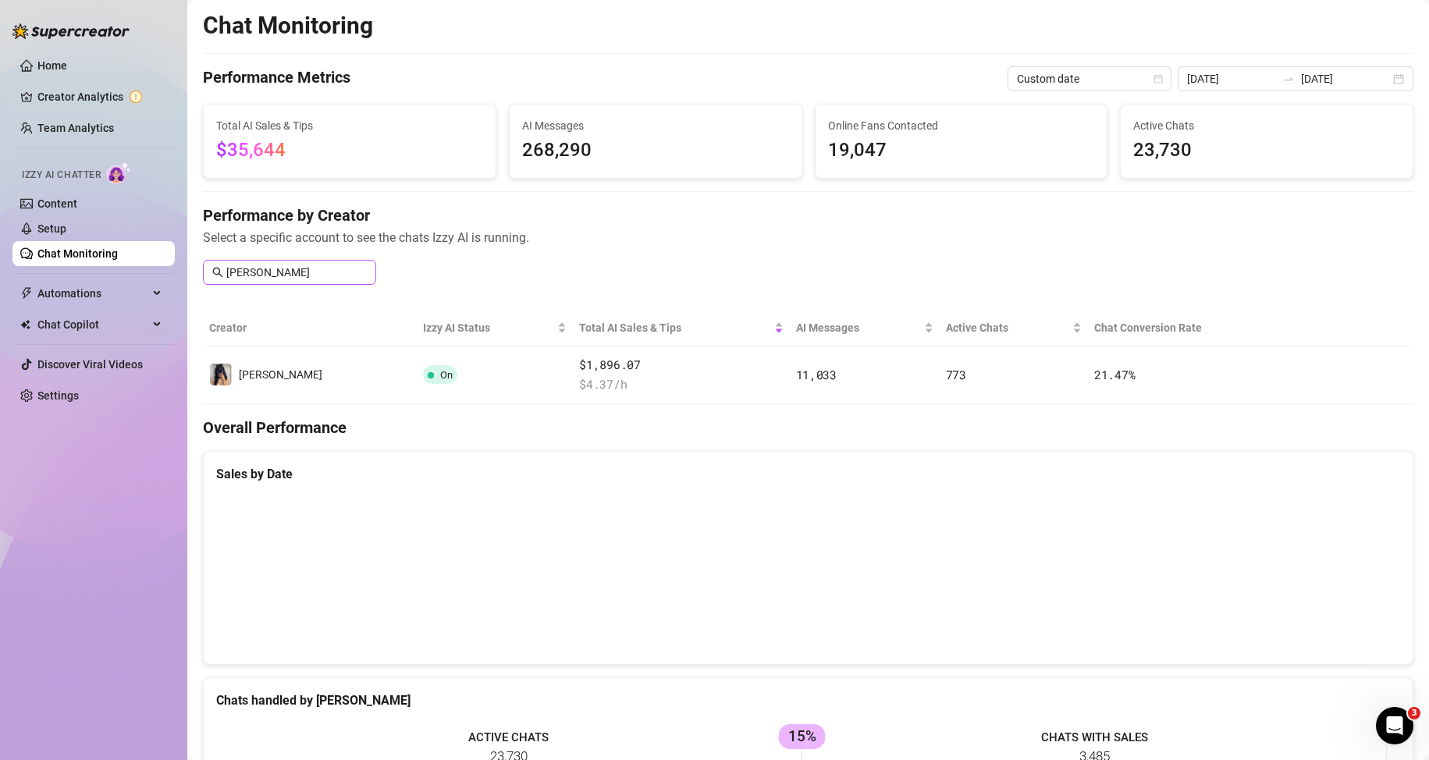
click at [259, 283] on span "[PERSON_NAME]" at bounding box center [289, 272] width 173 height 25
click at [265, 280] on input "[PERSON_NAME]" at bounding box center [296, 272] width 140 height 17
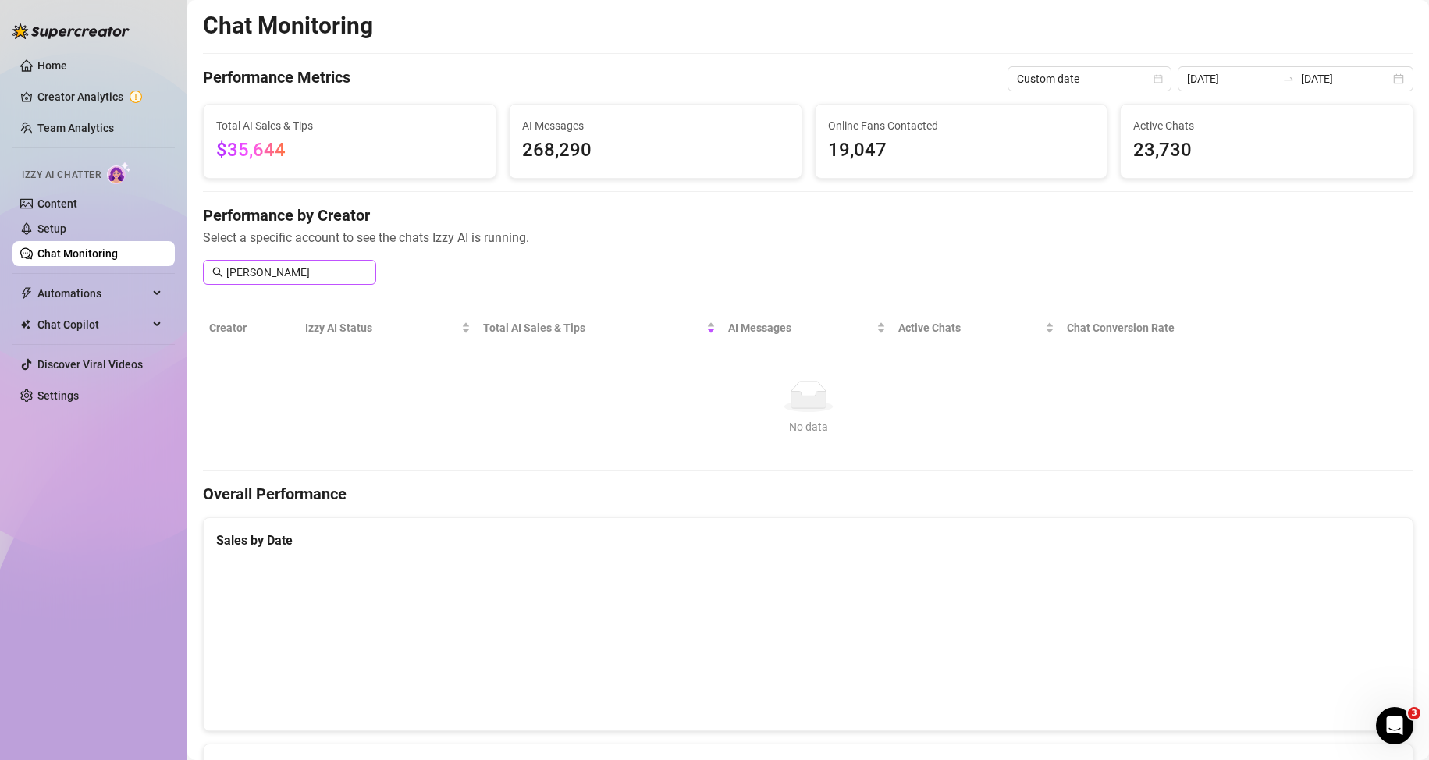
click at [288, 284] on span "[PERSON_NAME]" at bounding box center [289, 272] width 173 height 25
click at [286, 270] on input "[PERSON_NAME]" at bounding box center [296, 272] width 140 height 17
type input "[PERSON_NAME]"
click at [286, 270] on input "[PERSON_NAME]" at bounding box center [296, 272] width 140 height 17
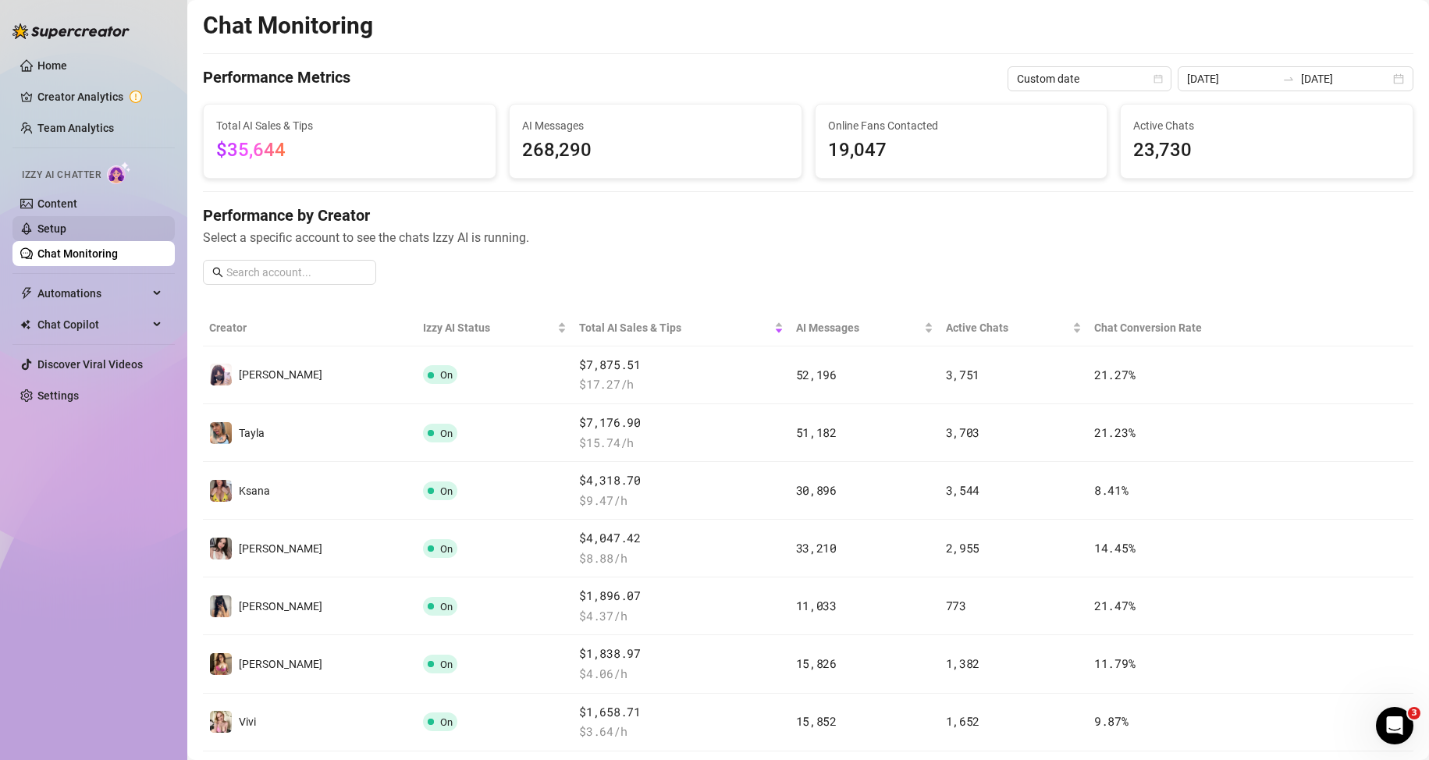
click at [66, 226] on link "Setup" at bounding box center [51, 228] width 29 height 12
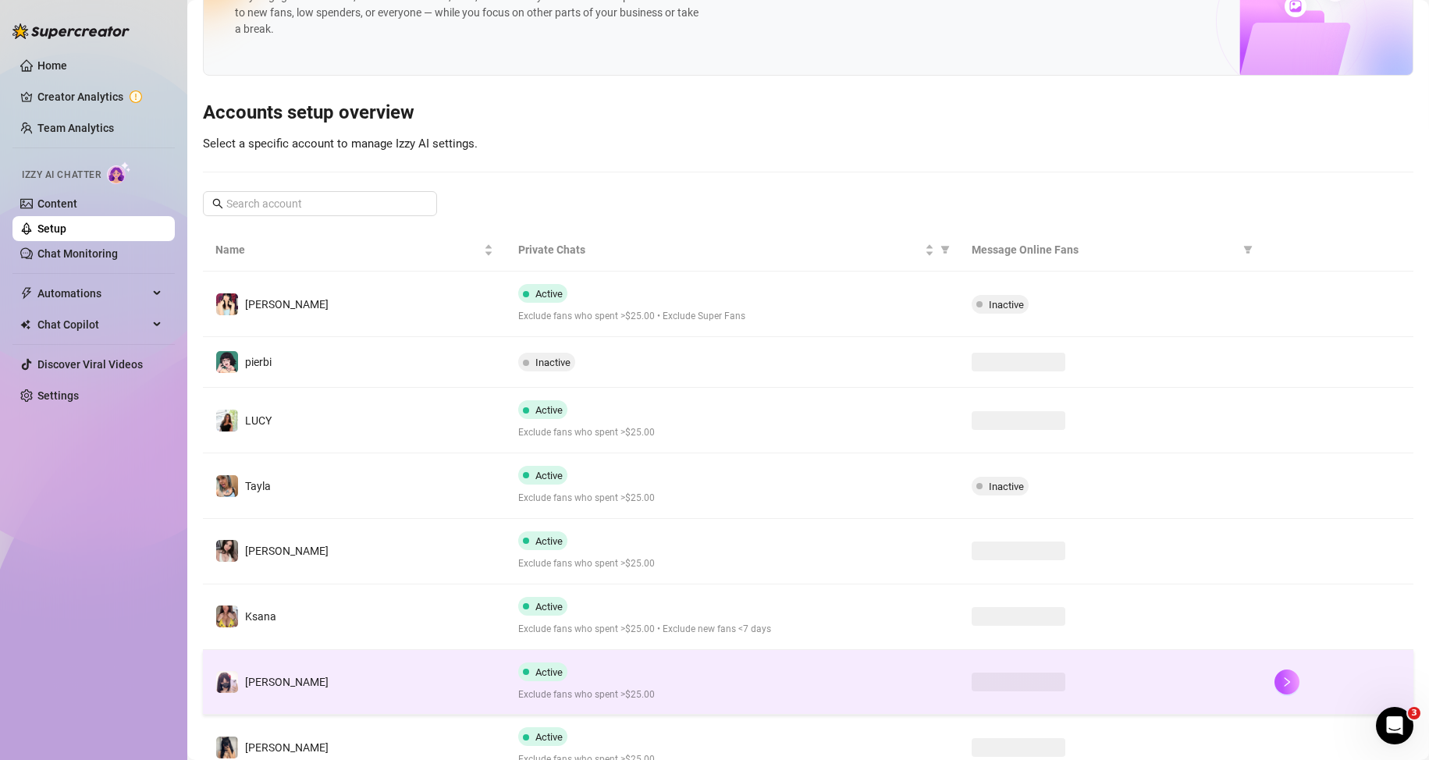
scroll to position [312, 0]
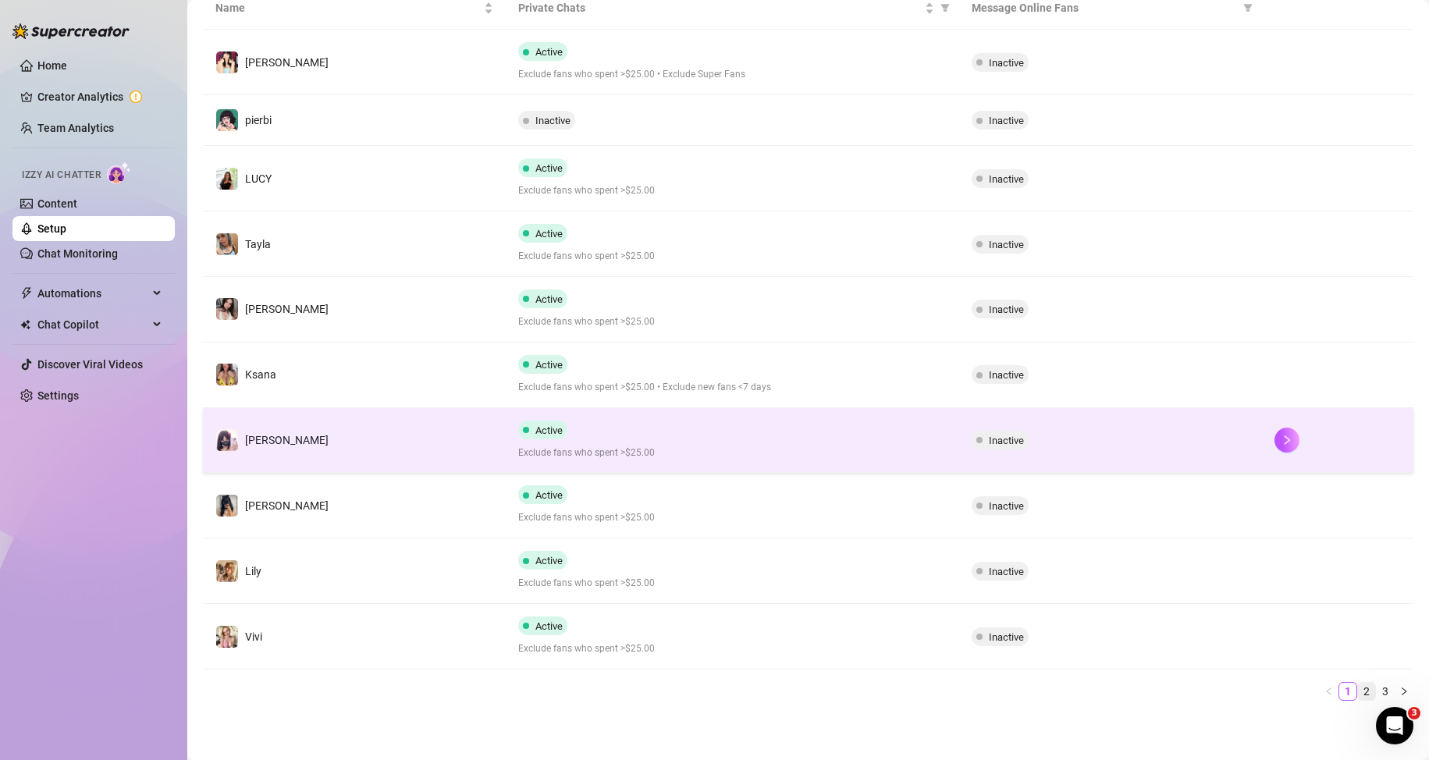
click at [1358, 694] on link "2" at bounding box center [1366, 691] width 17 height 17
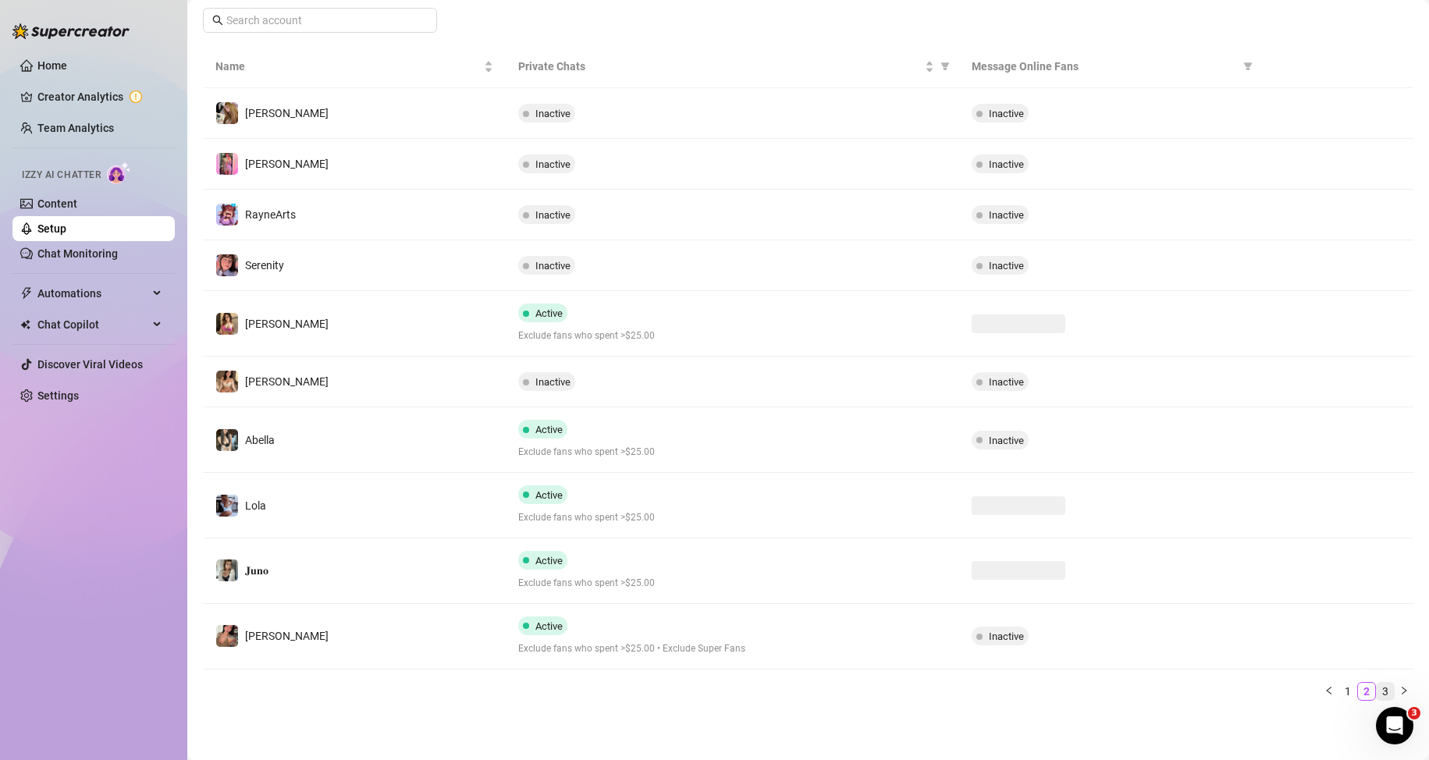
click at [1377, 694] on link "3" at bounding box center [1385, 691] width 17 height 17
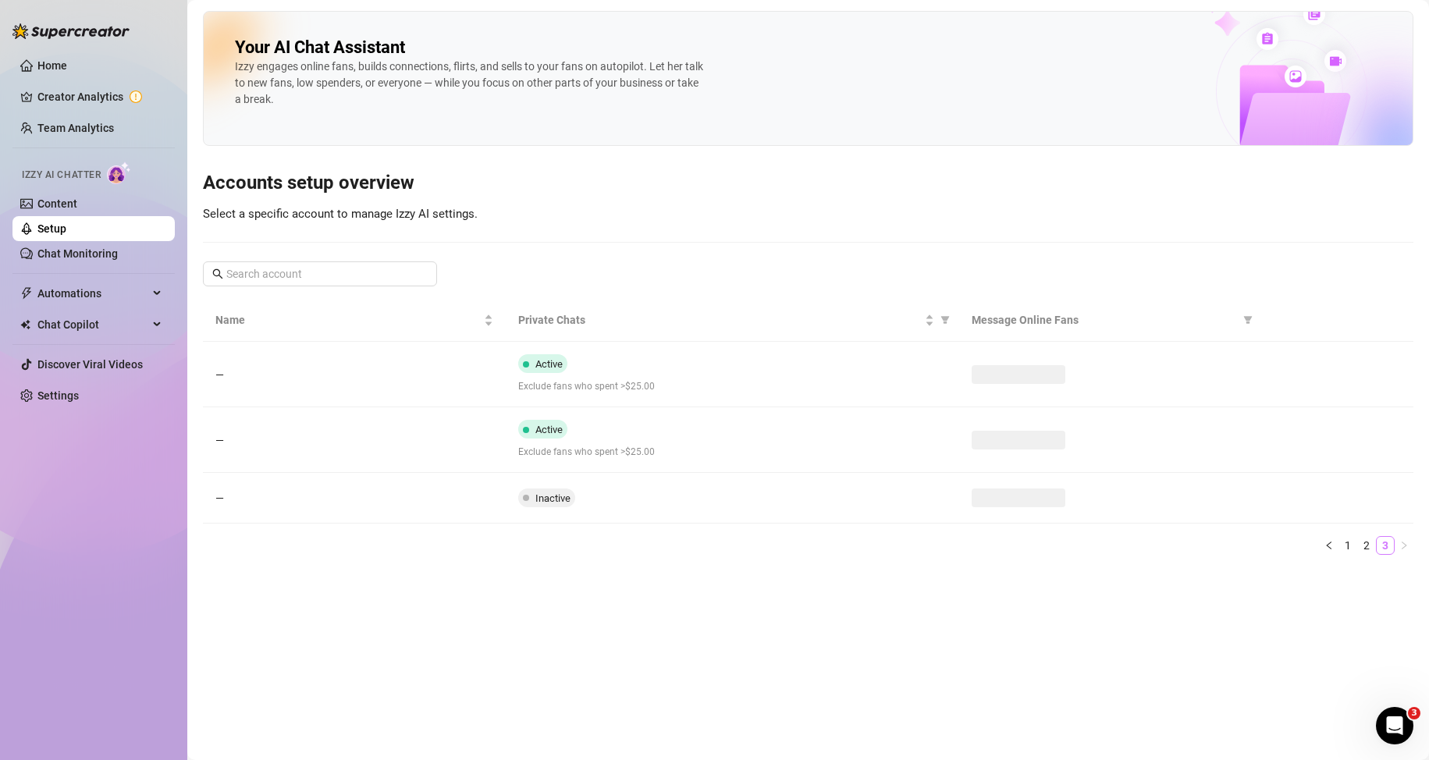
scroll to position [0, 0]
click at [1370, 543] on link "2" at bounding box center [1366, 545] width 17 height 17
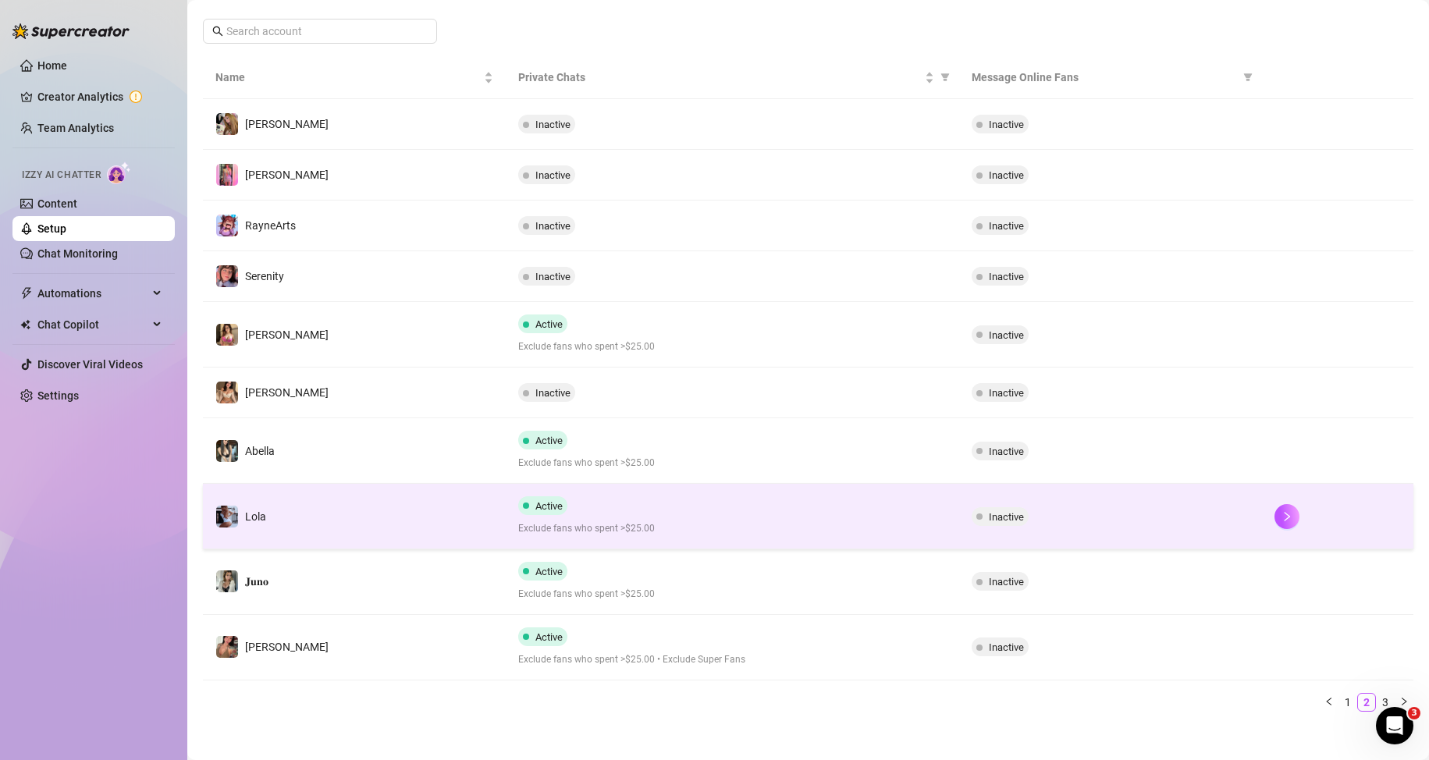
scroll to position [254, 0]
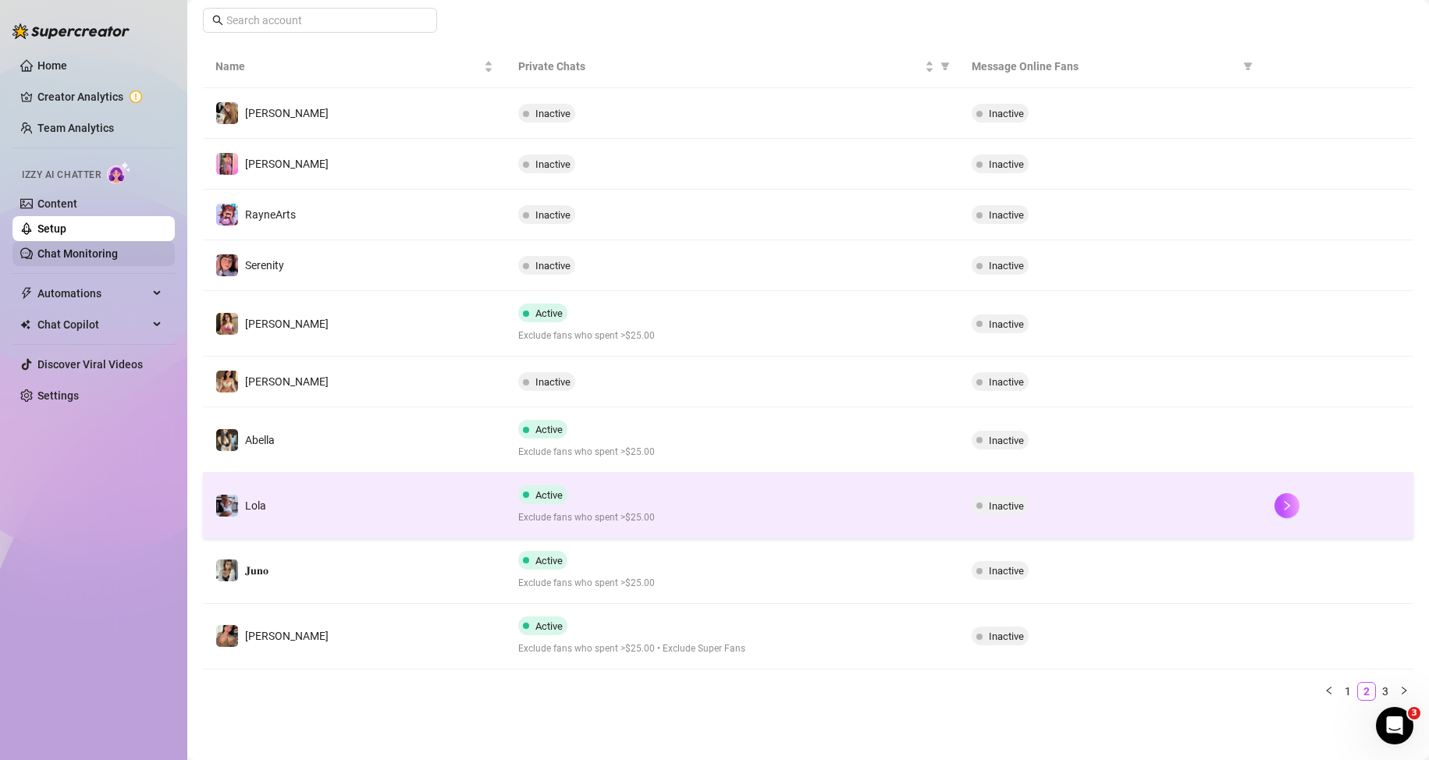
click at [84, 247] on link "Chat Monitoring" at bounding box center [77, 253] width 80 height 12
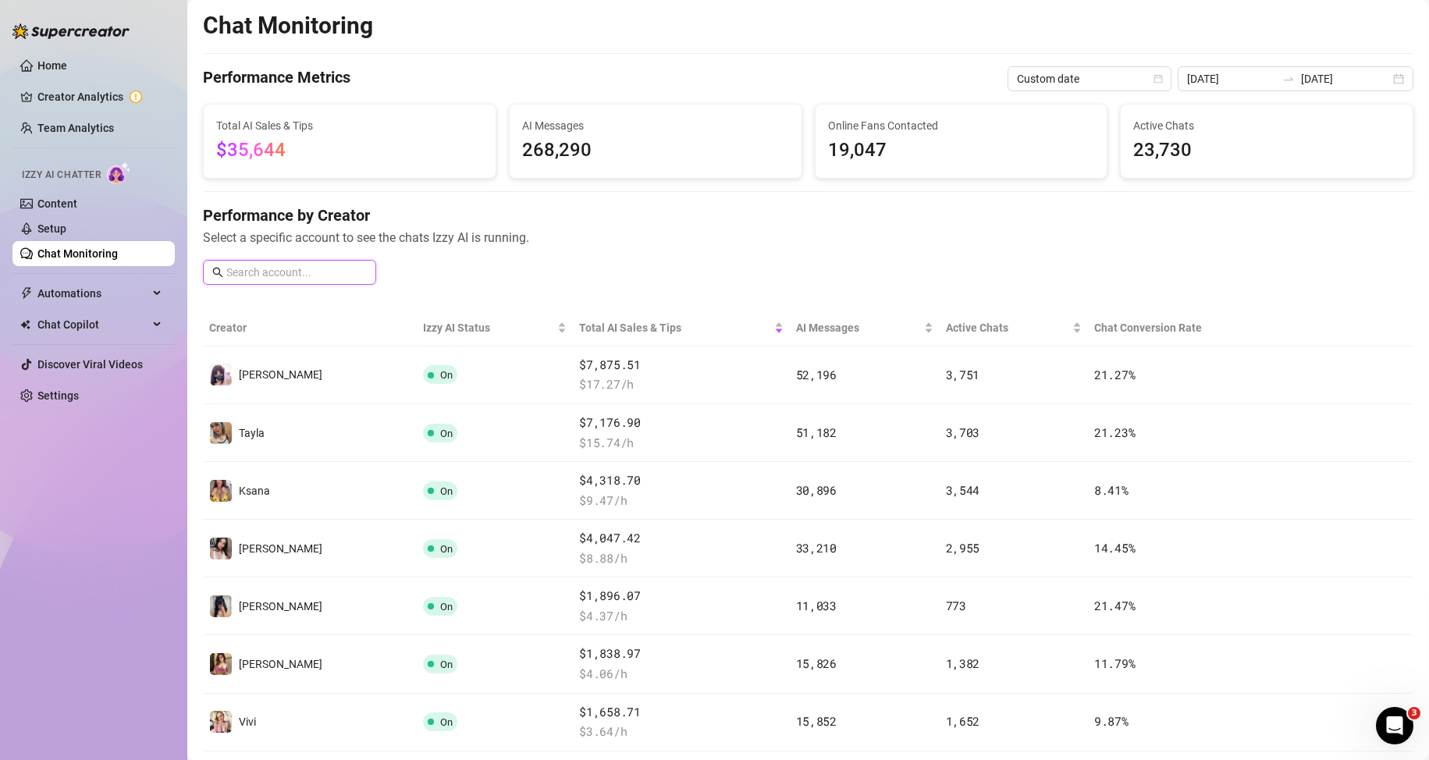
click at [286, 267] on input "text" at bounding box center [296, 272] width 140 height 17
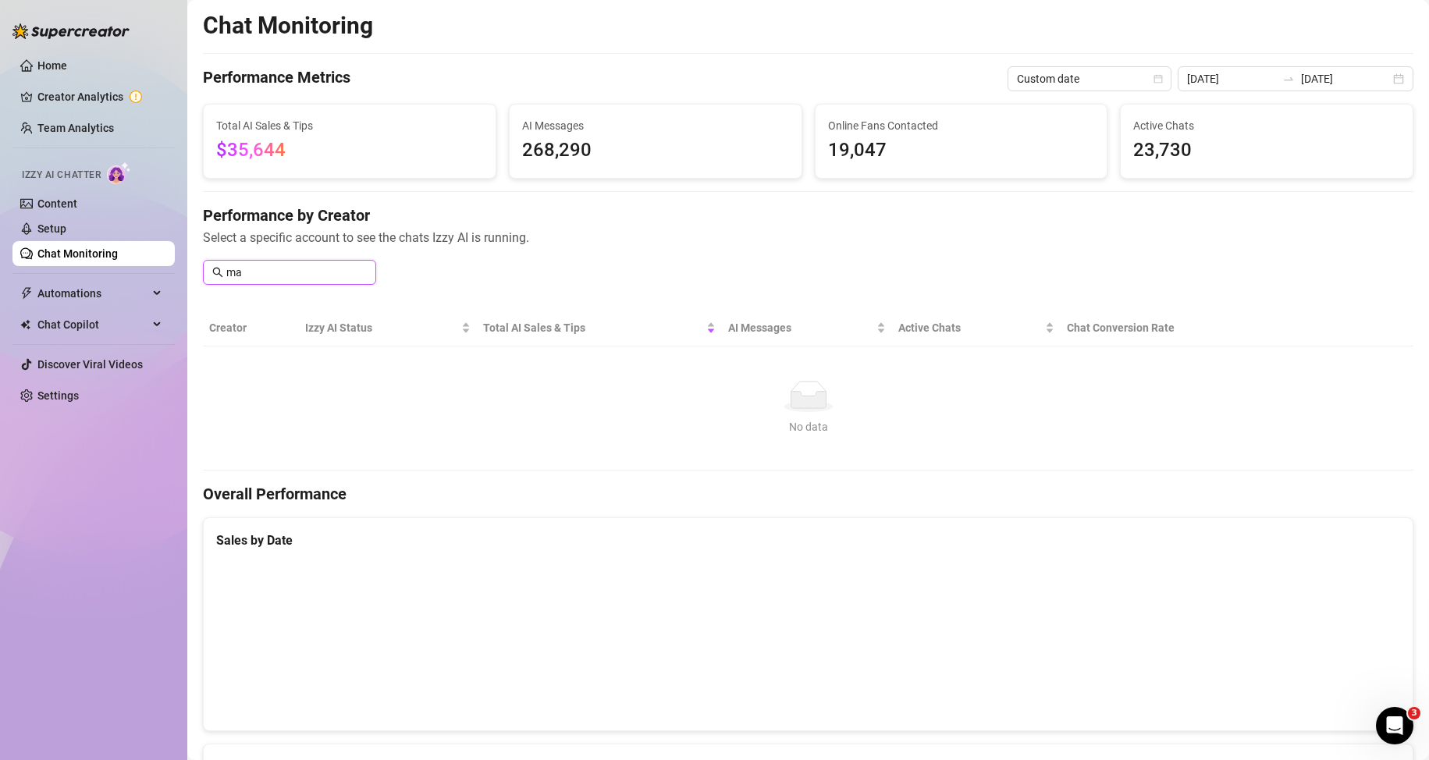
type input "m"
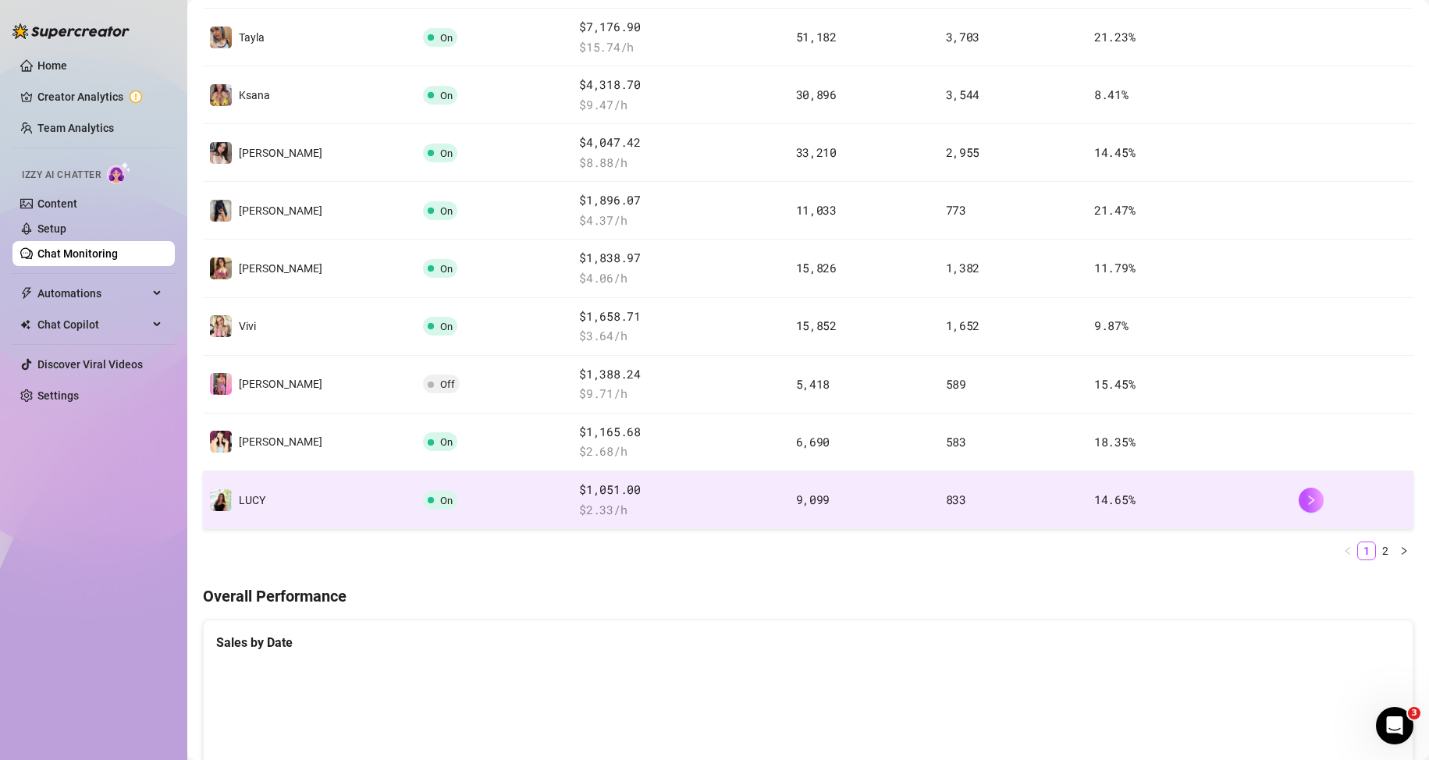
scroll to position [390, 0]
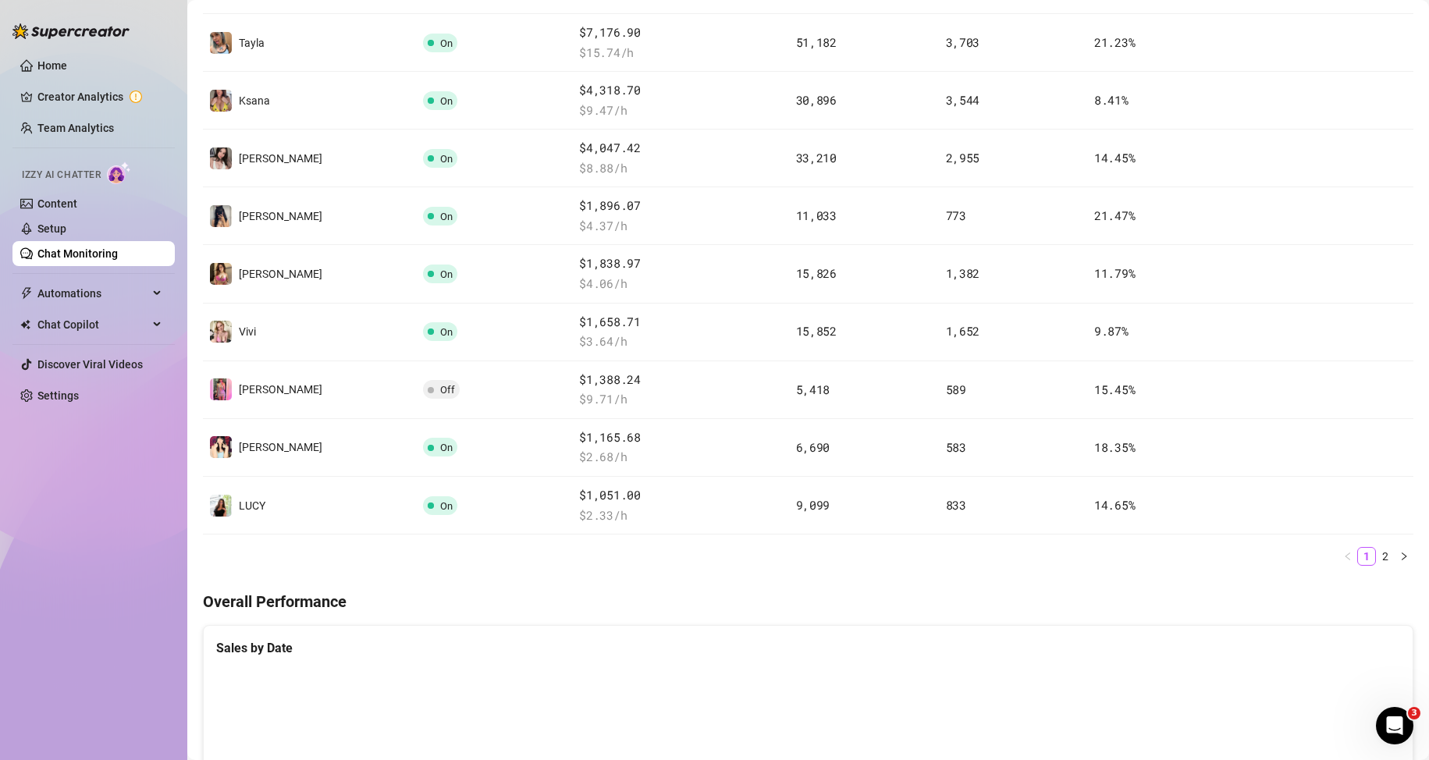
click at [1378, 560] on link "2" at bounding box center [1385, 556] width 17 height 17
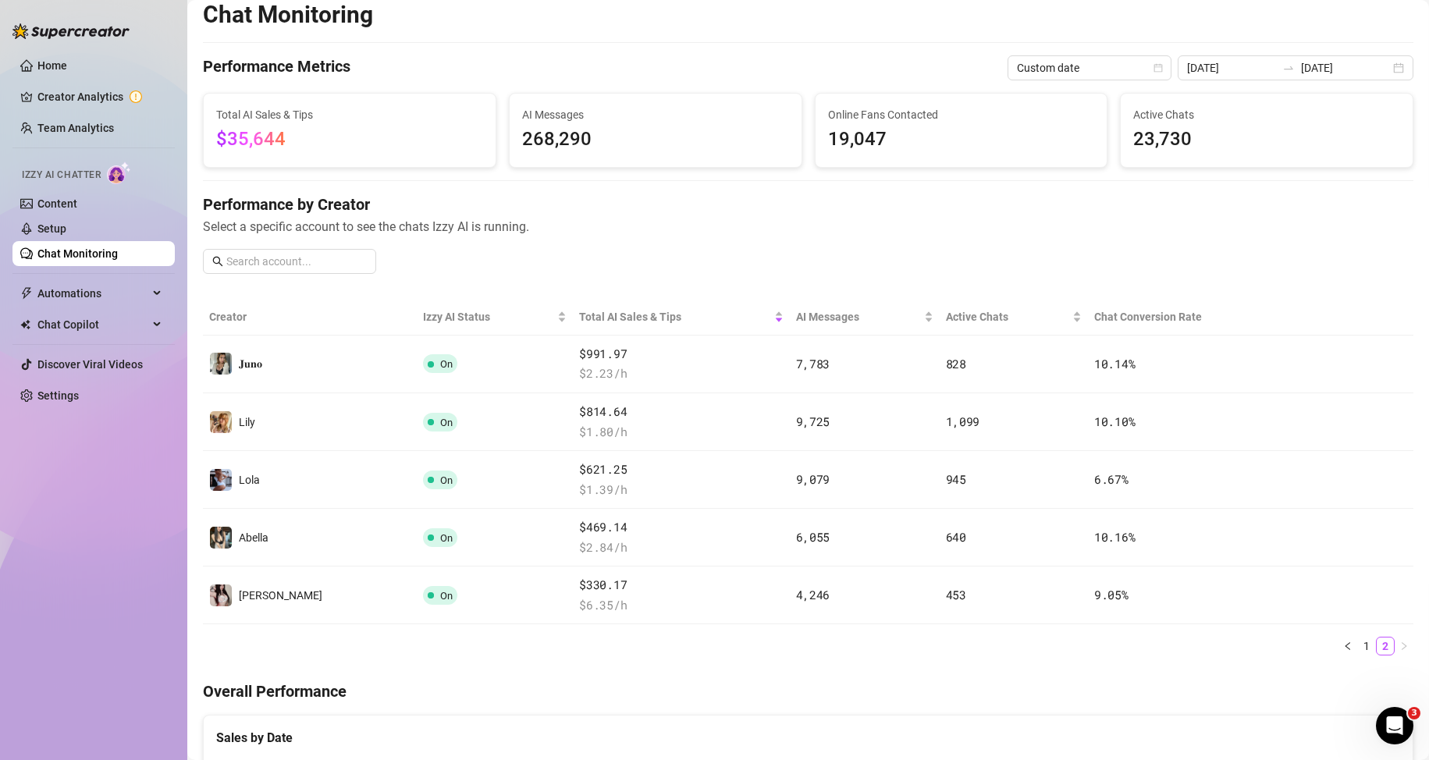
scroll to position [0, 0]
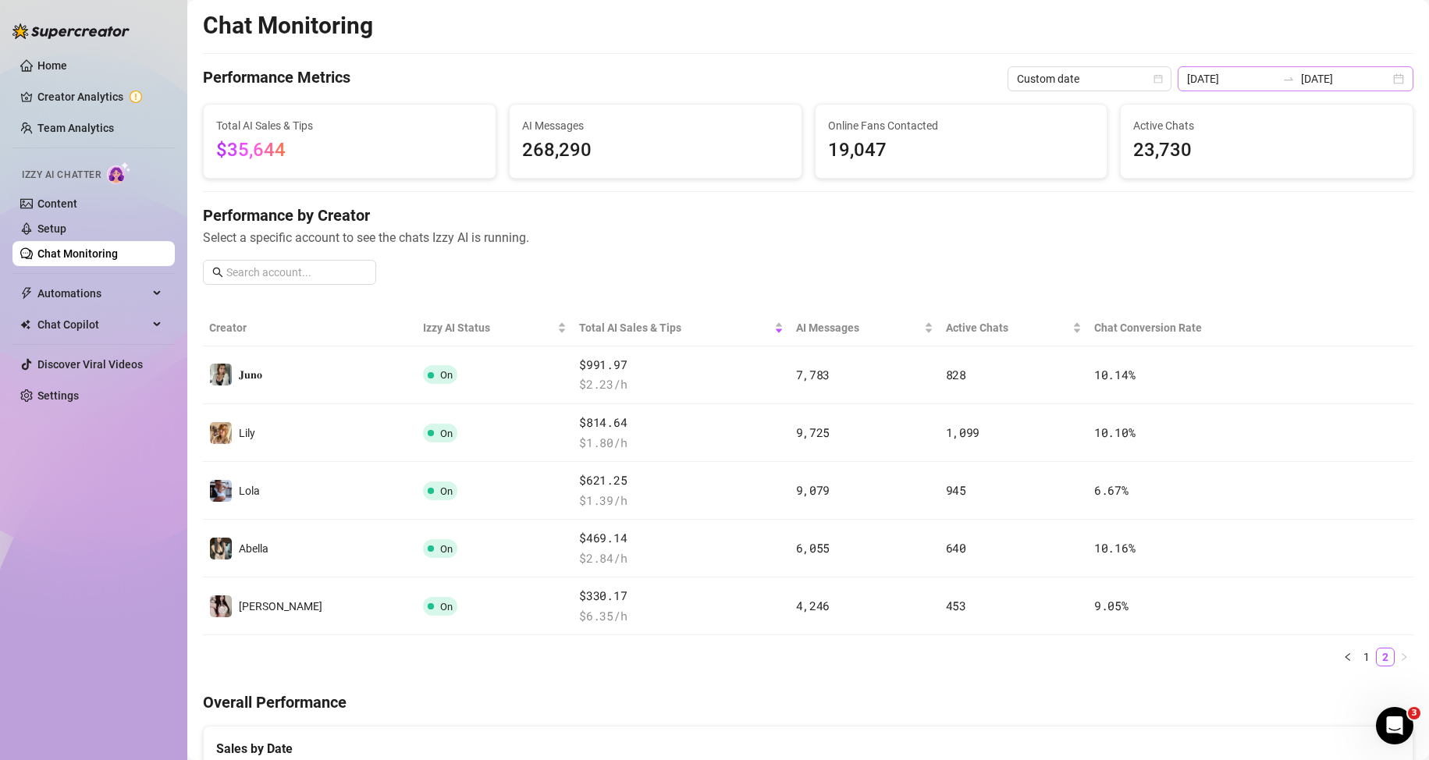
click at [1276, 78] on div at bounding box center [1288, 79] width 25 height 12
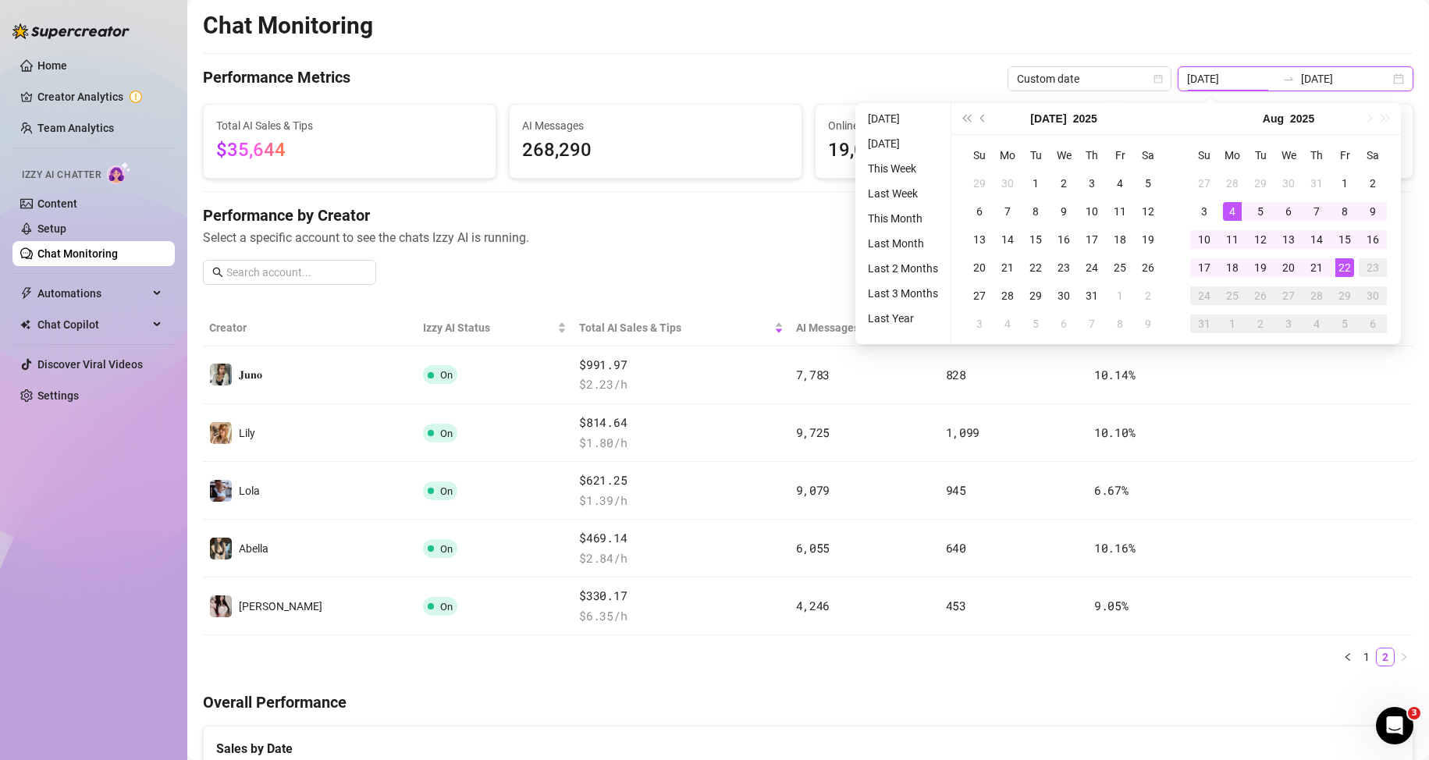
click at [1276, 78] on div at bounding box center [1288, 79] width 25 height 12
click at [1167, 81] on div "Custom date" at bounding box center [1090, 78] width 164 height 25
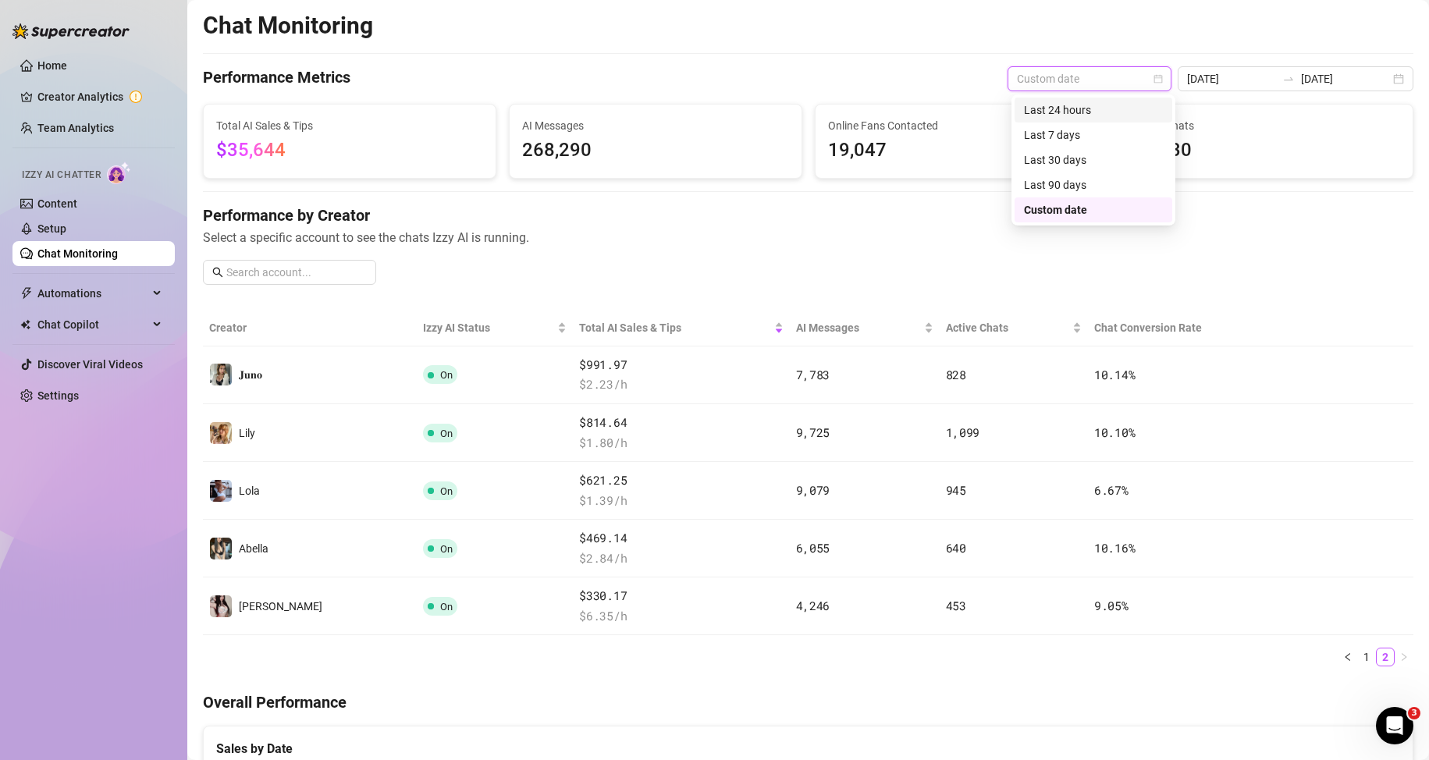
click at [1093, 117] on div "Last 24 hours" at bounding box center [1093, 109] width 139 height 17
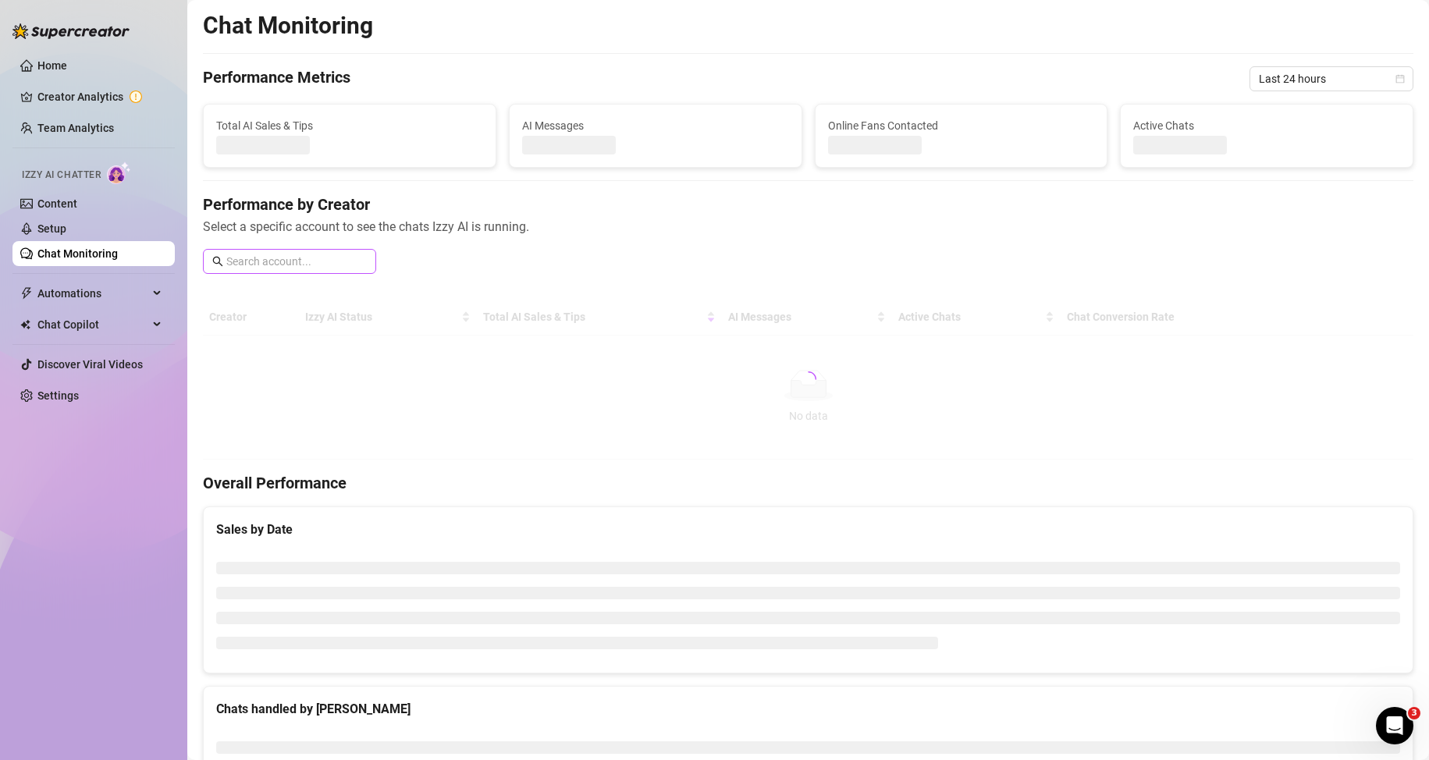
click at [319, 271] on span at bounding box center [289, 261] width 173 height 25
click at [279, 259] on span at bounding box center [289, 261] width 173 height 25
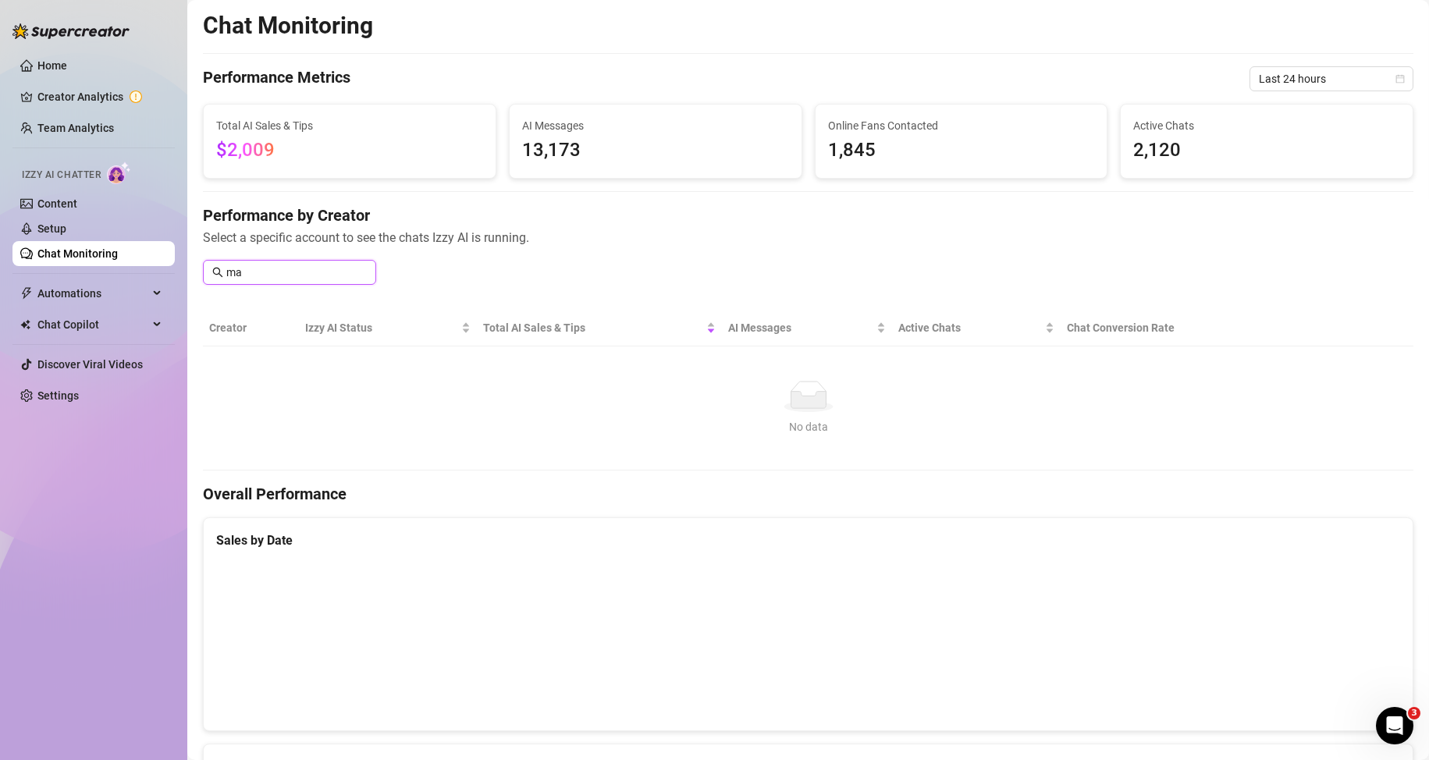
type input "m"
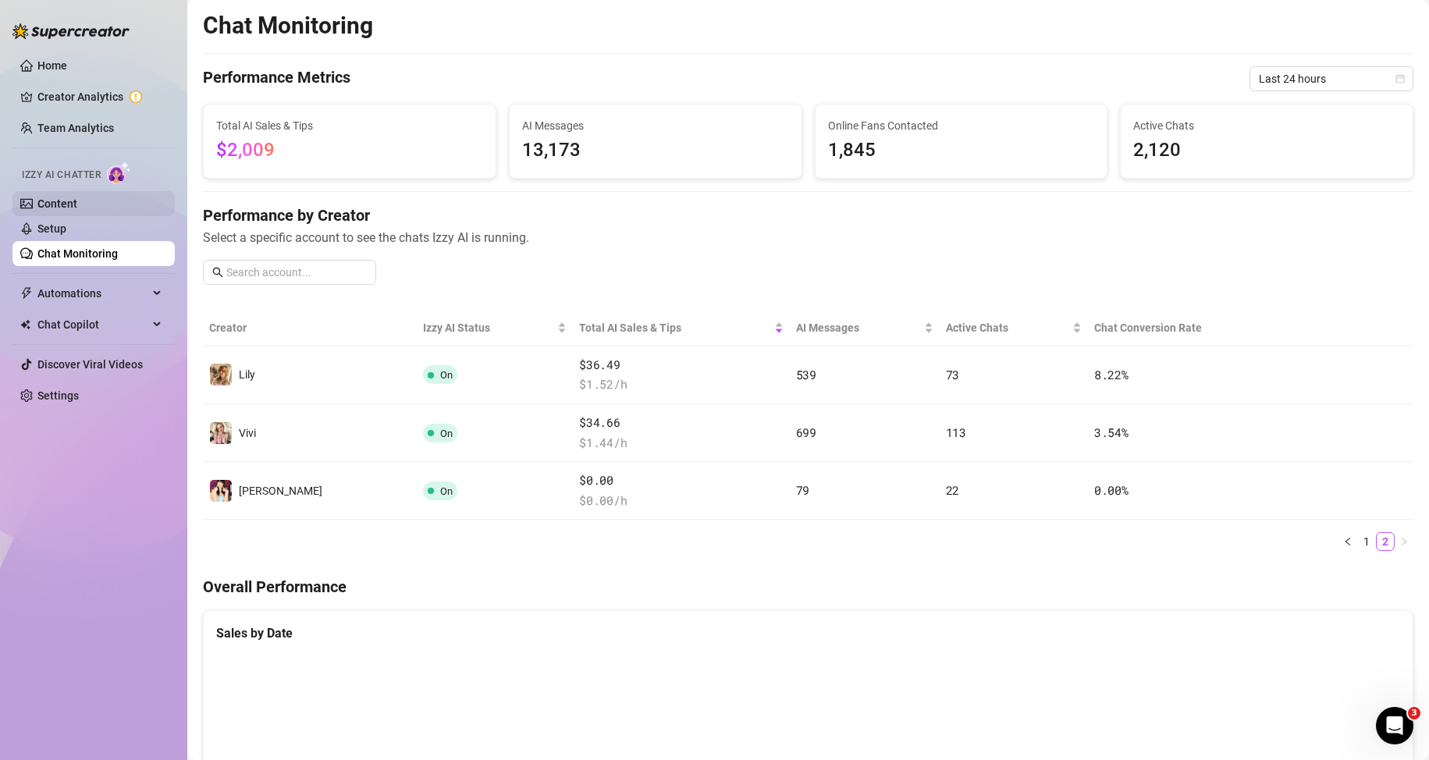
click at [75, 210] on link "Content" at bounding box center [57, 203] width 40 height 12
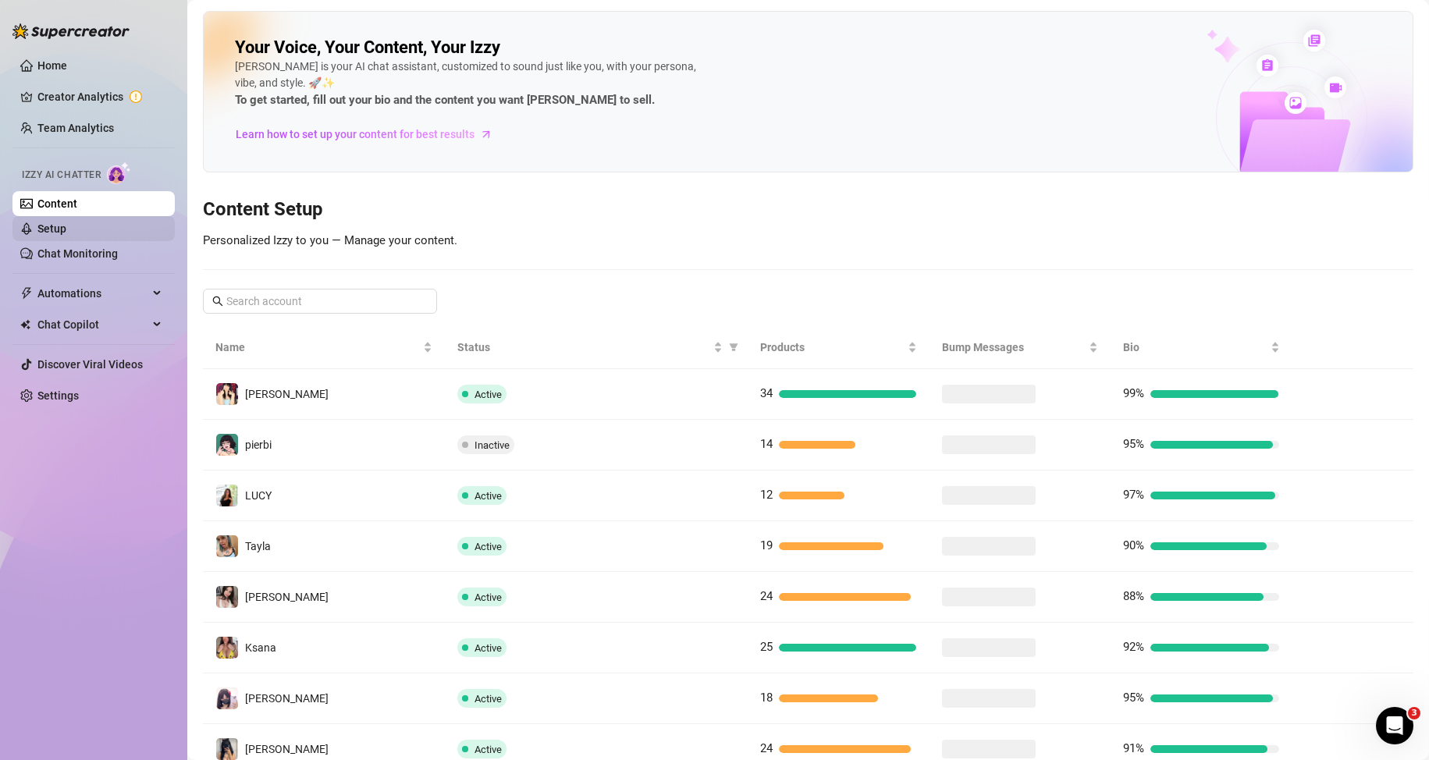
click at [66, 227] on link "Setup" at bounding box center [51, 228] width 29 height 12
